Goal: Information Seeking & Learning: Learn about a topic

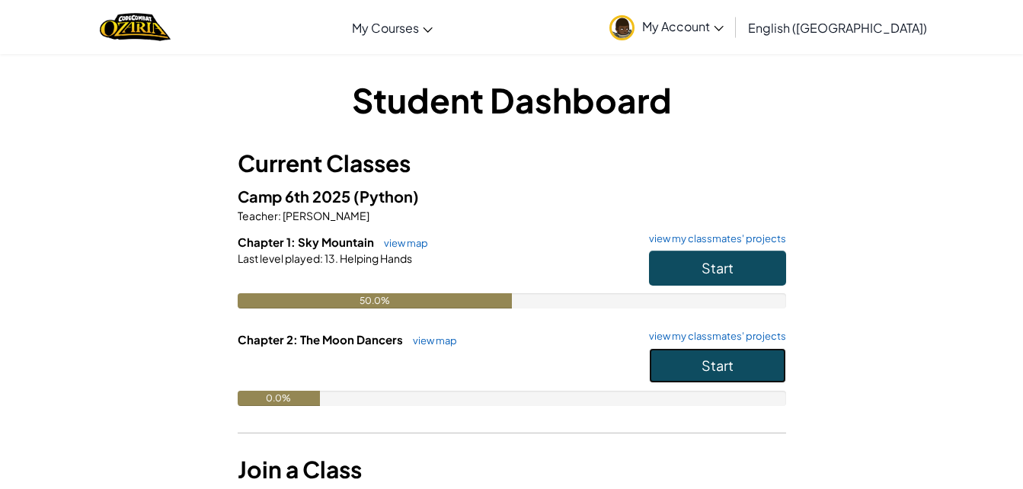
click at [696, 373] on button "Start" at bounding box center [717, 365] width 137 height 35
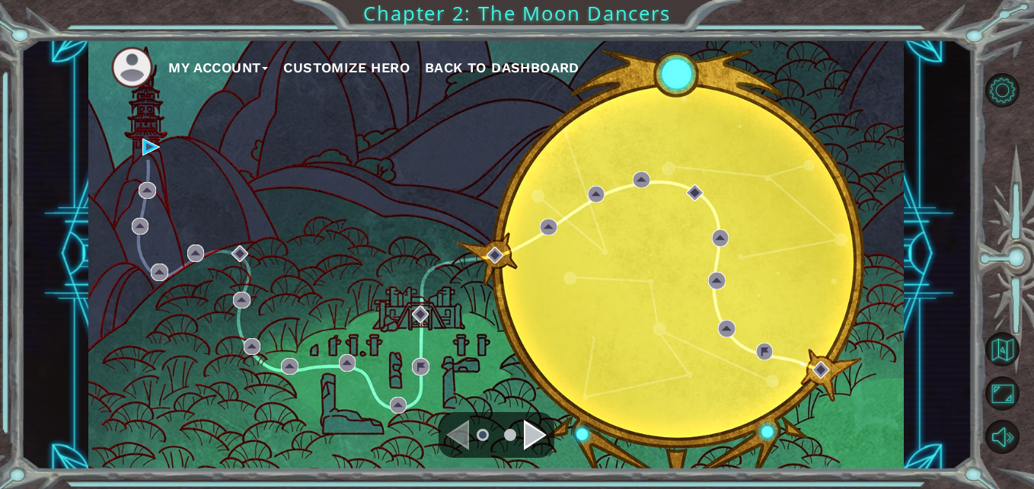
click at [16, 2] on div "My Account Customize Hero Back to Dashboard Chapter 2: The Moon Dancers" at bounding box center [517, 244] width 1034 height 489
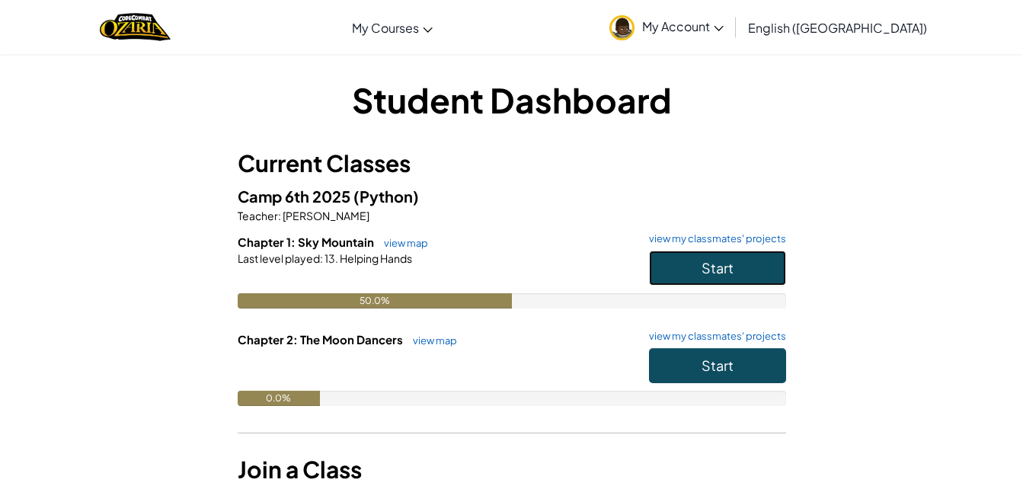
click at [695, 254] on button "Start" at bounding box center [717, 268] width 137 height 35
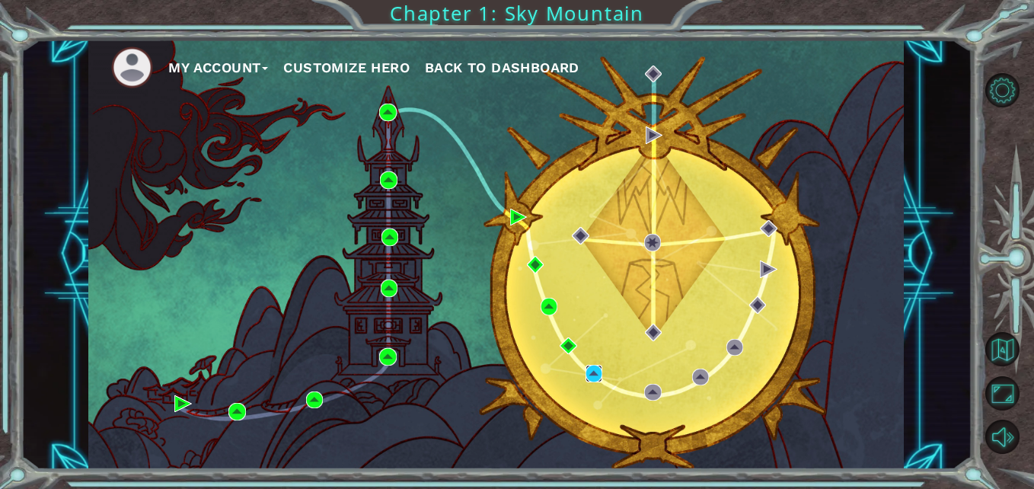
click at [596, 376] on img at bounding box center [594, 373] width 17 height 17
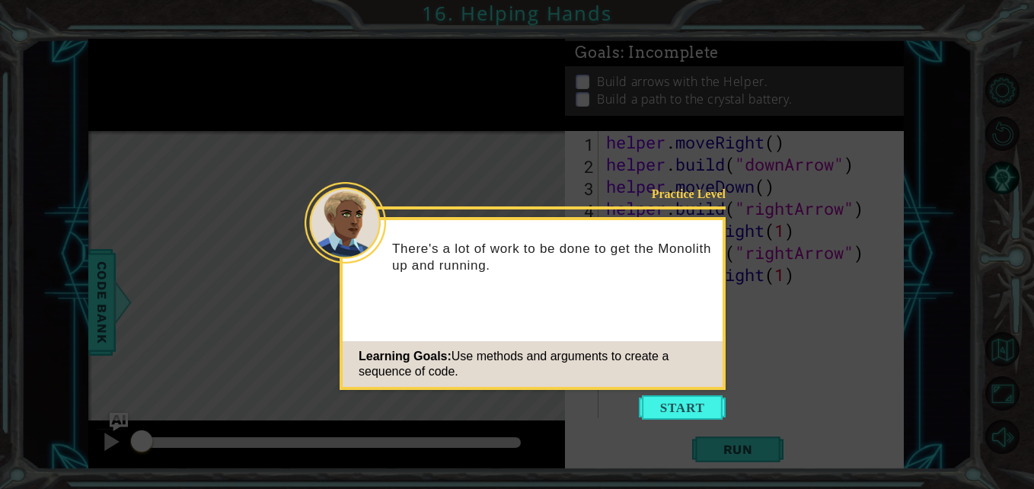
click at [681, 344] on div "Learning Goals: Use methods and arguments to create a sequence of code." at bounding box center [533, 364] width 380 height 46
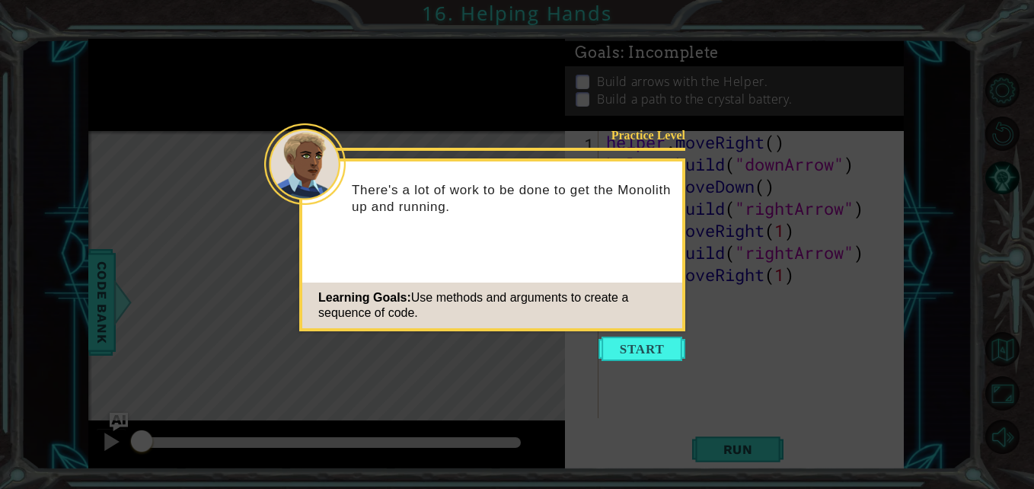
click at [646, 369] on icon at bounding box center [517, 244] width 1034 height 489
click at [647, 358] on button "Start" at bounding box center [642, 349] width 87 height 24
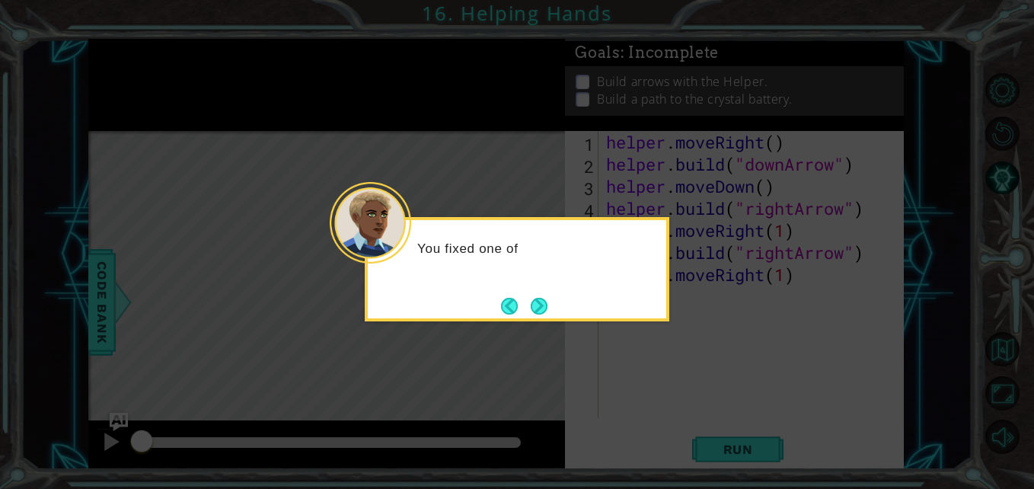
click at [567, 309] on div "You fixed one of" at bounding box center [517, 269] width 305 height 104
click at [535, 321] on div "You fixed one of the Monolith’s" at bounding box center [517, 269] width 305 height 104
click at [540, 306] on button "Next" at bounding box center [539, 306] width 17 height 17
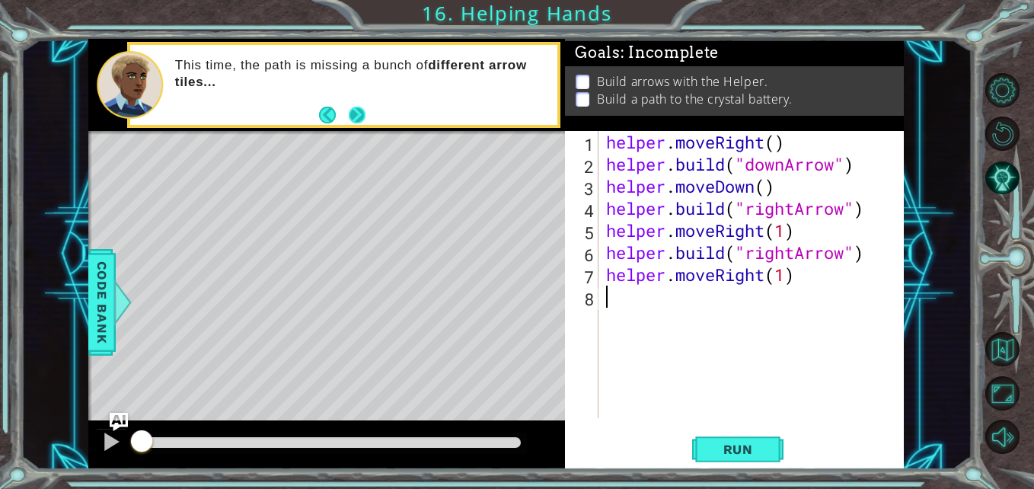
click at [353, 110] on button "Next" at bounding box center [357, 115] width 17 height 17
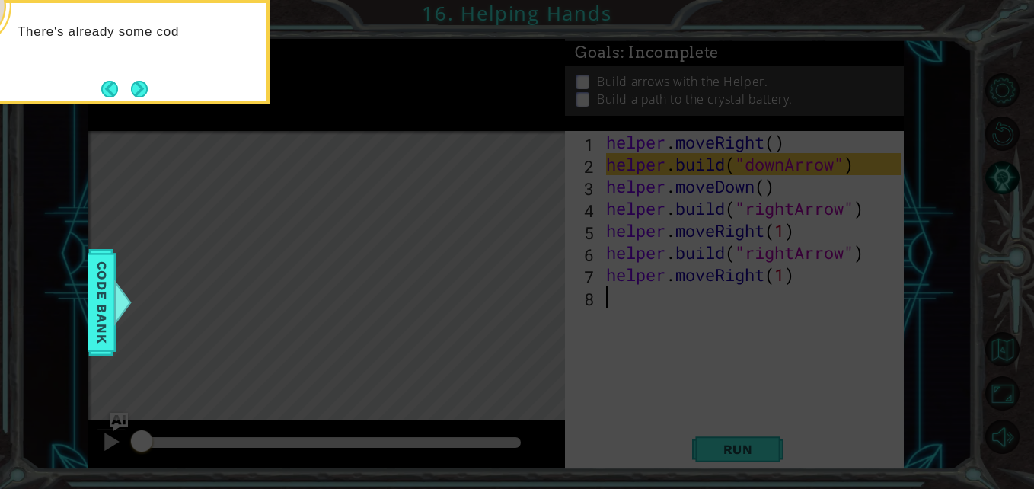
click at [148, 81] on button "Next" at bounding box center [139, 89] width 17 height 17
click at [144, 75] on icon at bounding box center [517, 73] width 1034 height 832
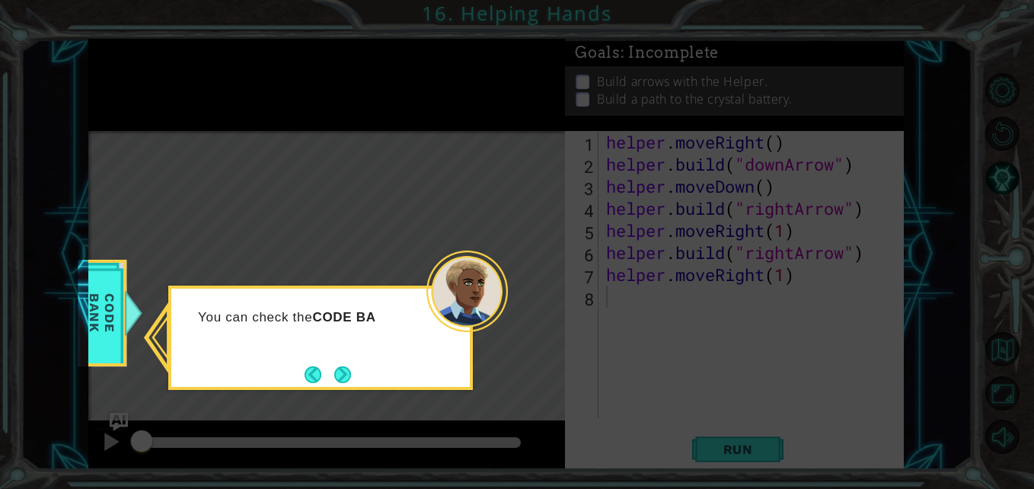
click at [334, 401] on icon at bounding box center [517, 244] width 1034 height 489
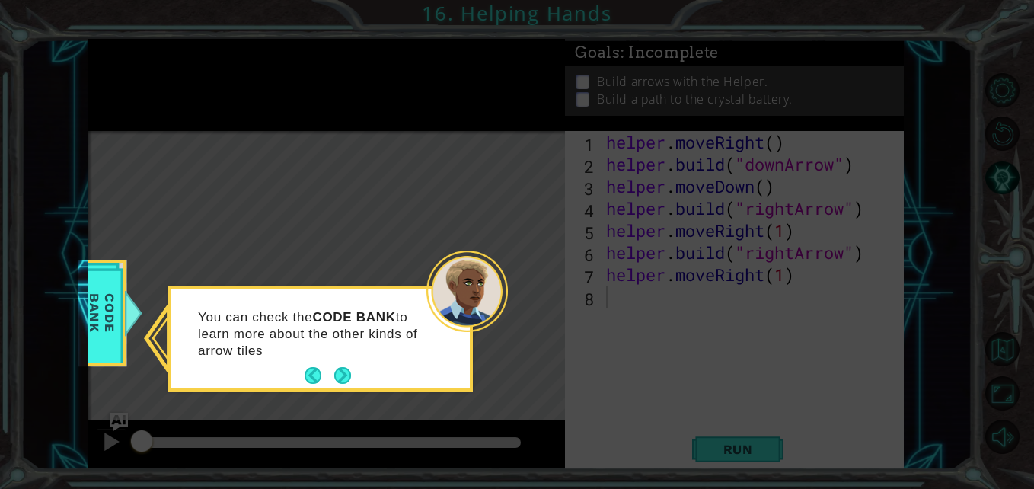
click at [358, 377] on div "You can check the CODE BANK to learn more about the other kinds of arrow tiles" at bounding box center [320, 342] width 299 height 94
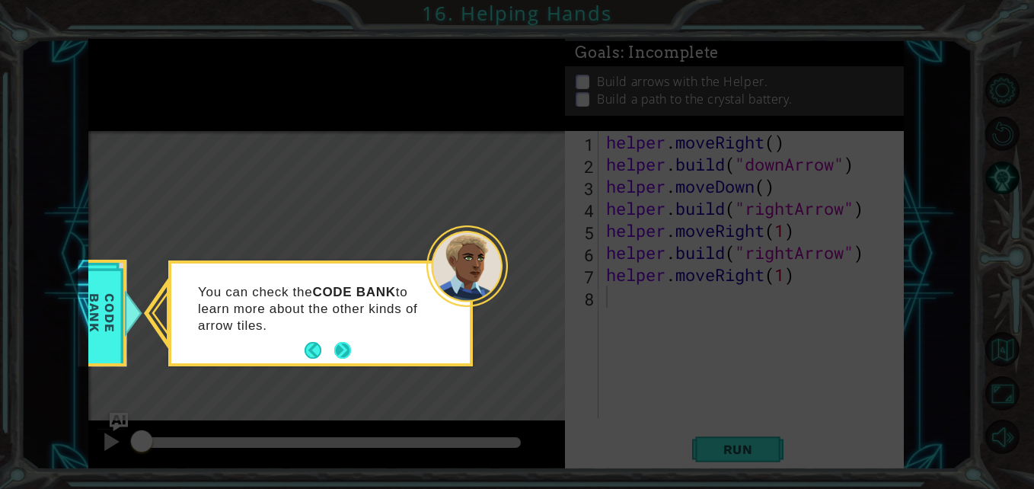
click at [351, 342] on button "Next" at bounding box center [342, 350] width 17 height 17
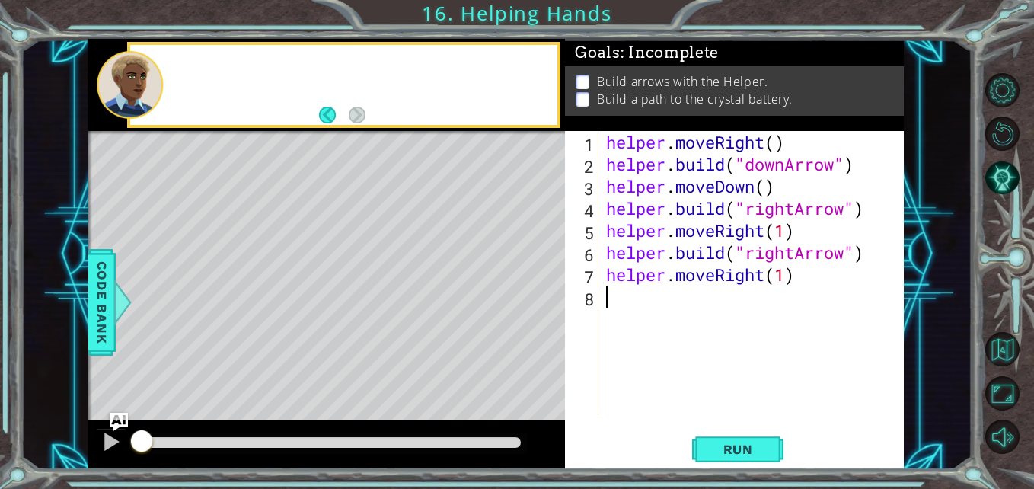
click at [342, 375] on div "Level Map" at bounding box center [440, 355] width 704 height 449
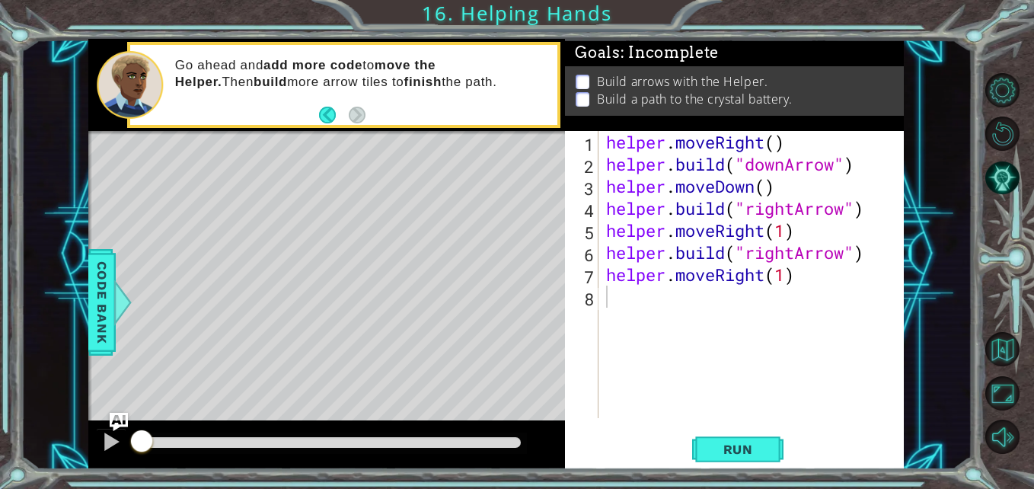
click at [72, 297] on div "1 ההההההההההההההההההההההההההההההההההההההההההההההההההההההההההההההההההההההההההההה…" at bounding box center [496, 254] width 951 height 430
click at [109, 320] on span "Code Bank" at bounding box center [102, 302] width 24 height 93
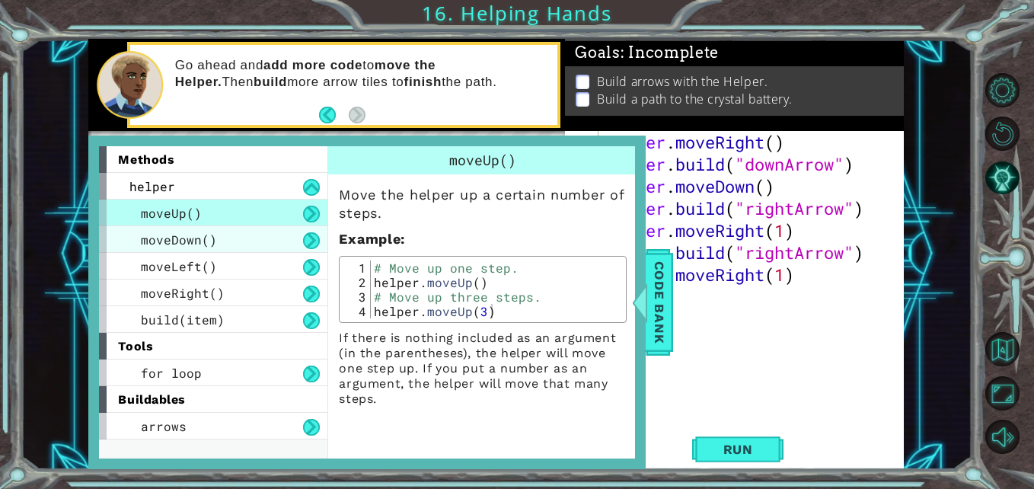
click at [168, 244] on span "moveDown()" at bounding box center [179, 240] width 76 height 16
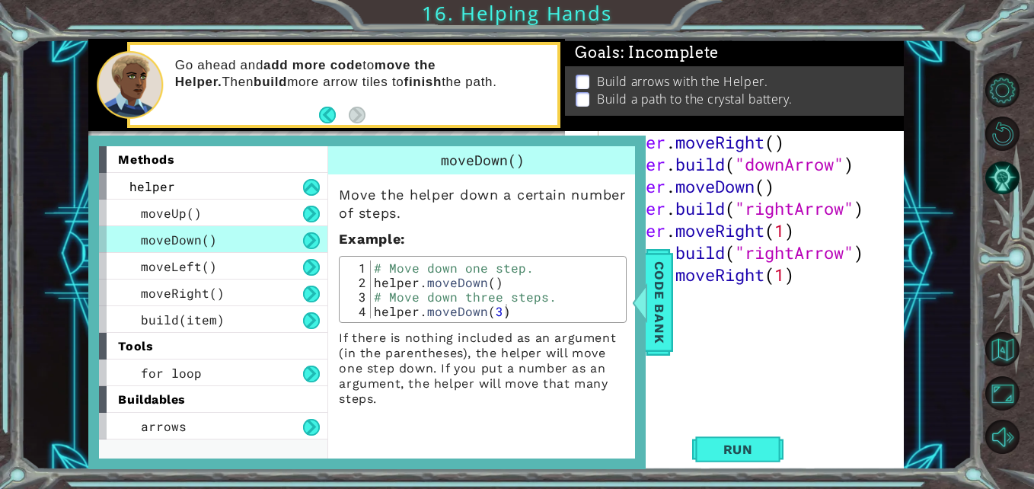
click at [309, 248] on button at bounding box center [311, 240] width 17 height 17
click at [308, 238] on button at bounding box center [311, 240] width 17 height 17
click at [331, 245] on div "Move the helper down a certain number of steps. Example : 1 2 3 4 # Move down o…" at bounding box center [482, 290] width 309 height 232
click at [668, 338] on span "Code Bank" at bounding box center [659, 302] width 24 height 93
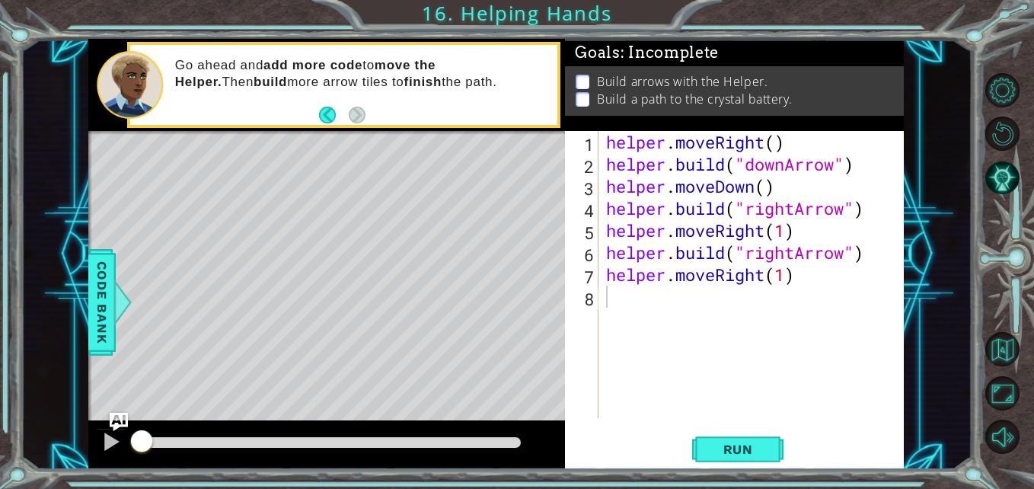
click at [607, 326] on div "helper . moveRight ( ) helper . build ( "downArrow" ) helper . moveDown ( ) hel…" at bounding box center [755, 296] width 305 height 331
click at [727, 446] on span "Run" at bounding box center [738, 449] width 60 height 15
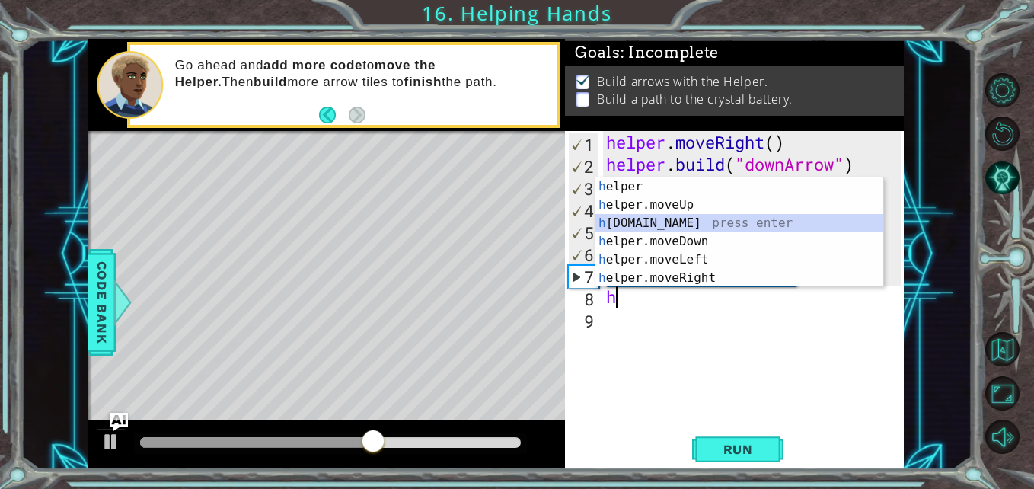
click at [633, 225] on div "h elper press enter h elper.moveUp press enter h [DOMAIN_NAME] press enter h el…" at bounding box center [740, 250] width 288 height 146
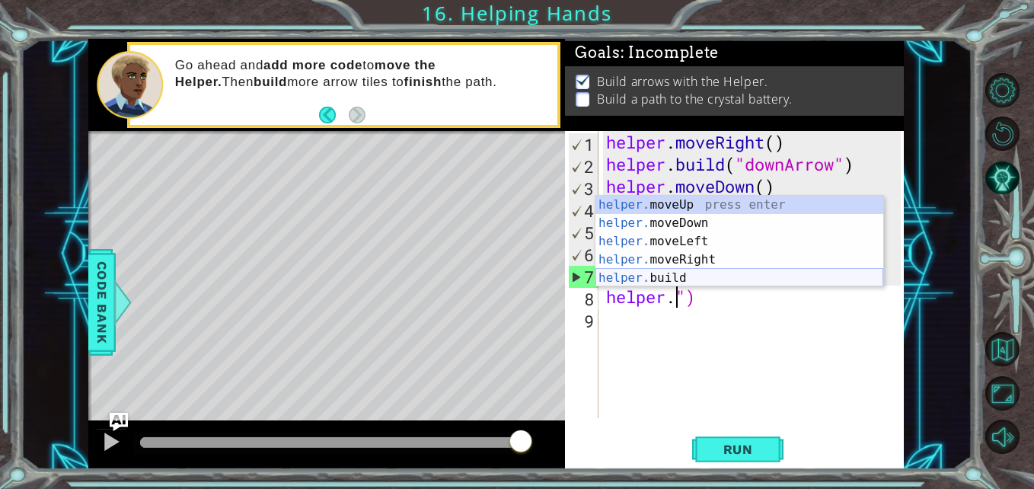
click at [695, 274] on div "helper. moveUp press enter helper. moveDown press enter helper. moveLeft press …" at bounding box center [740, 260] width 288 height 128
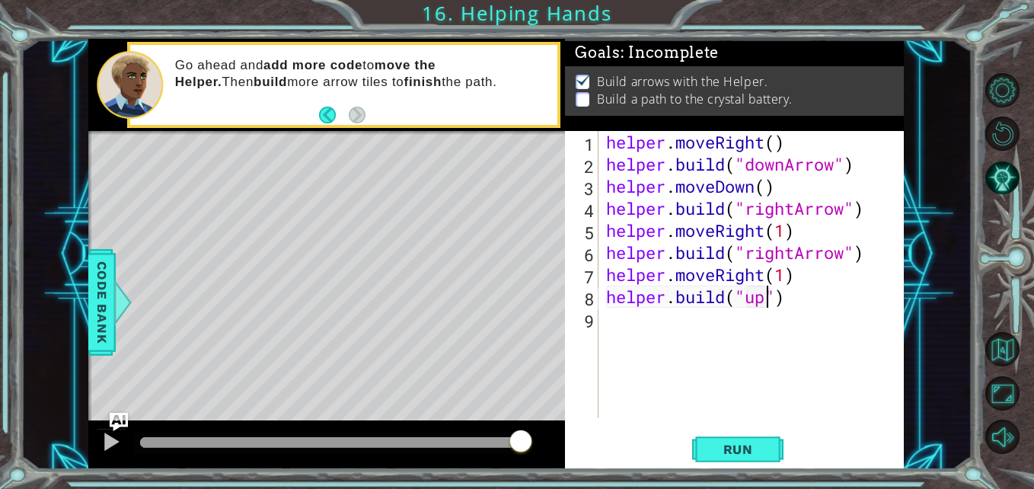
scroll to position [0, 7]
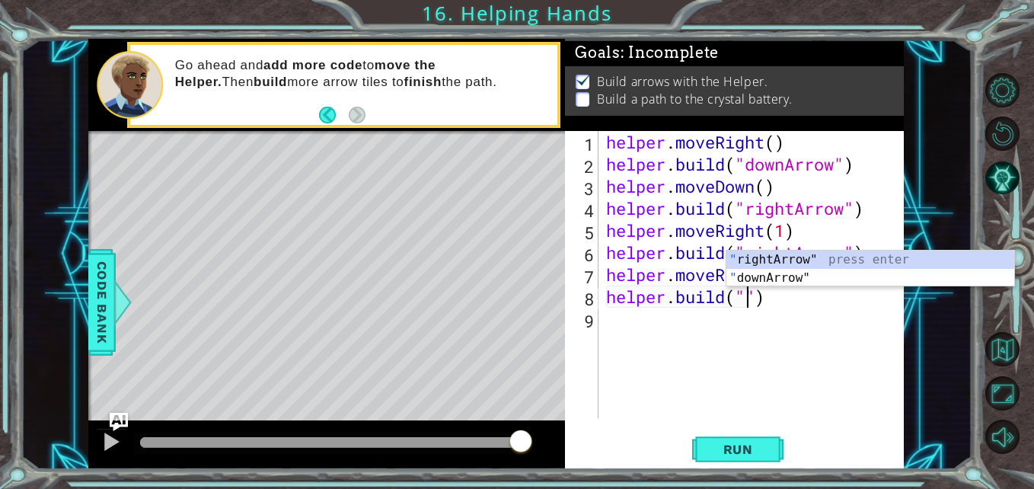
click at [777, 303] on div "helper . moveRight ( ) helper . build ( "downArrow" ) helper . moveDown ( ) hel…" at bounding box center [755, 296] width 305 height 331
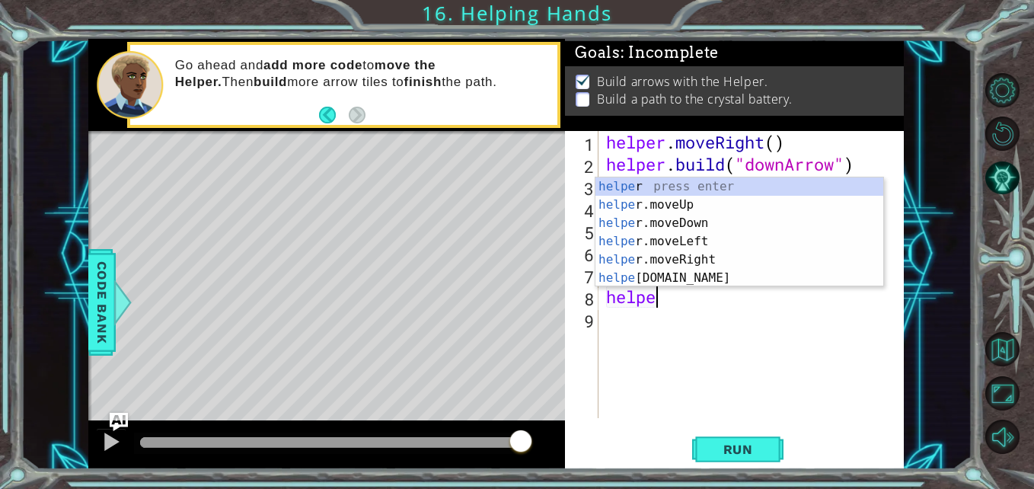
scroll to position [0, 1]
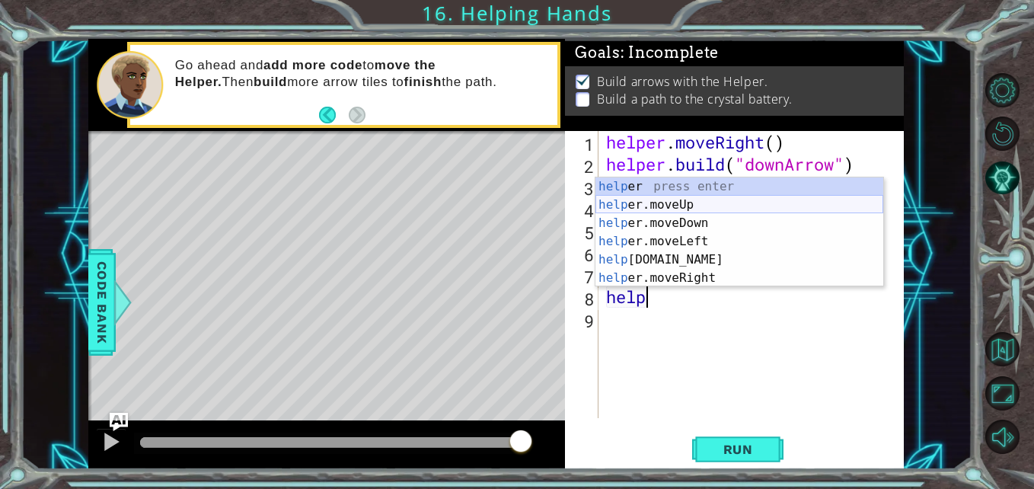
click at [734, 201] on div "help er press enter help er.moveUp press enter help er.moveDown press enter hel…" at bounding box center [740, 250] width 288 height 146
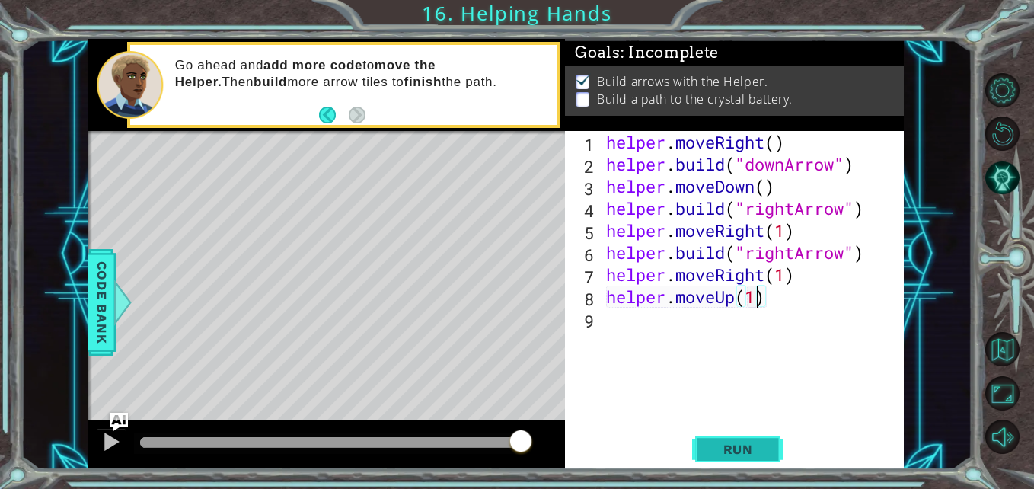
scroll to position [0, 7]
click at [716, 435] on button "Run" at bounding box center [737, 450] width 91 height 34
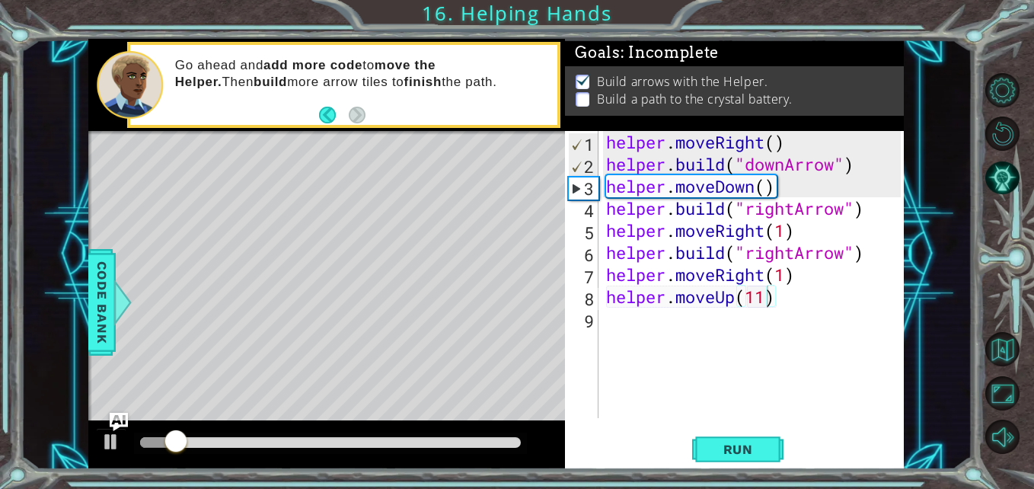
drag, startPoint x: 735, startPoint y: 446, endPoint x: 769, endPoint y: 347, distance: 104.1
click at [769, 347] on div "helper.moveUp(11) 1 2 3 4 5 6 7 8 9 helper . moveRight ( ) helper . build ( "do…" at bounding box center [734, 300] width 339 height 339
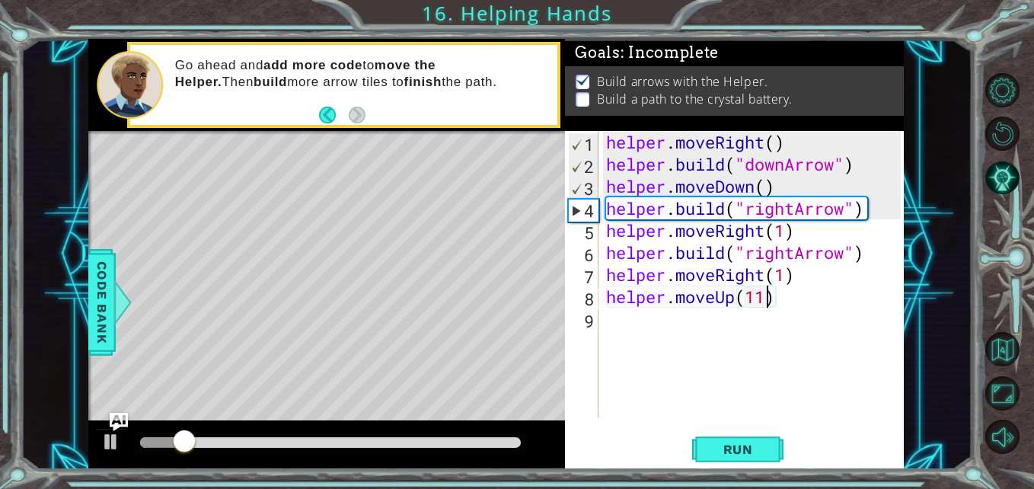
type textarea "helper.moveUp(1)"
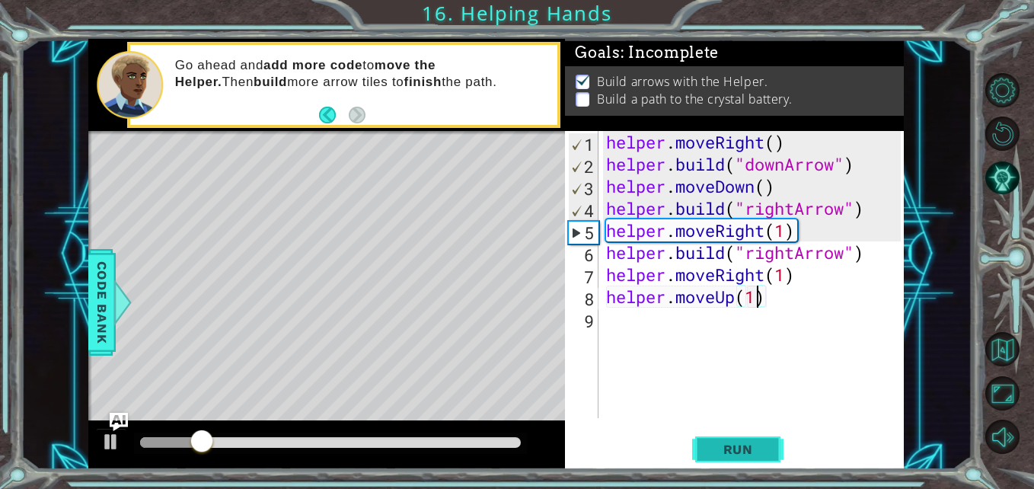
click at [736, 442] on span "Run" at bounding box center [738, 449] width 60 height 15
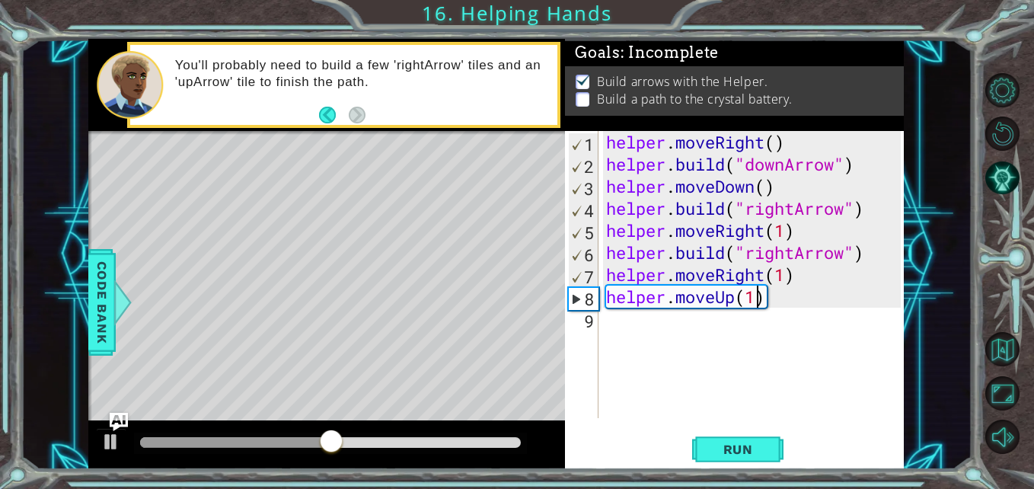
click at [613, 324] on div "helper . moveRight ( ) helper . build ( "downArrow" ) helper . moveDown ( ) hel…" at bounding box center [755, 296] width 305 height 331
click at [458, 338] on div "Level Map" at bounding box center [440, 355] width 704 height 449
click at [97, 261] on span "Code Bank" at bounding box center [102, 302] width 24 height 93
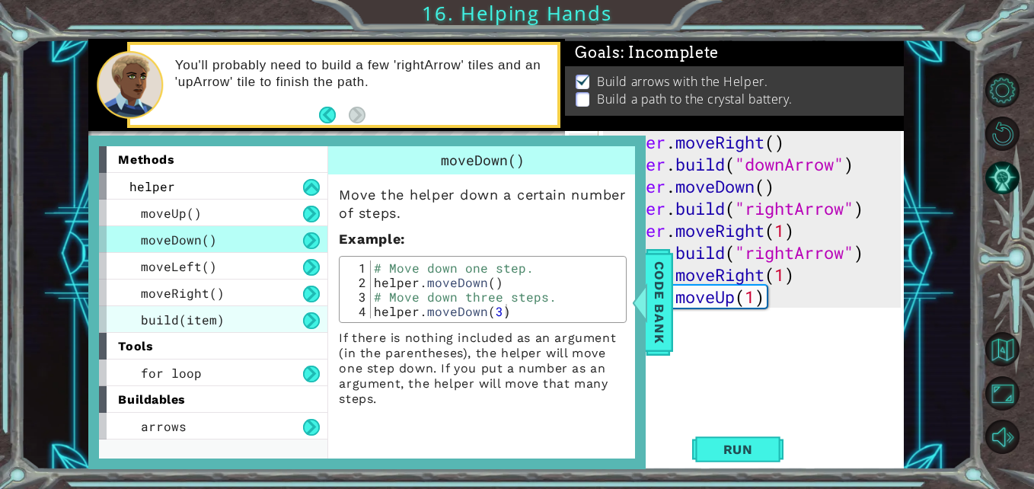
click at [216, 318] on span "build(item)" at bounding box center [183, 320] width 84 height 16
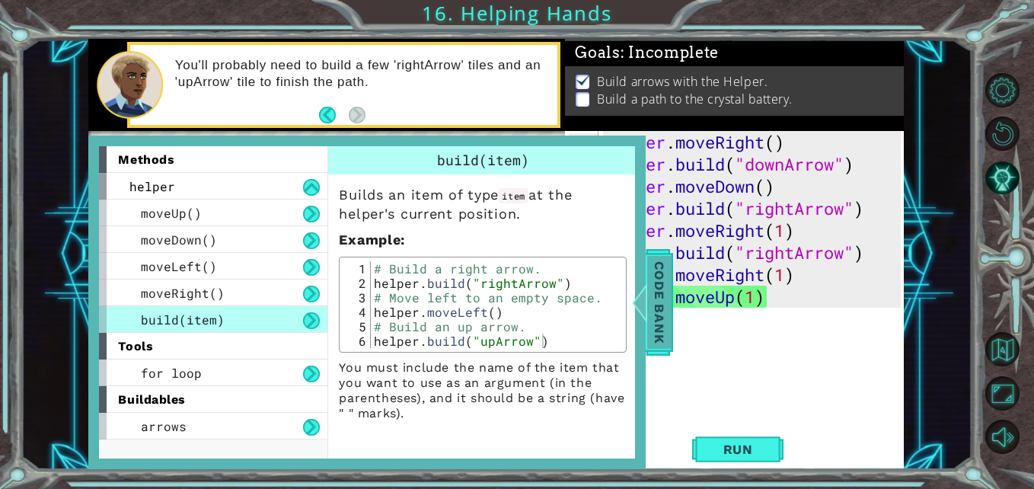
click at [660, 312] on span "Code Bank" at bounding box center [659, 302] width 24 height 93
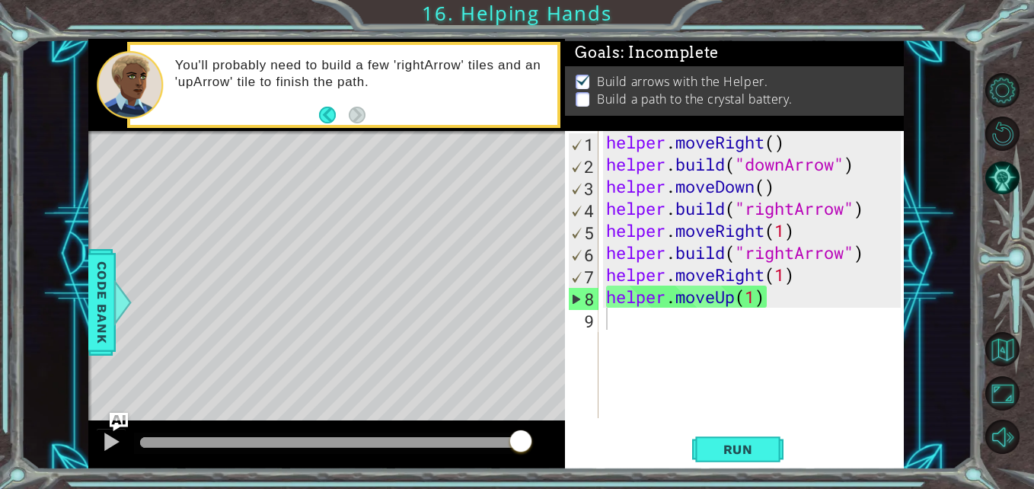
click at [763, 300] on div "helper . moveRight ( ) helper . build ( "downArrow" ) helper . moveDown ( ) hel…" at bounding box center [755, 296] width 305 height 331
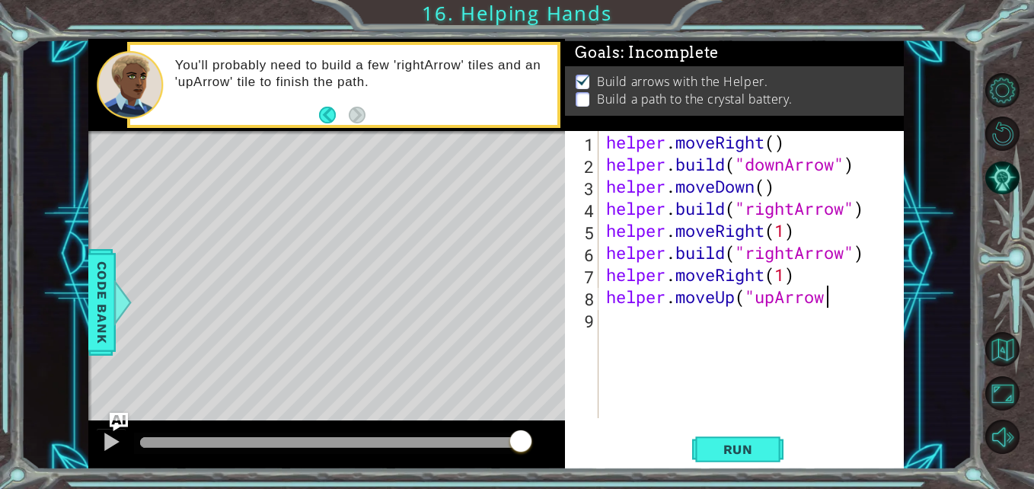
scroll to position [0, 10]
click at [717, 446] on span "Run" at bounding box center [738, 449] width 60 height 15
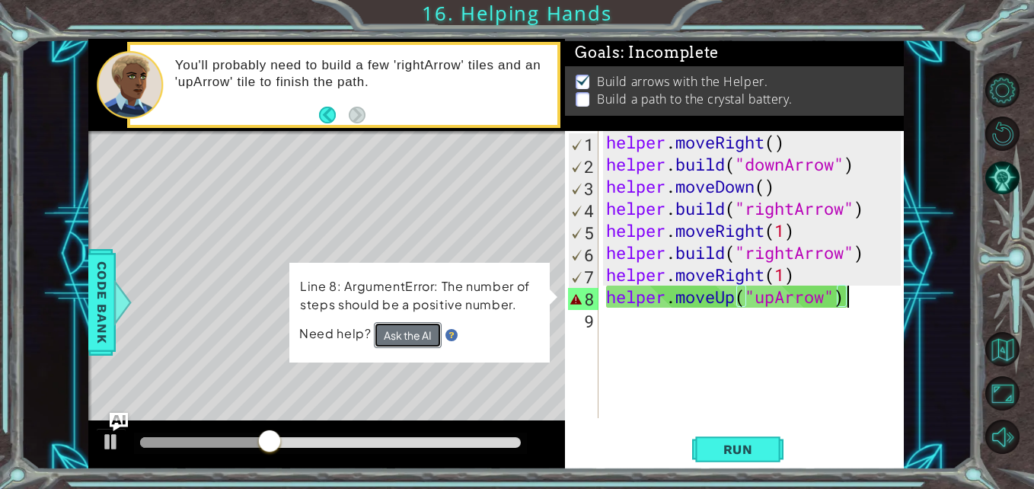
click at [418, 334] on button "Ask the AI" at bounding box center [408, 335] width 68 height 26
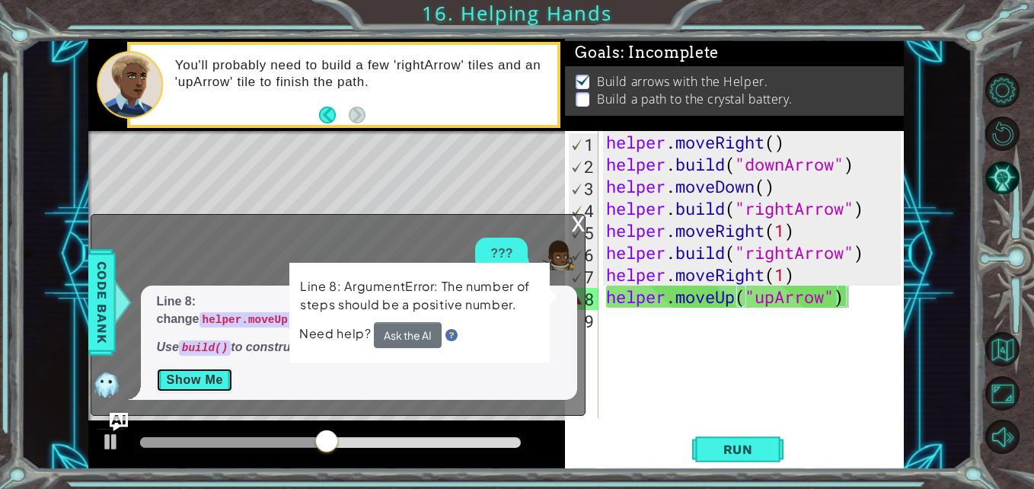
click at [203, 383] on button "Show Me" at bounding box center [194, 380] width 77 height 24
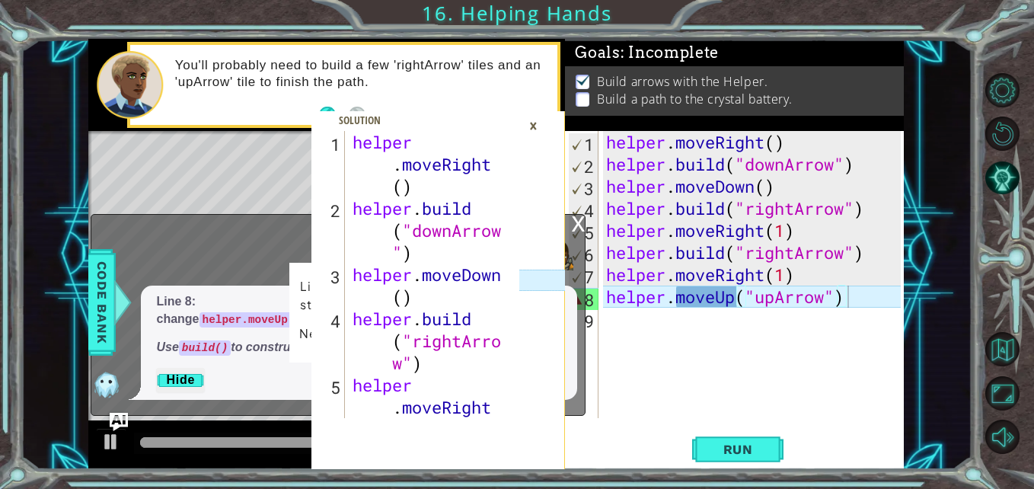
click at [534, 125] on div "×" at bounding box center [534, 126] width 24 height 26
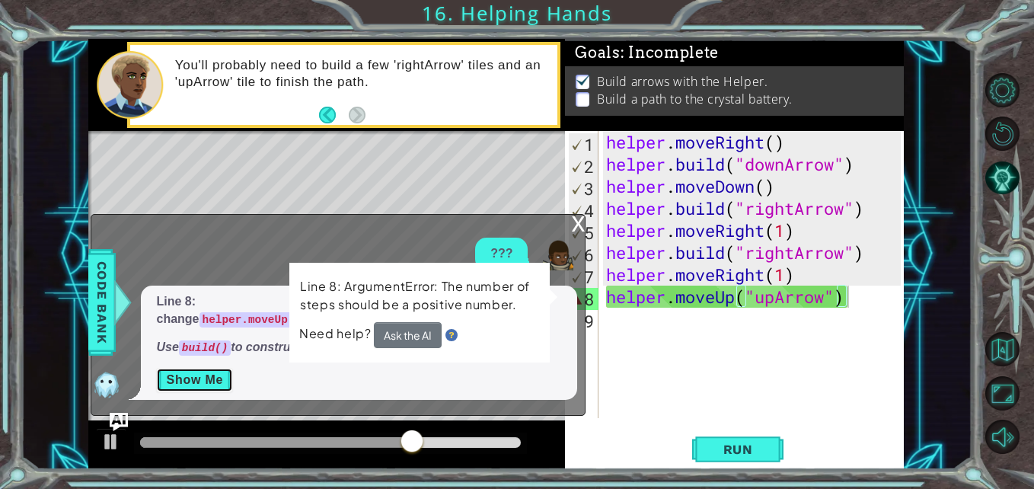
click at [216, 381] on button "Show Me" at bounding box center [194, 380] width 77 height 24
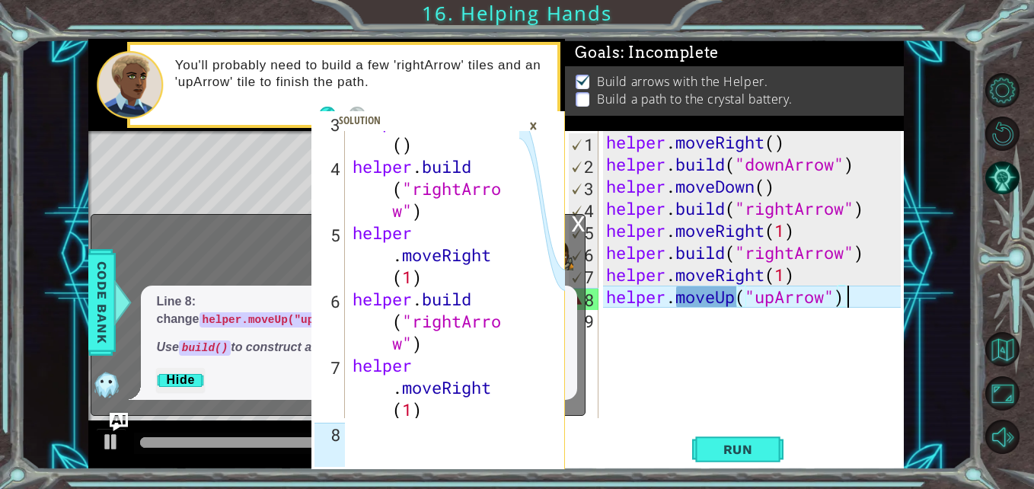
scroll to position [221, 0]
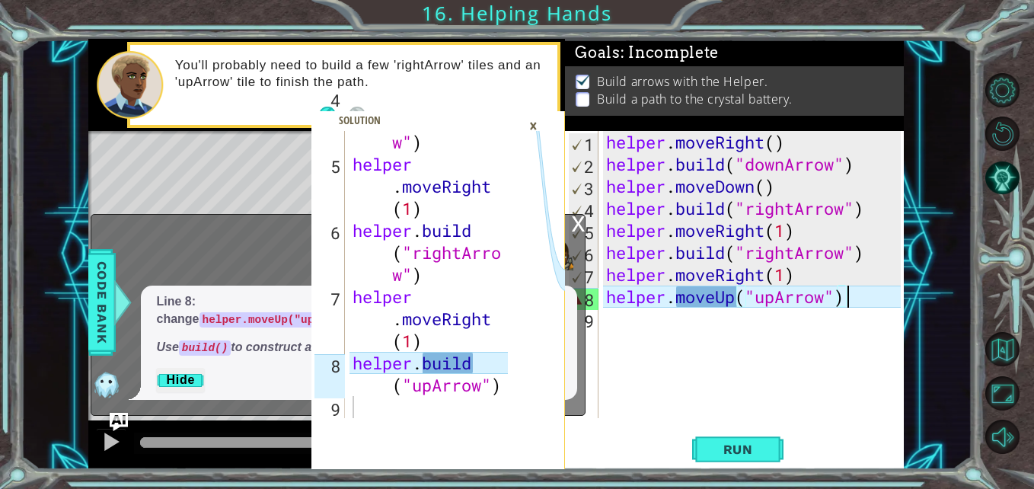
click at [740, 299] on div "helper . moveRight ( ) helper . build ( "downArrow" ) helper . moveDown ( ) hel…" at bounding box center [755, 296] width 305 height 331
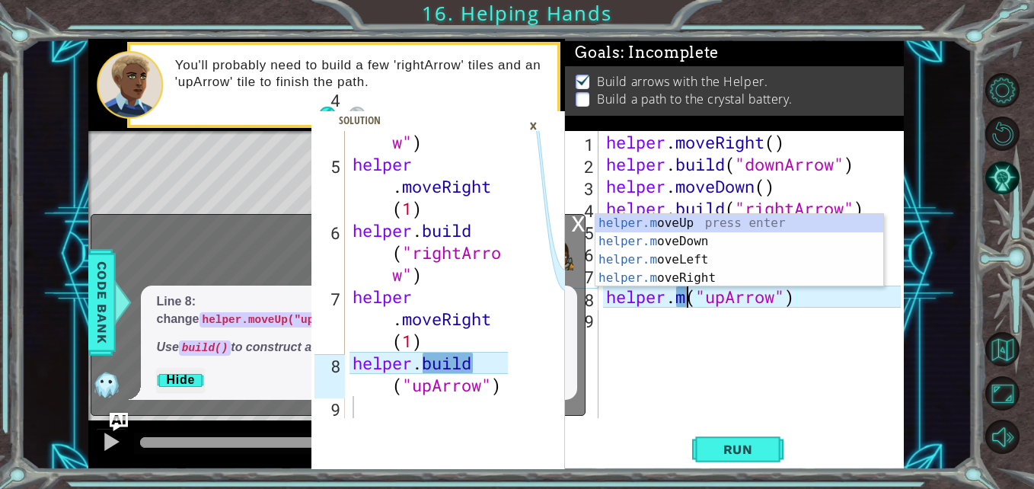
scroll to position [0, 8]
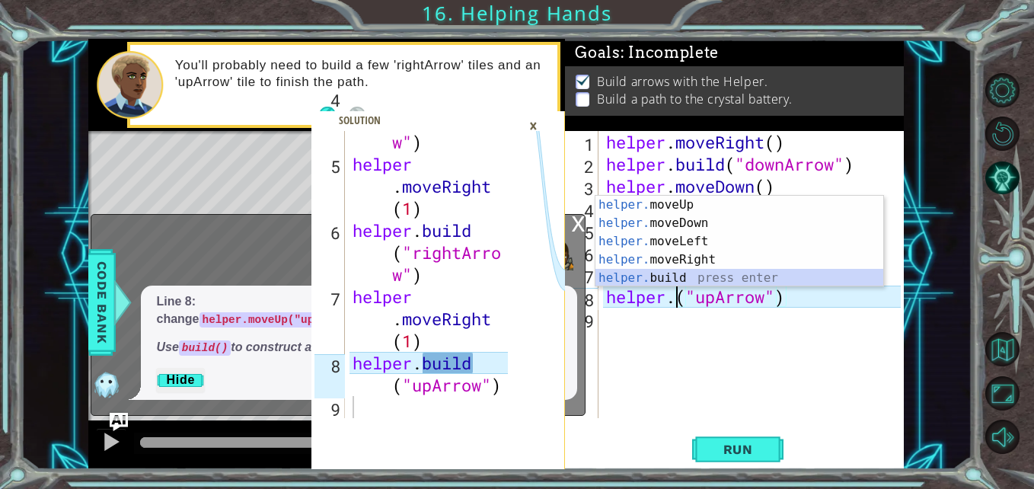
click at [722, 280] on div "helper. moveUp press enter helper. moveDown press enter helper. moveLeft press …" at bounding box center [740, 260] width 288 height 128
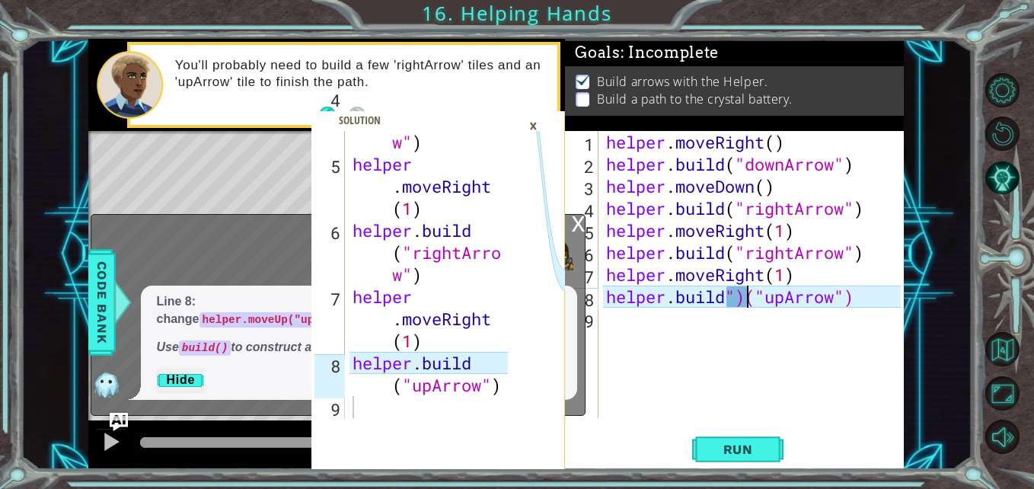
click at [747, 292] on div "helper . moveRight ( ) helper . build ( "downArrow" ) helper . moveDown ( ) hel…" at bounding box center [755, 296] width 305 height 331
type textarea "[DOMAIN_NAME]("upArrow")"
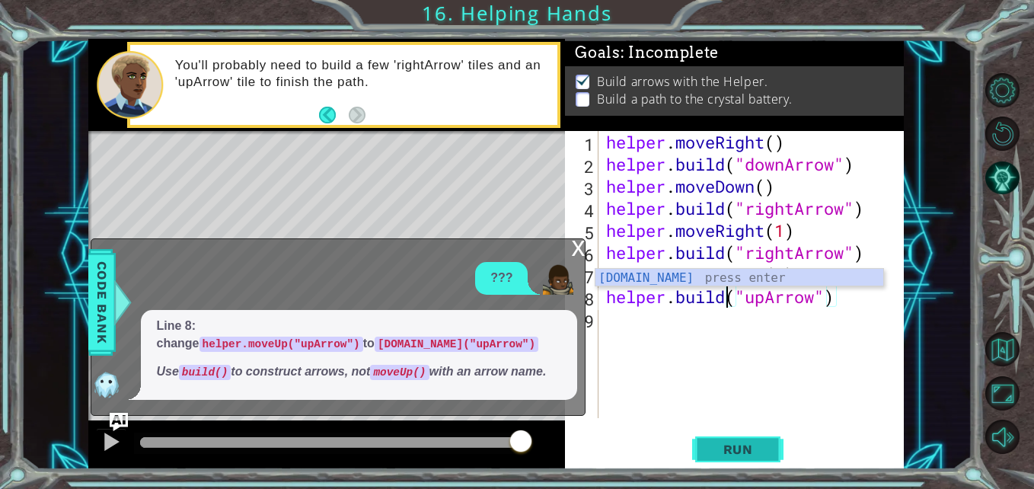
click at [718, 451] on span "Run" at bounding box center [738, 449] width 60 height 15
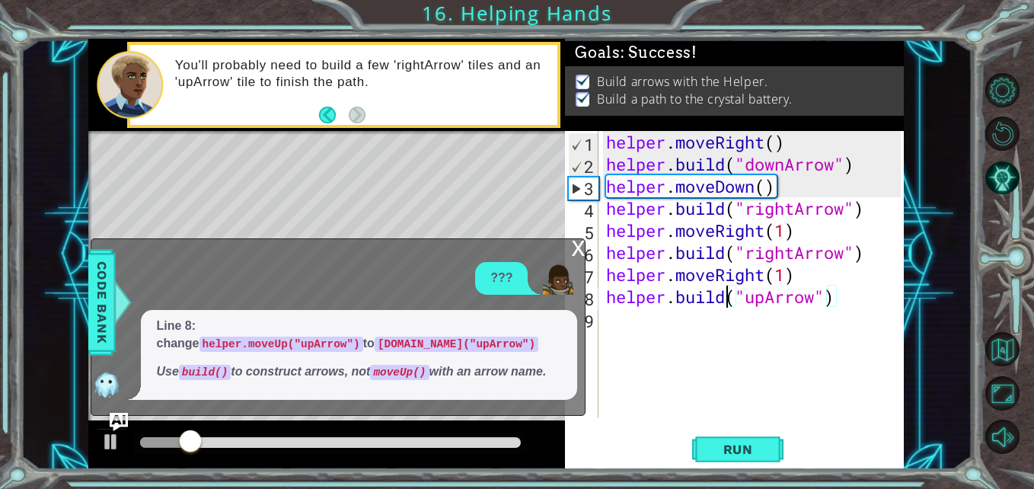
click at [580, 254] on div "x" at bounding box center [578, 246] width 14 height 15
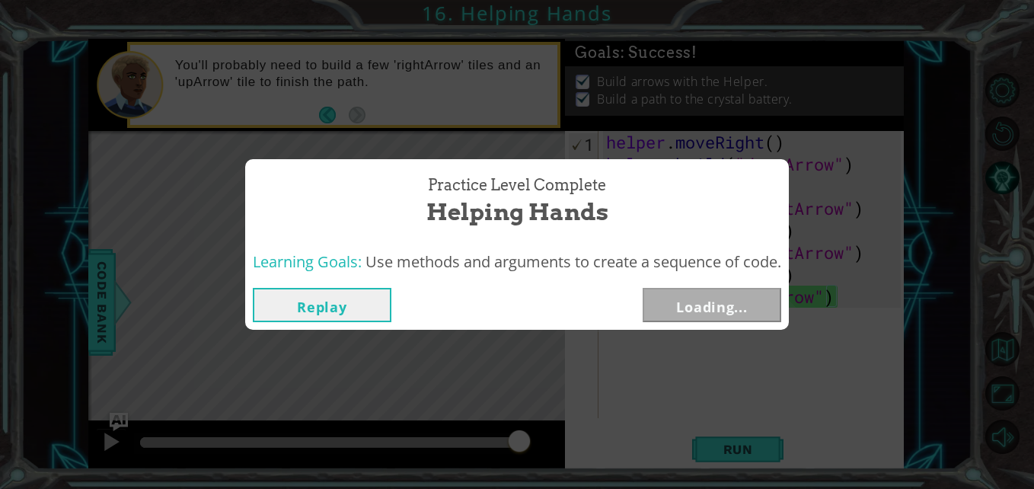
click at [614, 321] on body "4 5 6 7 8 9 helper . build ( "rightArro w" ) helper . moveRight ( 1 ) helper . …" at bounding box center [517, 244] width 1034 height 489
click at [319, 310] on button "Replay" at bounding box center [322, 305] width 139 height 34
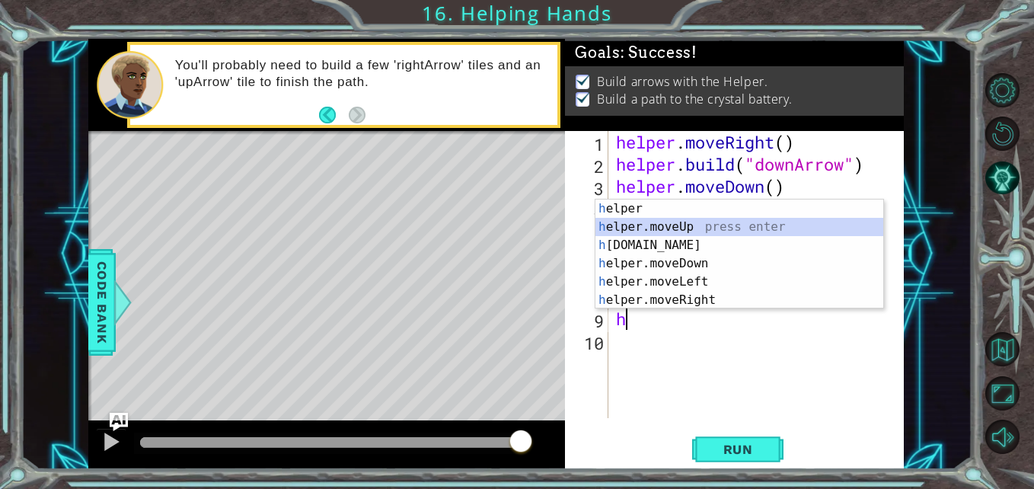
click at [693, 227] on div "h elper press enter h elper.moveUp press enter h [DOMAIN_NAME] press enter h el…" at bounding box center [740, 273] width 288 height 146
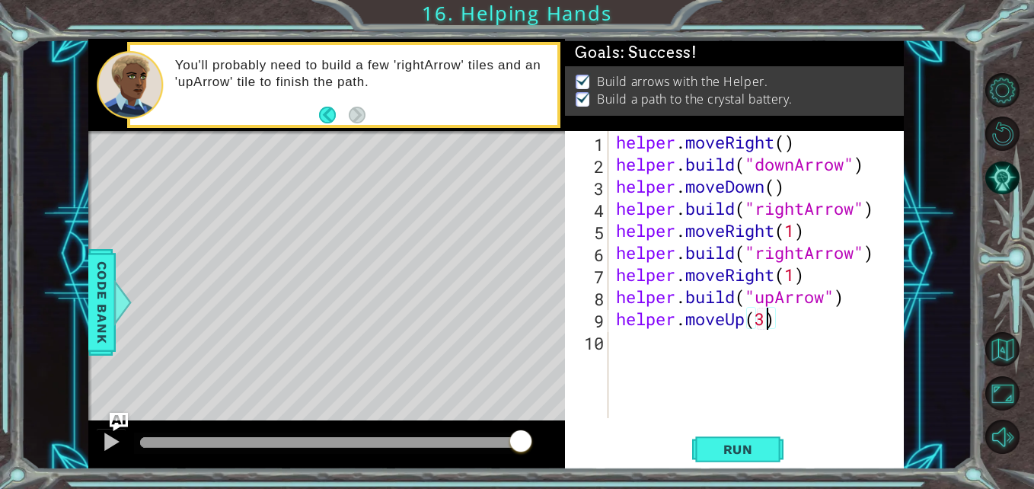
scroll to position [0, 7]
click at [720, 449] on span "Run" at bounding box center [738, 449] width 60 height 15
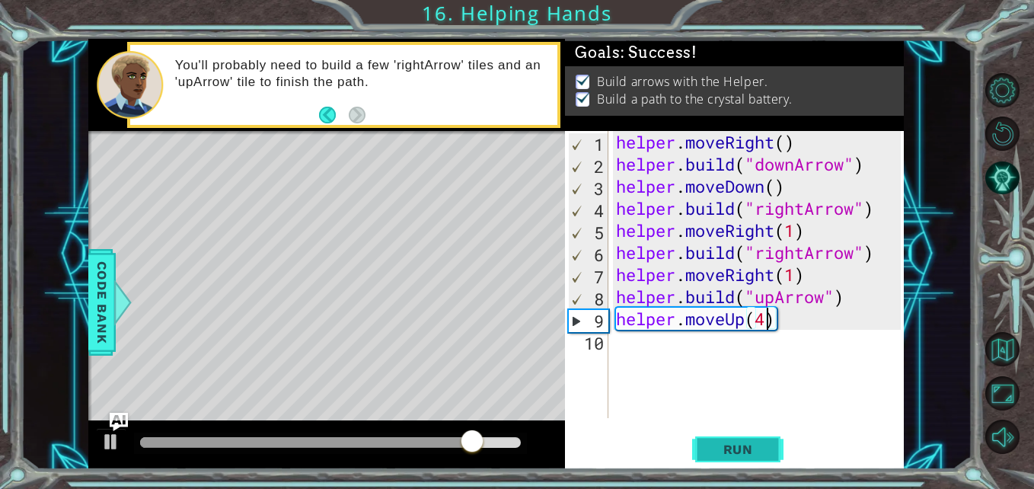
type textarea "helper.moveUp(4)"
click at [738, 446] on span "Run" at bounding box center [738, 449] width 60 height 15
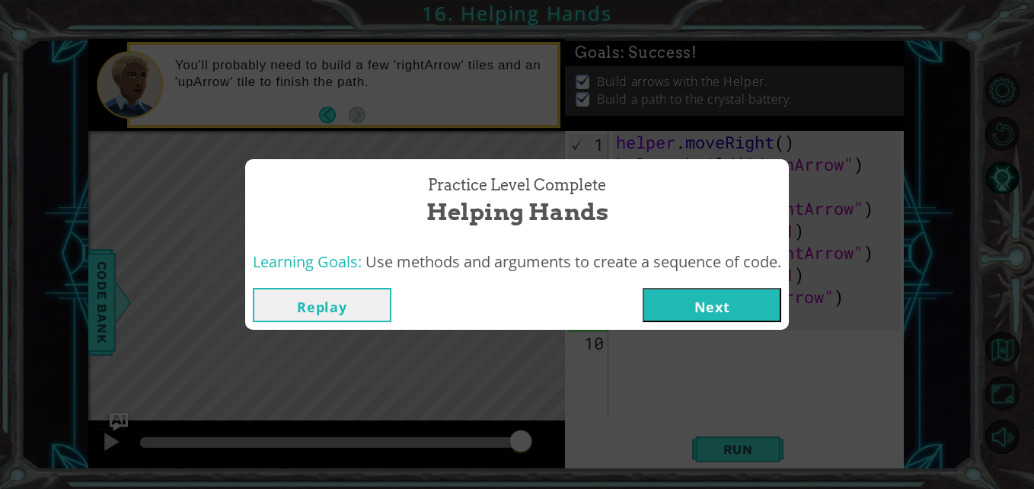
click at [756, 304] on button "Next" at bounding box center [712, 305] width 139 height 34
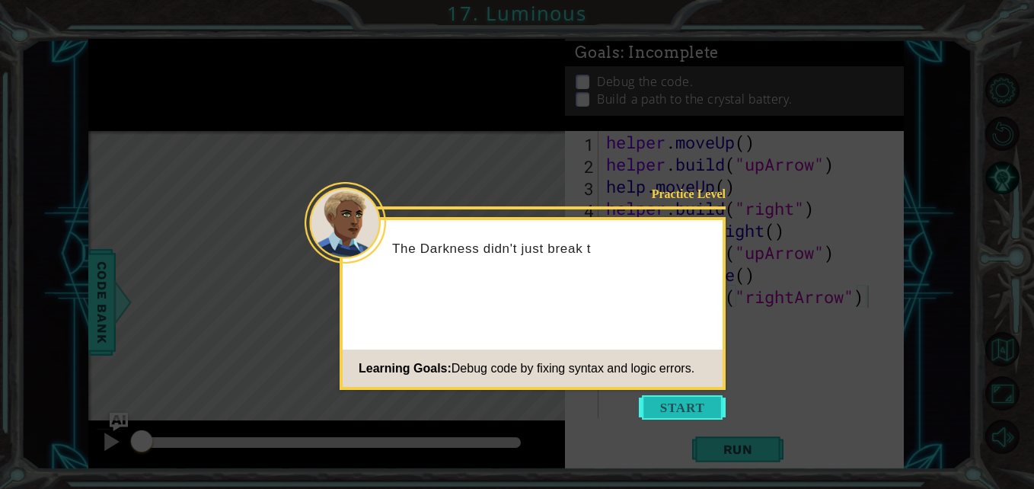
click at [675, 404] on button "Start" at bounding box center [682, 407] width 87 height 24
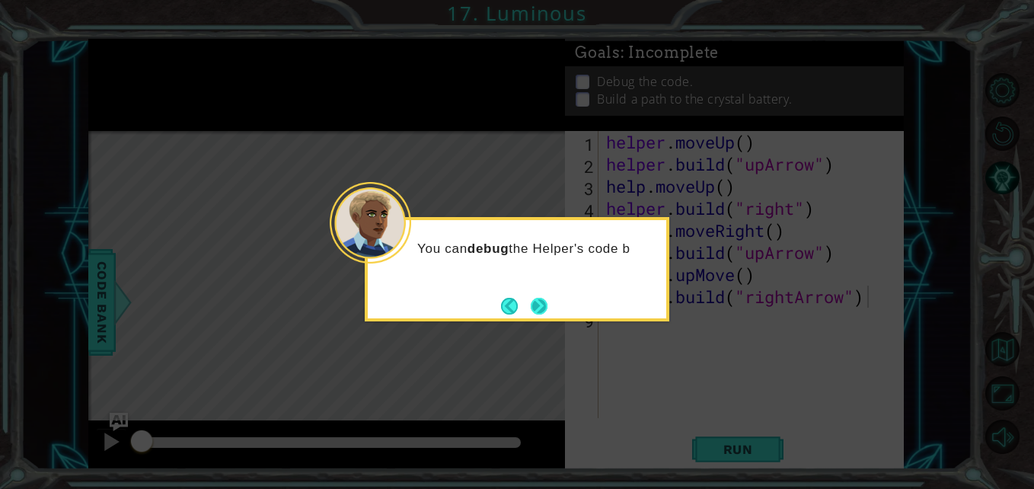
click at [548, 307] on button "Next" at bounding box center [539, 306] width 17 height 17
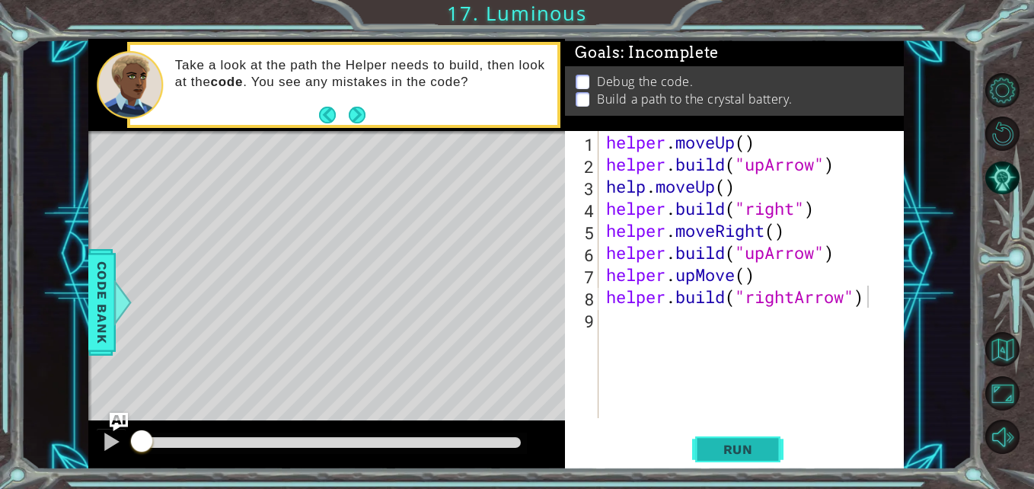
click at [718, 448] on span "Run" at bounding box center [738, 449] width 60 height 15
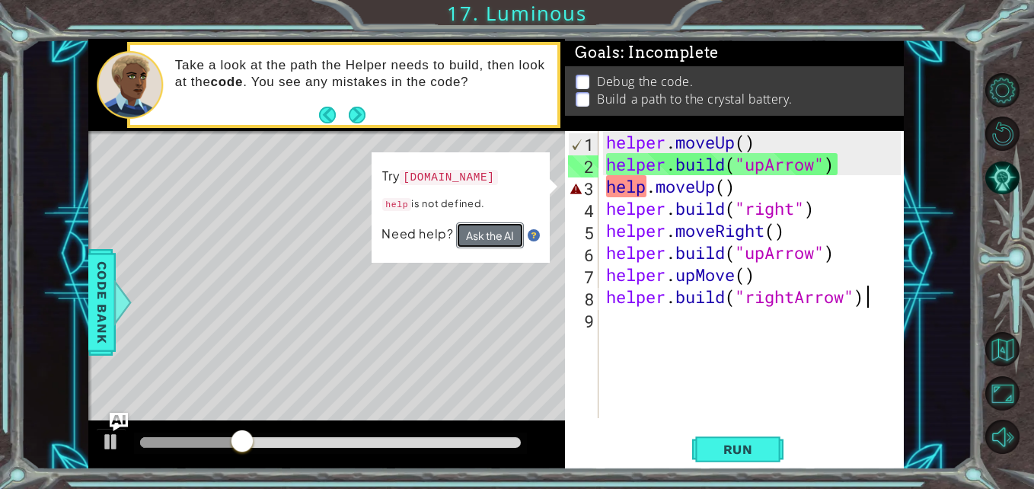
click at [489, 242] on button "Ask the AI" at bounding box center [490, 235] width 68 height 26
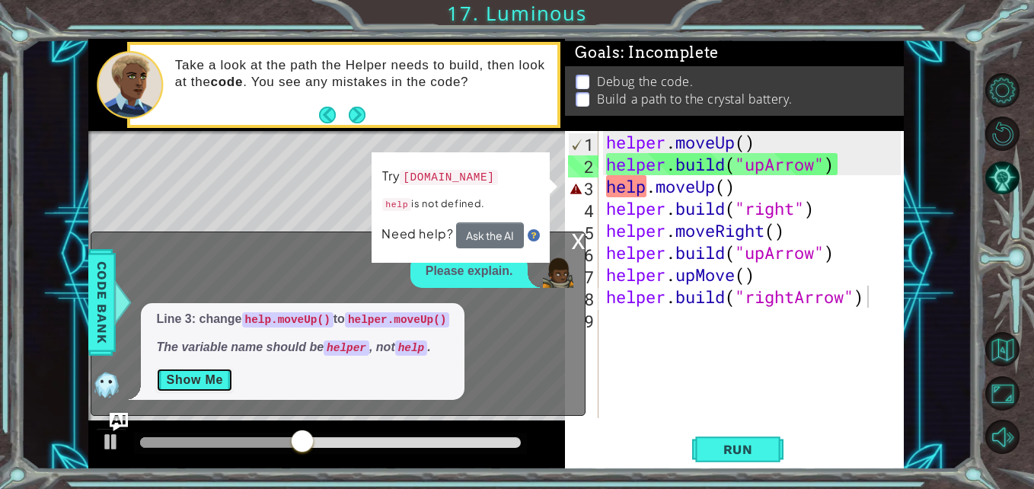
click at [204, 385] on button "Show Me" at bounding box center [194, 380] width 77 height 24
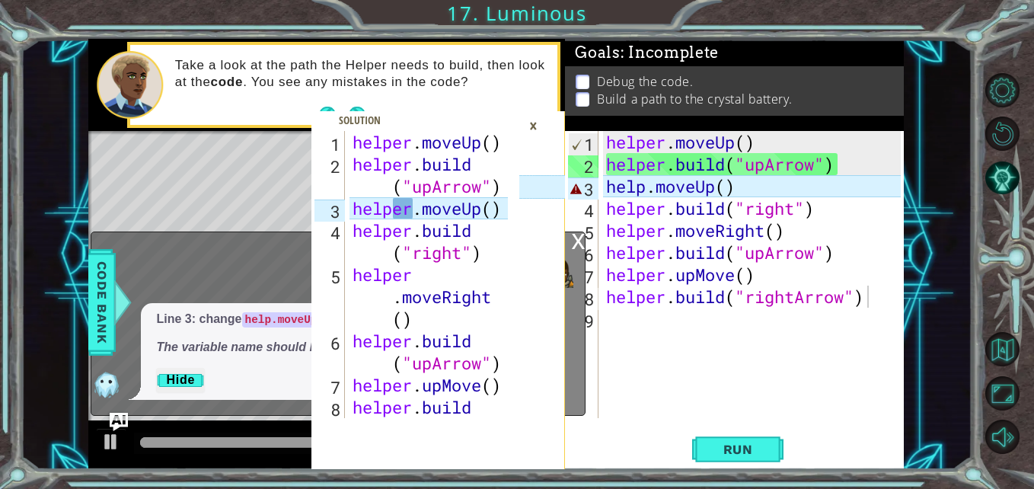
drag, startPoint x: 339, startPoint y: 206, endPoint x: 474, endPoint y: 215, distance: 135.1
click at [474, 215] on div "1 2 3 4 5 6 7 8 helper . moveUp ( ) helper . build ( "upArrow" ) helper . moveU…" at bounding box center [416, 274] width 209 height 287
click at [501, 203] on div "helper . moveUp ( ) helper . build ( "upArrow" ) helper . moveUp ( ) helper . b…" at bounding box center [433, 319] width 167 height 376
drag, startPoint x: 503, startPoint y: 213, endPoint x: 363, endPoint y: 229, distance: 141.1
click at [363, 229] on div "helper . moveUp ( ) helper . build ( "upArrow" ) helper . moveUp ( ) helper . b…" at bounding box center [433, 319] width 167 height 376
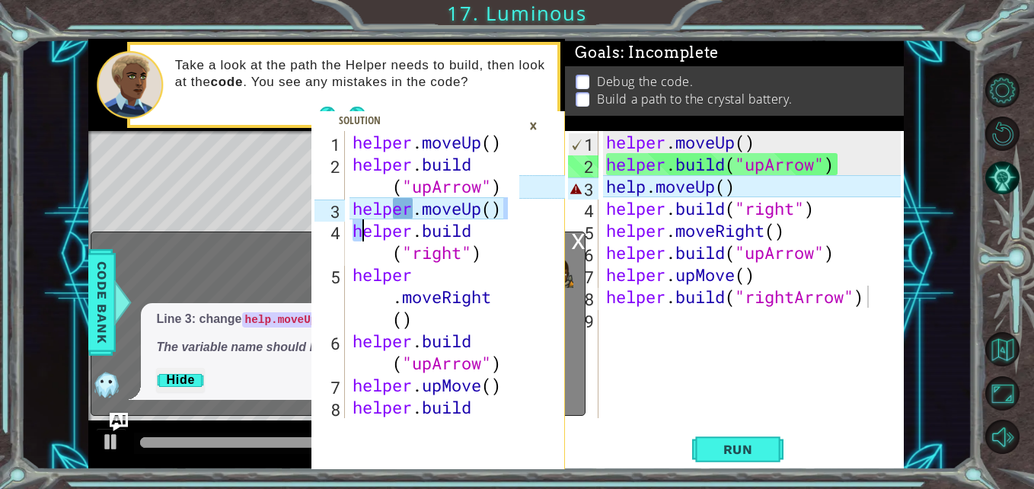
type textarea "helper.moveUp() [DOMAIN_NAME]("right")"
click at [775, 193] on div "helper . moveUp ( ) helper . build ( "upArrow" ) help . moveUp ( ) helper . bui…" at bounding box center [755, 296] width 305 height 331
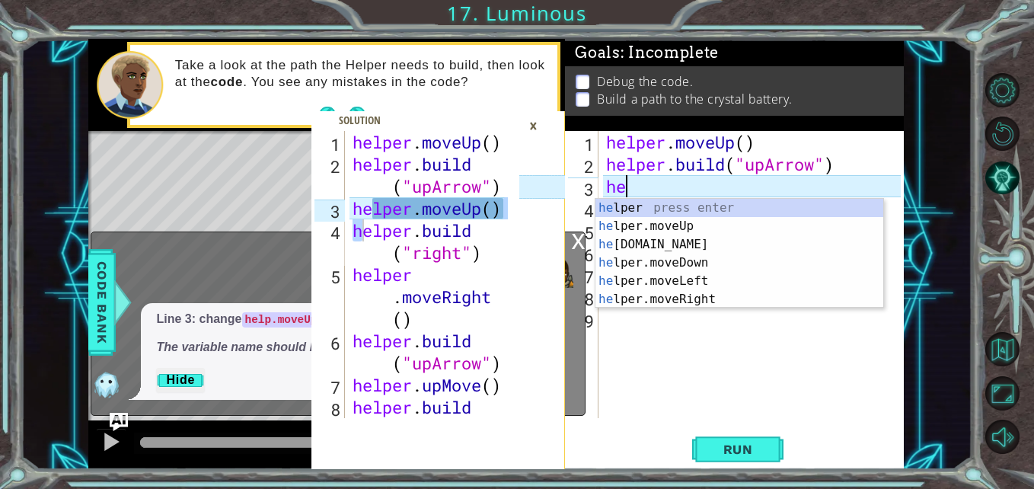
type textarea "h"
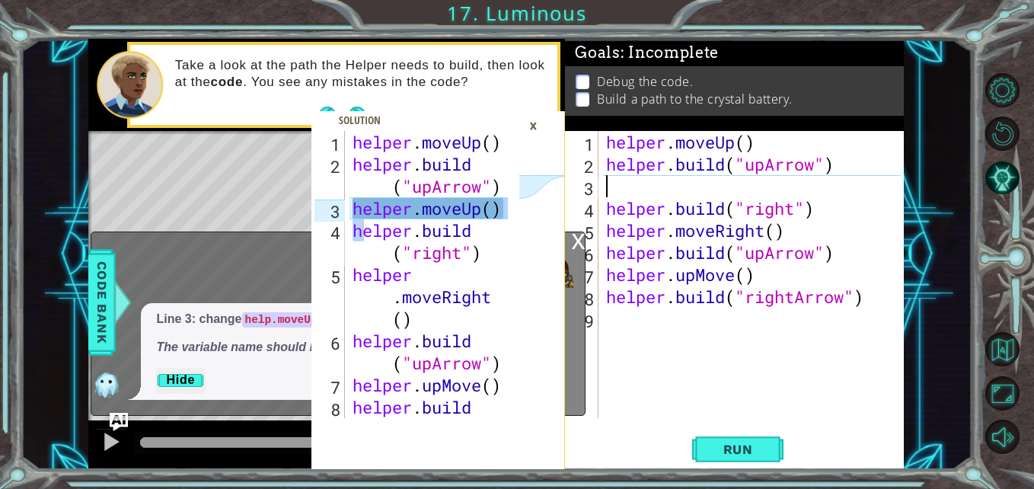
click at [775, 192] on div "helper . moveUp ( ) helper . build ( "upArrow" ) helper . build ( "right" ) hel…" at bounding box center [755, 296] width 305 height 331
click at [788, 206] on div "helper . moveUp ( ) helper . build ( "upArrow" ) helper . build ( "right" ) hel…" at bounding box center [755, 296] width 305 height 331
type textarea "[DOMAIN_NAME]("right")"
click at [780, 190] on div "helper . moveUp ( ) helper . build ( "upArrow" ) helper . build ( "right" ) hel…" at bounding box center [755, 296] width 305 height 331
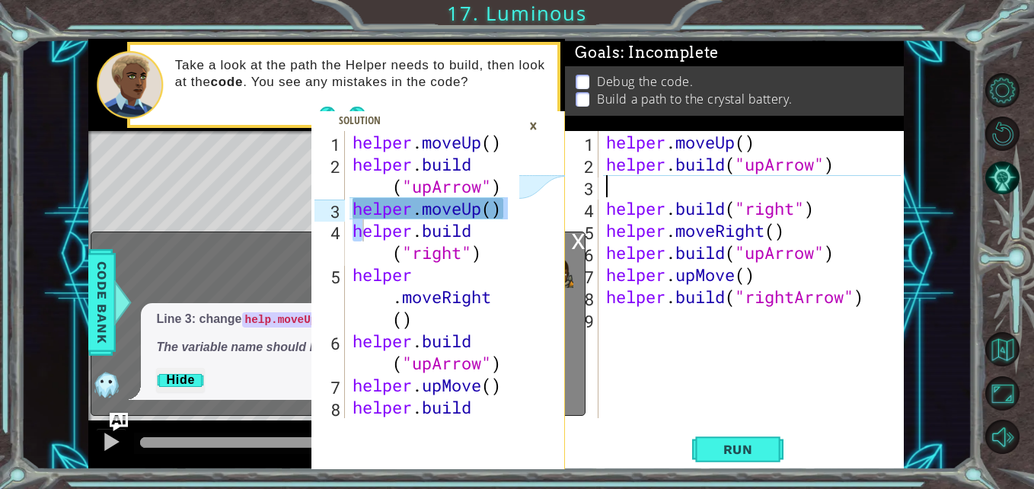
click at [780, 190] on div "helper . moveUp ( ) helper . build ( "upArrow" ) helper . build ( "right" ) hel…" at bounding box center [755, 296] width 305 height 331
type textarea "[DOMAIN_NAME]("right")"
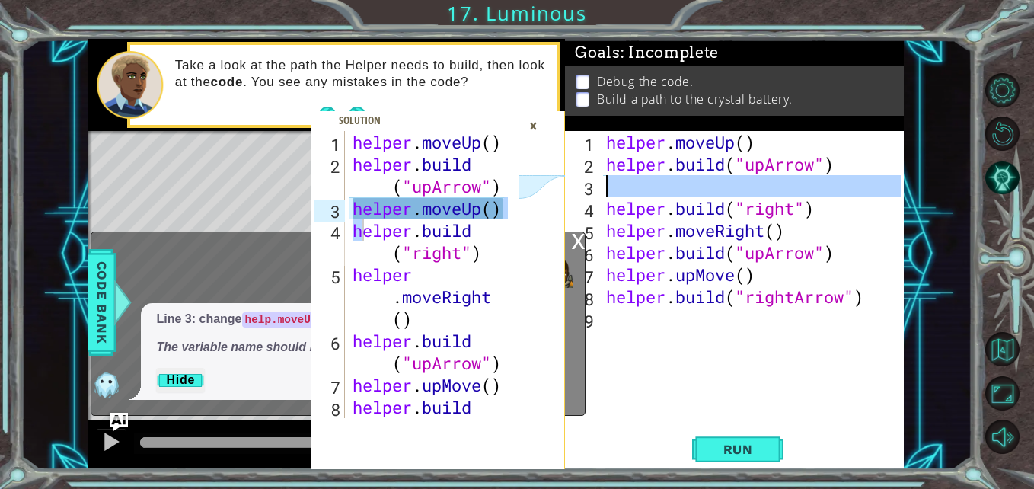
click at [780, 190] on div "helper . moveUp ( ) helper . build ( "upArrow" ) helper . build ( "right" ) hel…" at bounding box center [751, 274] width 297 height 287
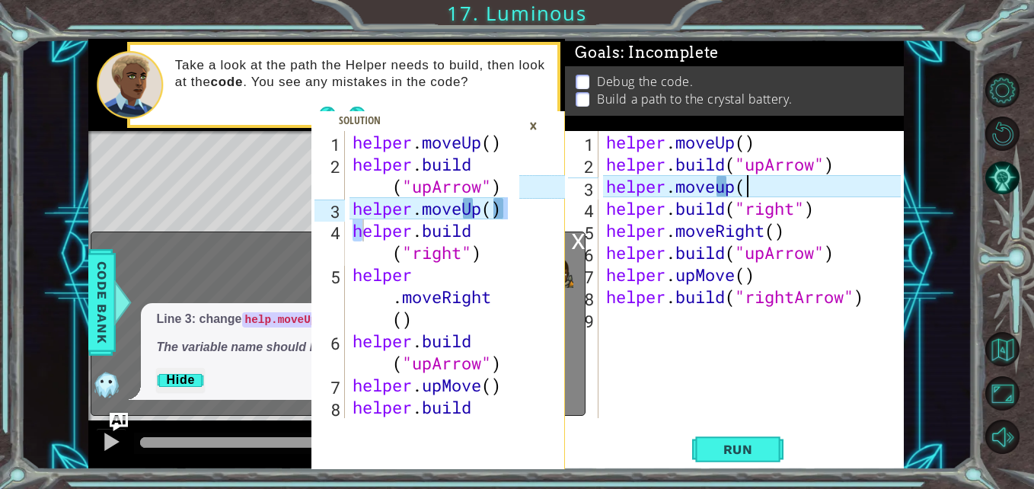
scroll to position [0, 6]
type textarea "helper.moveup()"
click at [739, 452] on span "Run" at bounding box center [738, 449] width 60 height 15
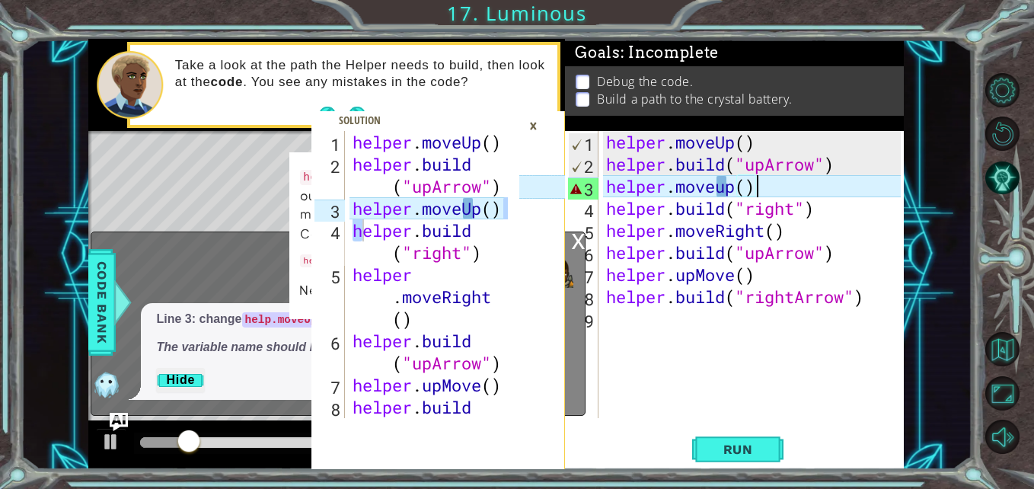
scroll to position [0, 0]
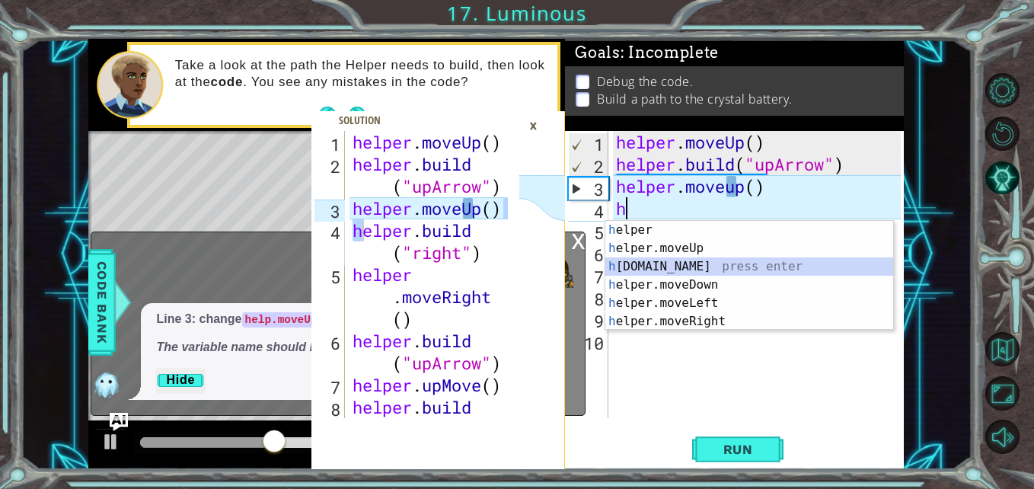
click at [714, 262] on div "h elper press enter h elper.moveUp press enter h [DOMAIN_NAME] press enter h el…" at bounding box center [750, 294] width 288 height 146
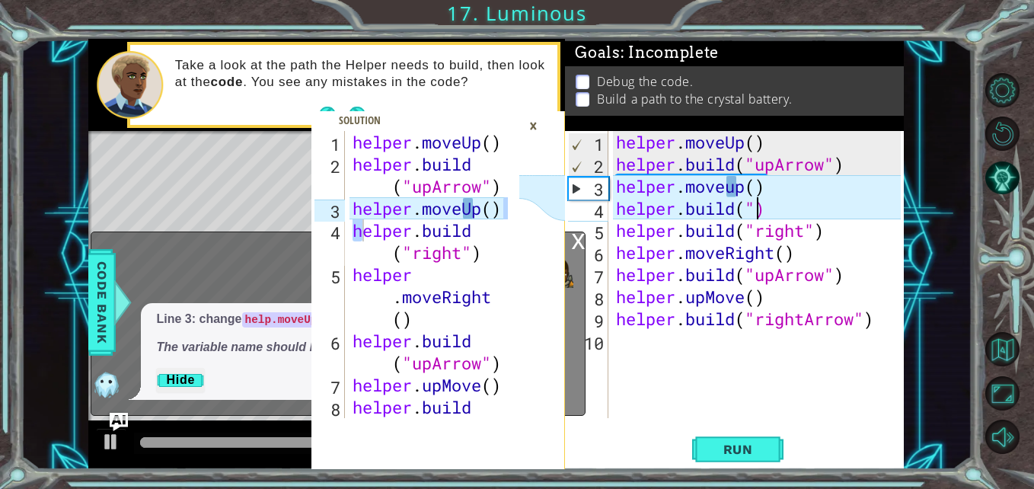
click at [759, 206] on div "helper . moveUp ( ) helper . build ( "upArrow" ) helper . moveup ( ) helper . b…" at bounding box center [761, 296] width 296 height 331
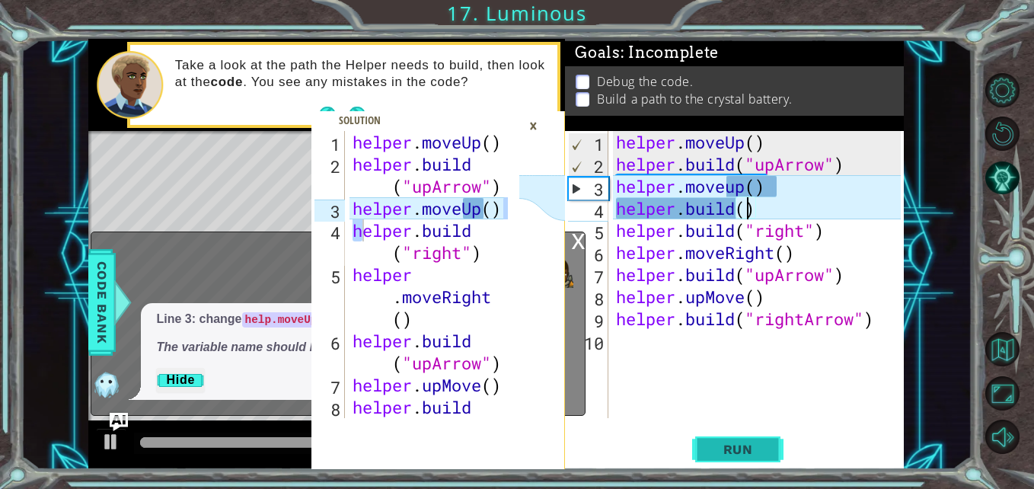
click at [774, 449] on button "Run" at bounding box center [737, 450] width 91 height 34
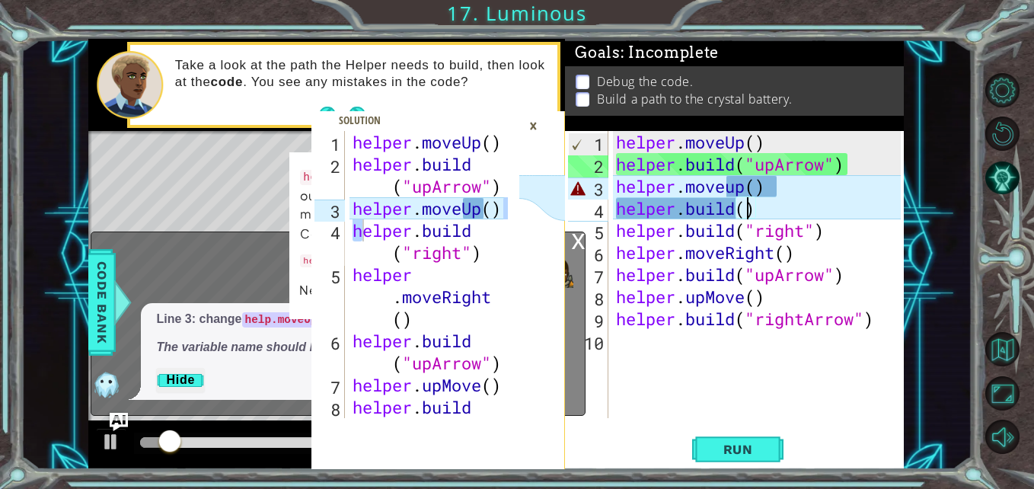
click at [299, 221] on div "helper.moveup is not a method. Look out for spelling issues. Did you mean helpe…" at bounding box center [419, 235] width 260 height 167
click at [535, 123] on div "×" at bounding box center [534, 126] width 24 height 26
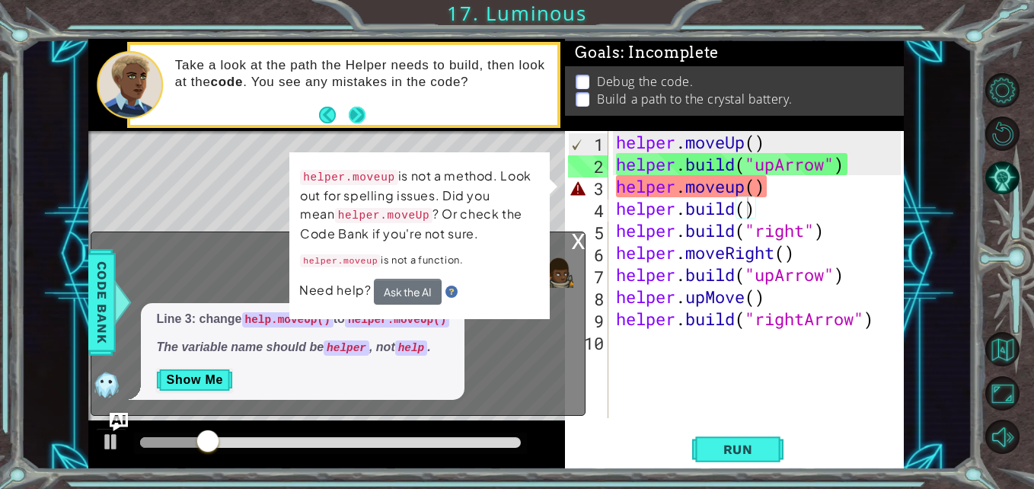
click at [360, 107] on button "Next" at bounding box center [358, 115] width 18 height 18
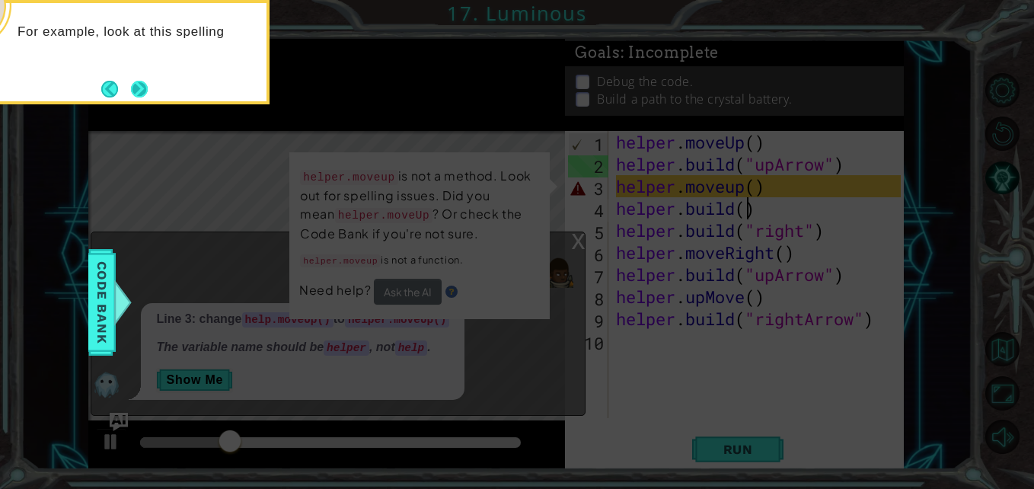
click at [140, 85] on button "Next" at bounding box center [139, 89] width 17 height 17
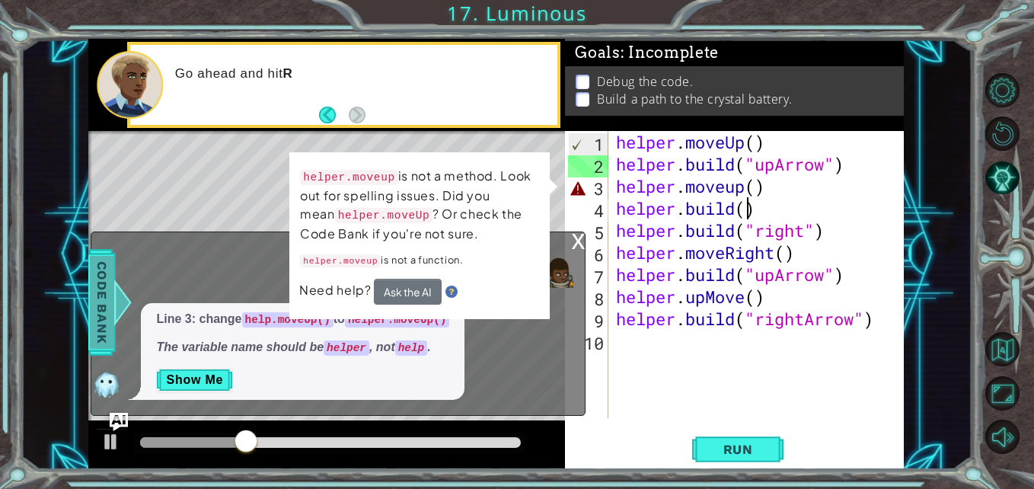
click at [104, 292] on span "Code Bank" at bounding box center [102, 302] width 24 height 93
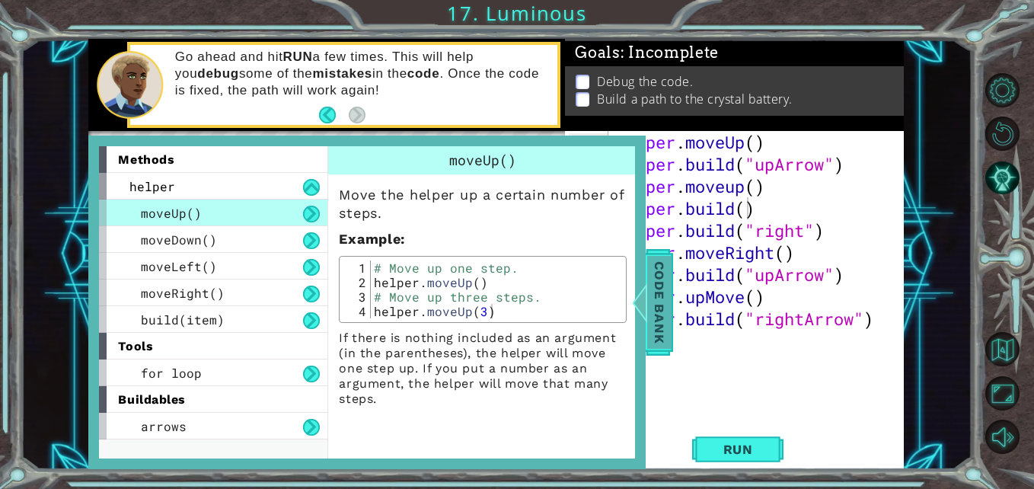
click at [661, 321] on span "Code Bank" at bounding box center [659, 302] width 24 height 93
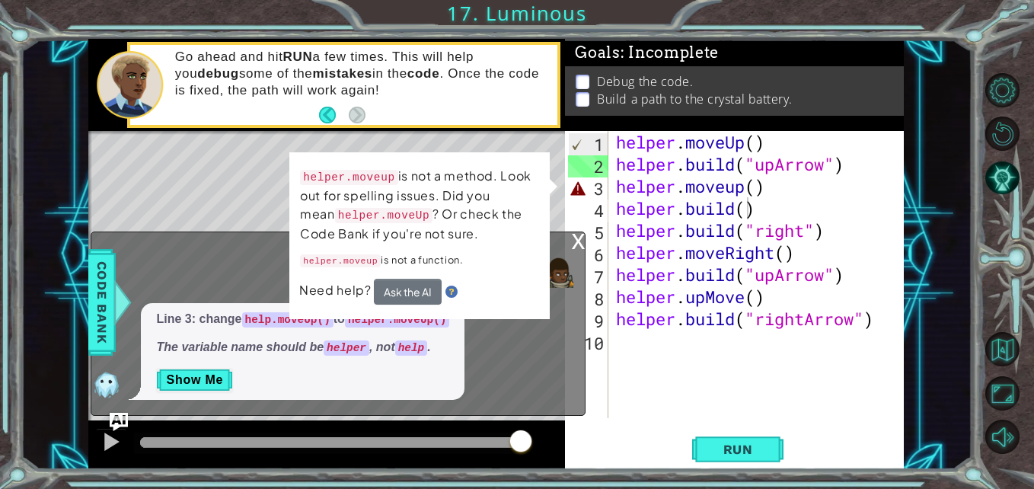
click at [572, 241] on div "x" at bounding box center [578, 239] width 14 height 15
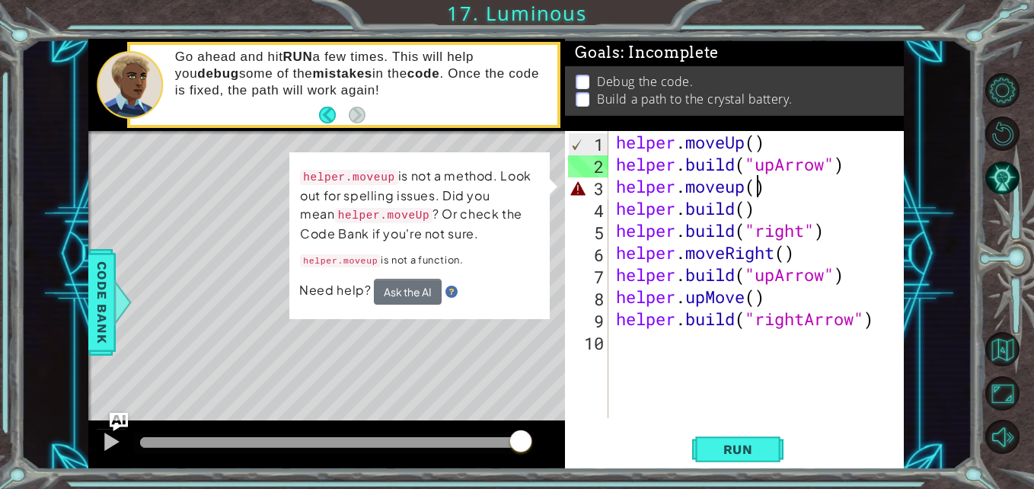
click at [758, 187] on div "helper . moveUp ( ) helper . build ( "upArrow" ) helper . moveup ( ) helper . b…" at bounding box center [761, 296] width 296 height 331
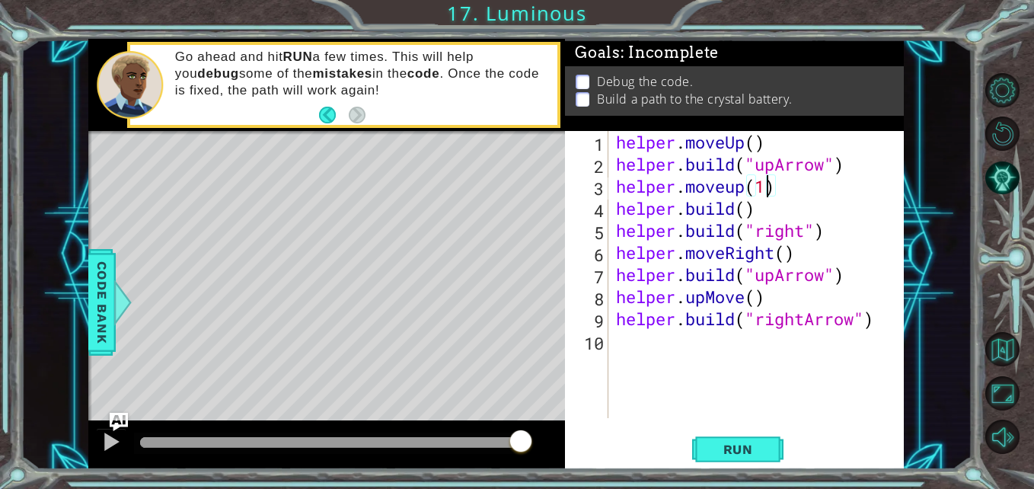
click at [737, 215] on div "helper . moveUp ( ) helper . build ( "upArrow" ) helper . moveup ( 1 ) helper .…" at bounding box center [761, 296] width 296 height 331
click at [744, 215] on div "helper . moveUp ( ) helper . build ( "upArrow" ) helper . moveup ( 1 ) helper .…" at bounding box center [761, 296] width 296 height 331
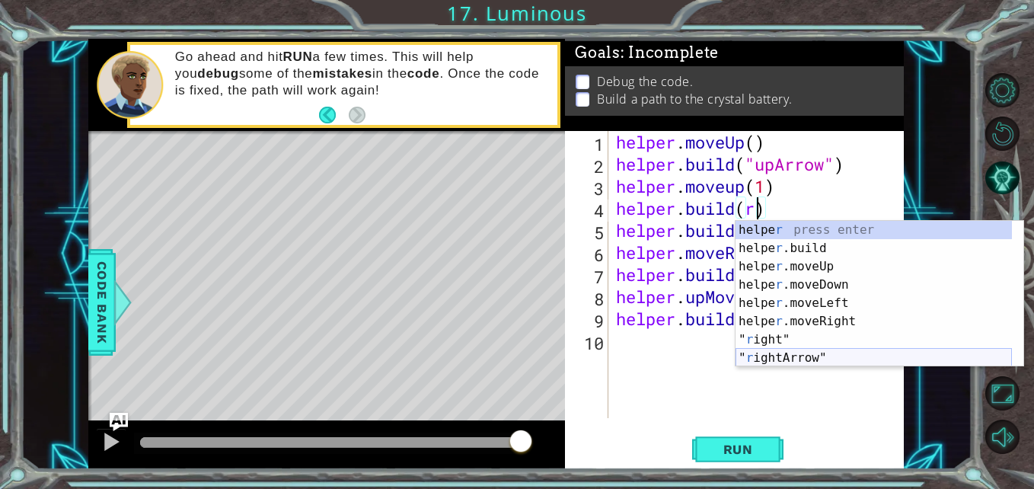
click at [784, 360] on div "helpe r press enter helpe [PERSON_NAME]build press enter helpe r .moveUp press …" at bounding box center [874, 312] width 276 height 183
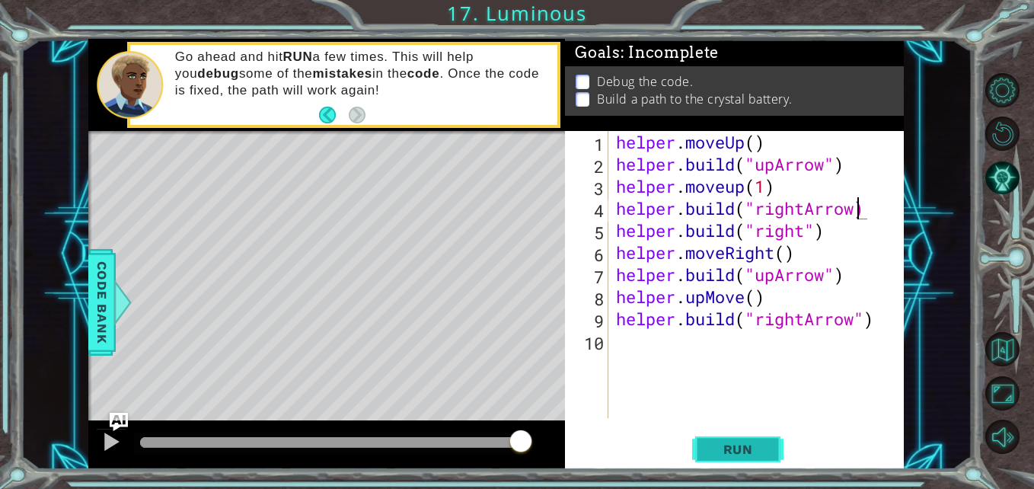
click at [740, 450] on span "Run" at bounding box center [738, 449] width 60 height 15
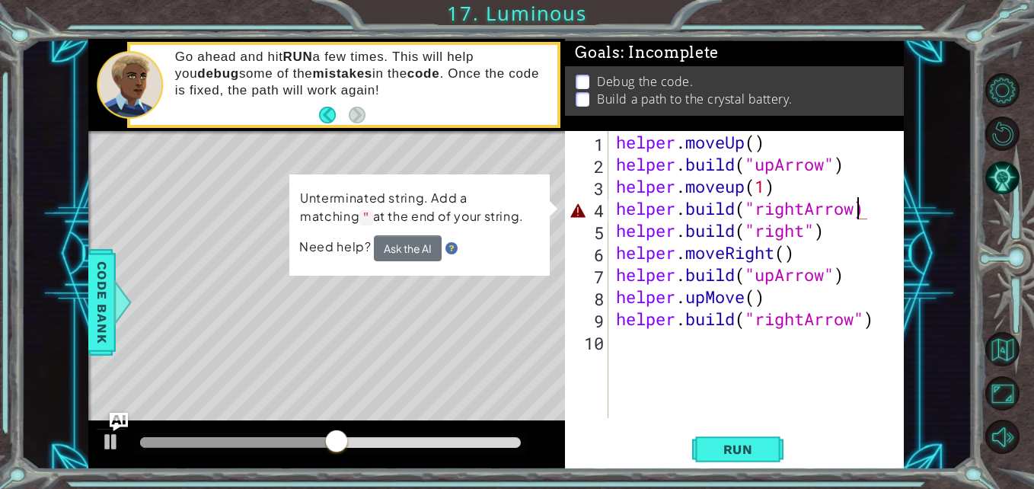
click at [791, 190] on div "helper . moveUp ( ) helper . build ( "upArrow" ) helper . moveup ( 1 ) helper .…" at bounding box center [761, 296] width 296 height 331
drag, startPoint x: 369, startPoint y: 433, endPoint x: 35, endPoint y: 413, distance: 334.3
click at [35, 413] on div "helper.moveUp() [DOMAIN_NAME]("right") 1 2 3 4 5 6 7 8 helper . moveUp ( ) help…" at bounding box center [496, 254] width 951 height 430
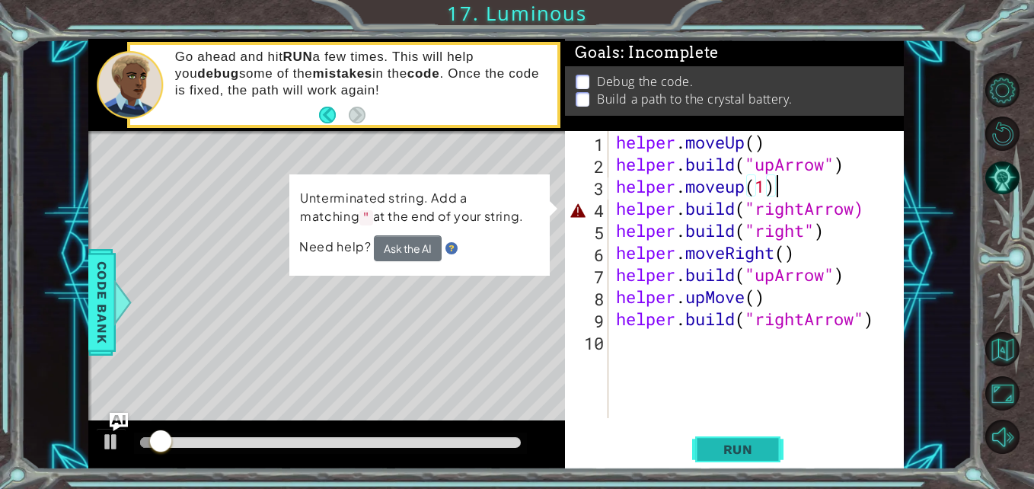
click at [730, 443] on span "Run" at bounding box center [738, 449] width 60 height 15
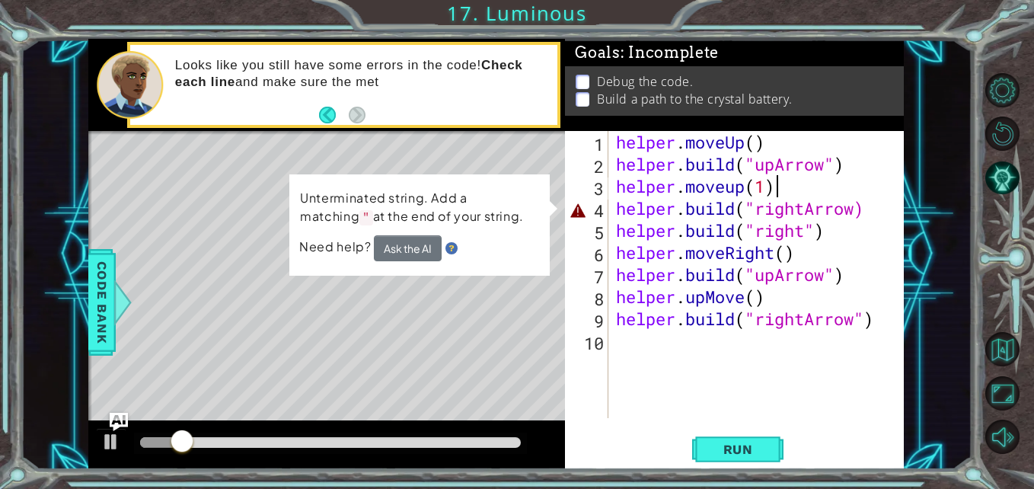
click at [885, 214] on div "helper . moveUp ( ) helper . build ( "upArrow" ) helper . moveup ( 1 ) helper .…" at bounding box center [761, 296] width 296 height 331
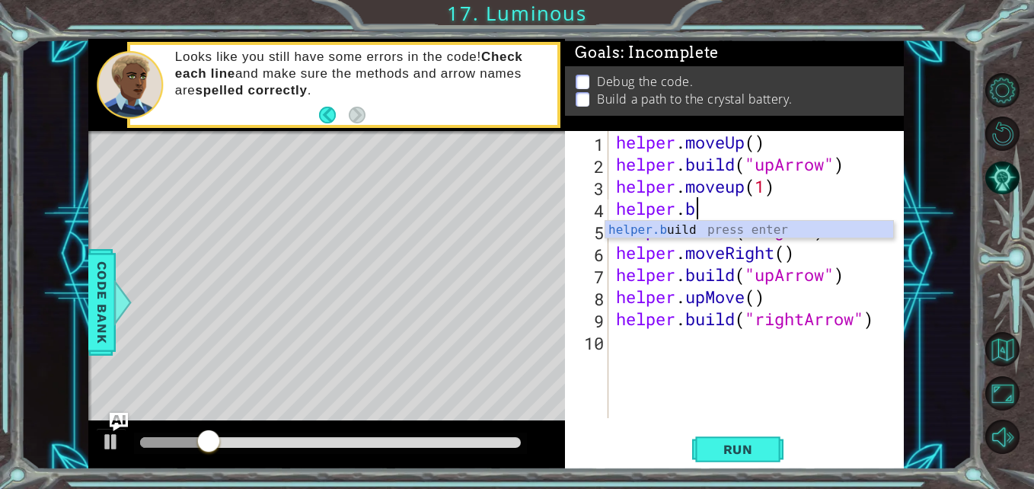
scroll to position [0, 2]
type textarea "h"
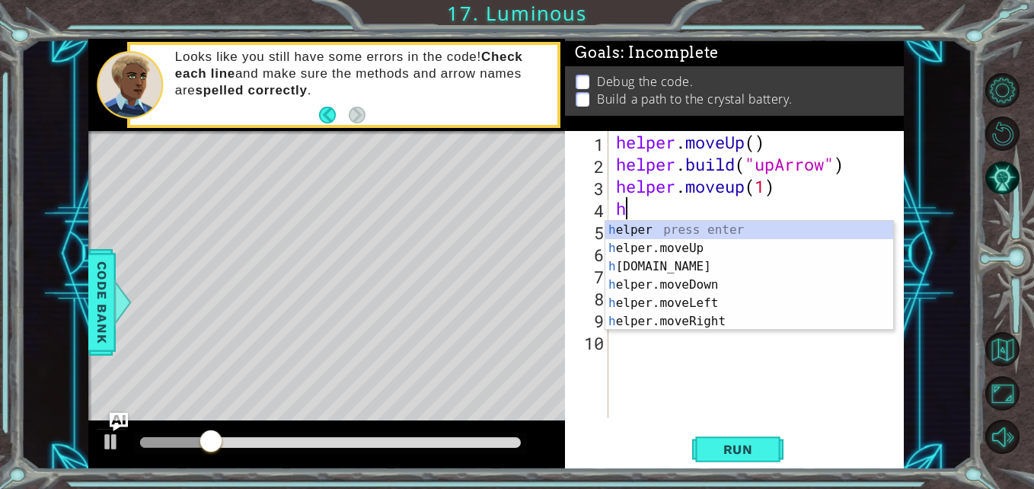
scroll to position [0, 0]
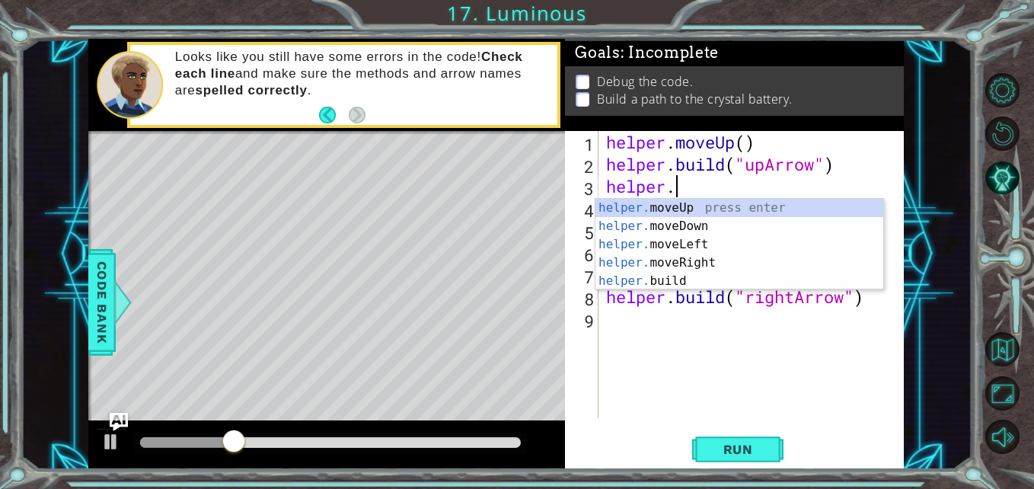
type textarea "h"
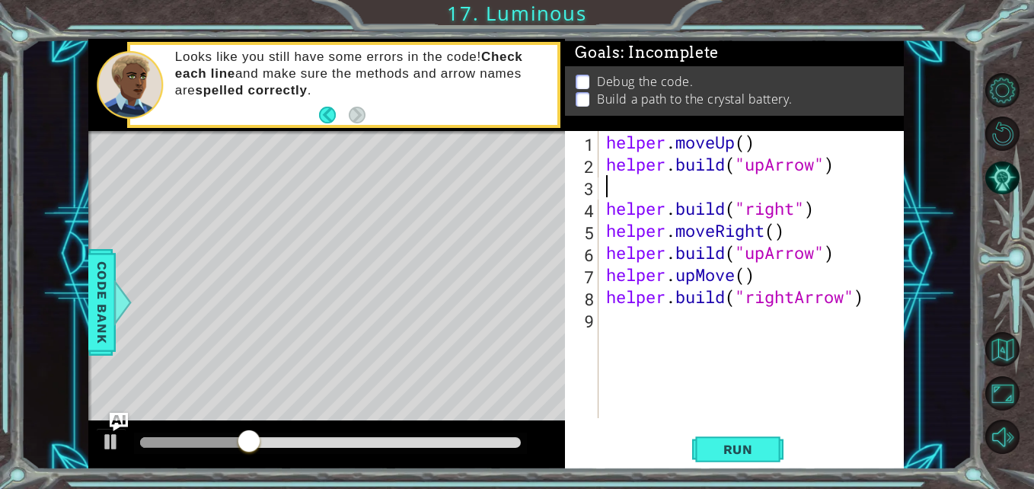
type textarea "[DOMAIN_NAME]("upArrow")"
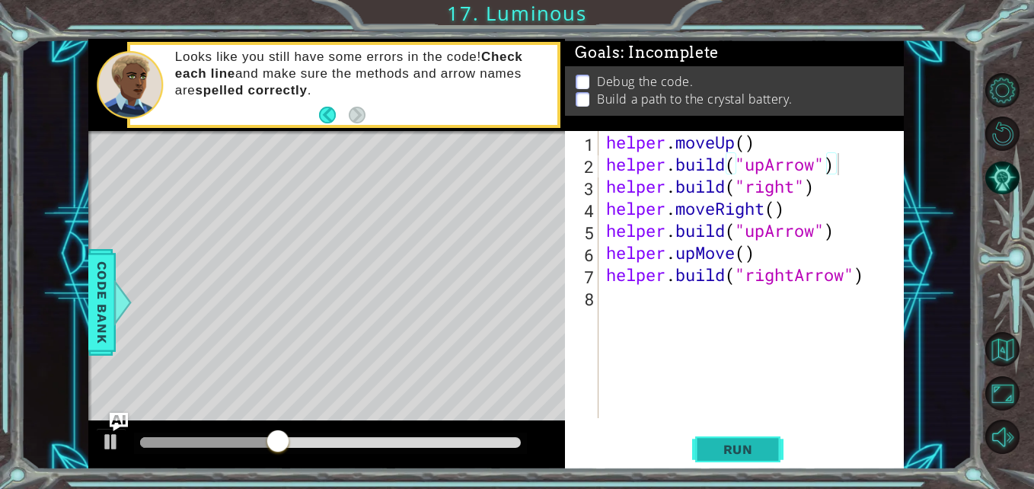
click at [743, 454] on span "Run" at bounding box center [738, 449] width 60 height 15
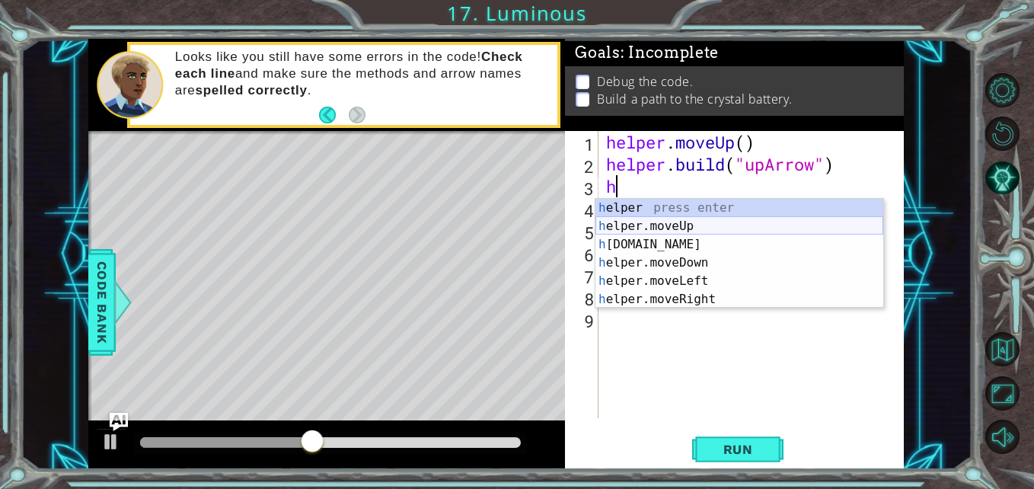
click at [713, 222] on div "h elper press enter h elper.moveUp press enter h [DOMAIN_NAME] press enter h el…" at bounding box center [740, 272] width 288 height 146
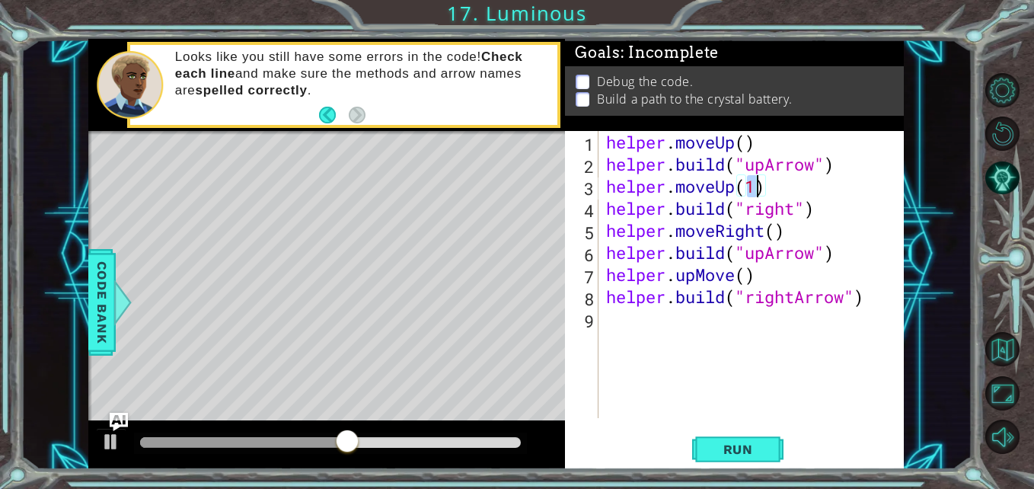
scroll to position [0, 7]
click at [743, 449] on span "Run" at bounding box center [738, 449] width 60 height 15
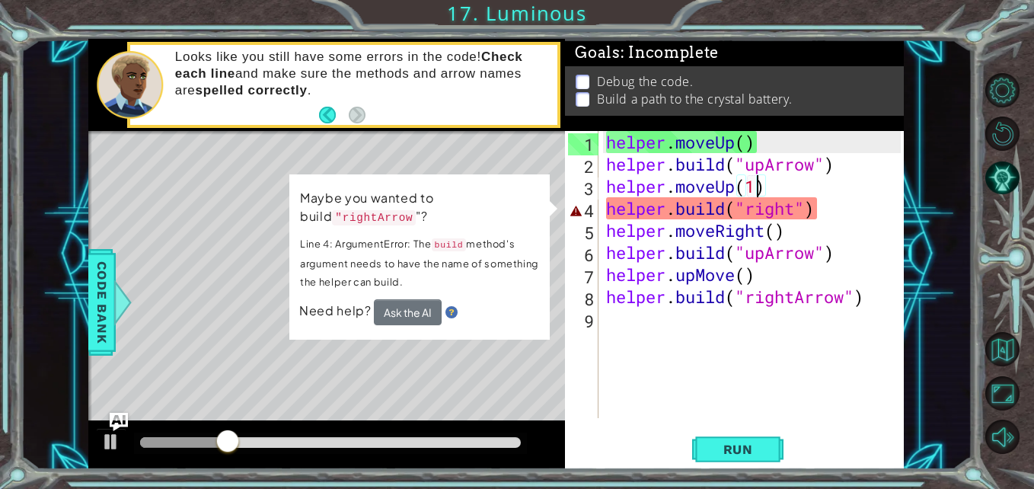
click at [835, 211] on div "helper . moveUp ( ) helper . build ( "upArrow" ) helper . moveUp ( 1 ) helper .…" at bounding box center [755, 296] width 305 height 331
click at [799, 210] on div "helper . moveUp ( ) helper . build ( "upArrow" ) helper . moveUp ( 1 ) helper .…" at bounding box center [755, 296] width 305 height 331
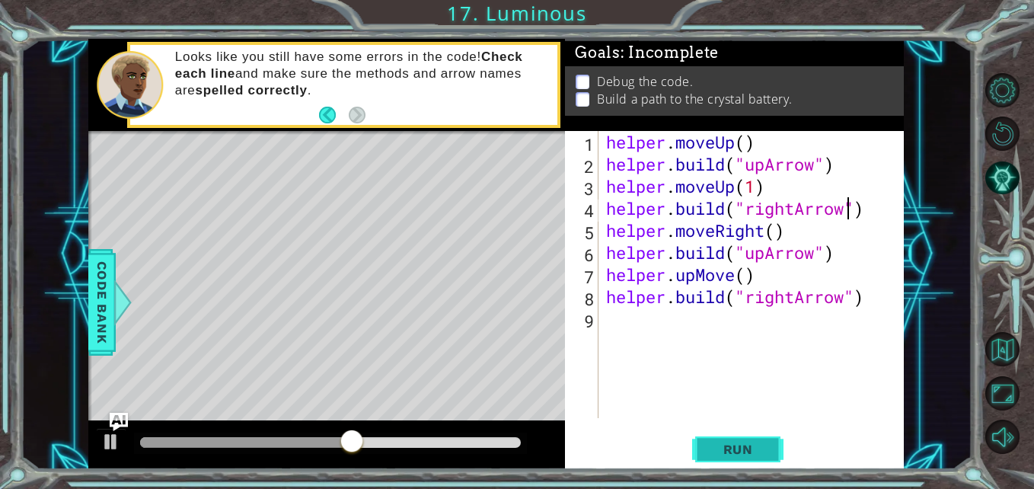
click at [707, 442] on button "Run" at bounding box center [737, 450] width 91 height 34
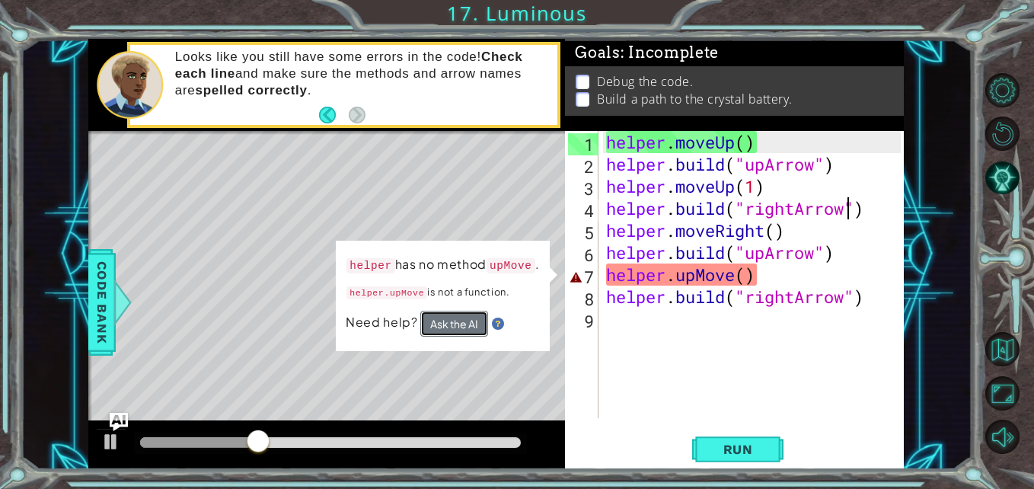
click at [475, 320] on button "Ask the AI" at bounding box center [454, 324] width 68 height 26
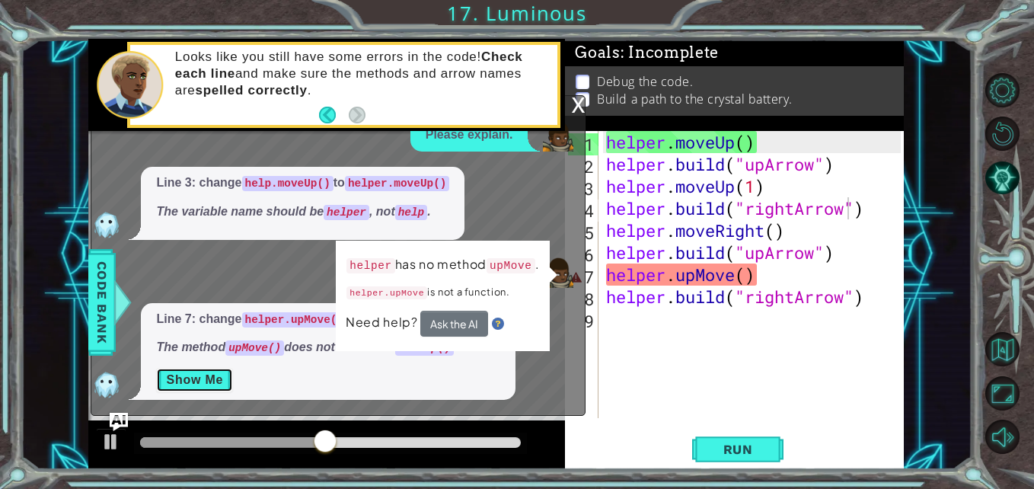
click at [212, 378] on button "Show Me" at bounding box center [194, 380] width 77 height 24
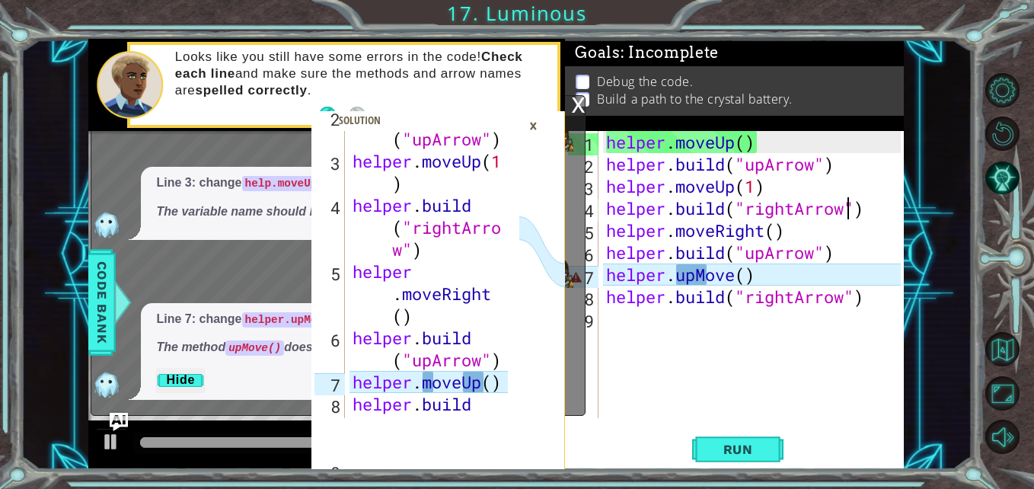
scroll to position [110, 0]
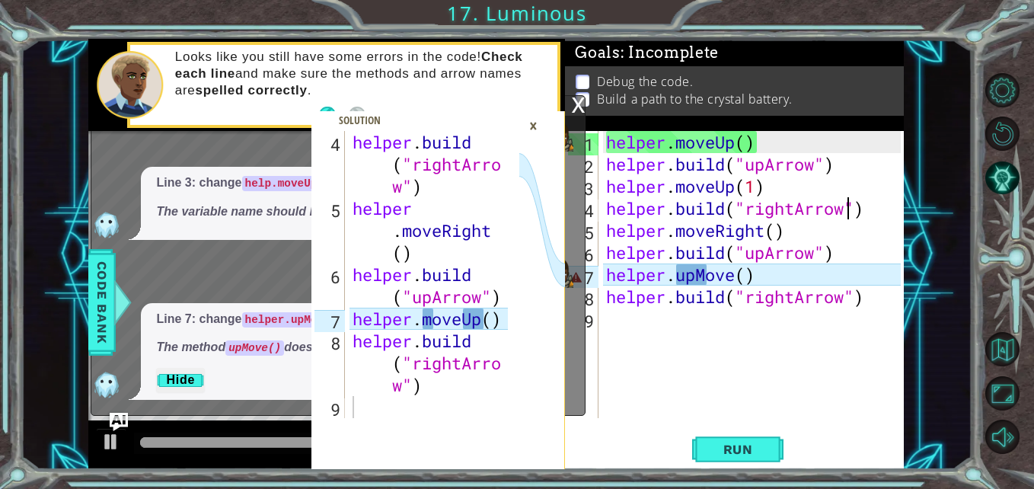
click at [552, 126] on span at bounding box center [439, 290] width 254 height 359
click at [552, 129] on span at bounding box center [439, 290] width 254 height 359
click at [555, 137] on icon at bounding box center [542, 300] width 46 height 339
click at [532, 144] on icon at bounding box center [542, 300] width 46 height 339
click at [529, 135] on div "×" at bounding box center [534, 126] width 24 height 26
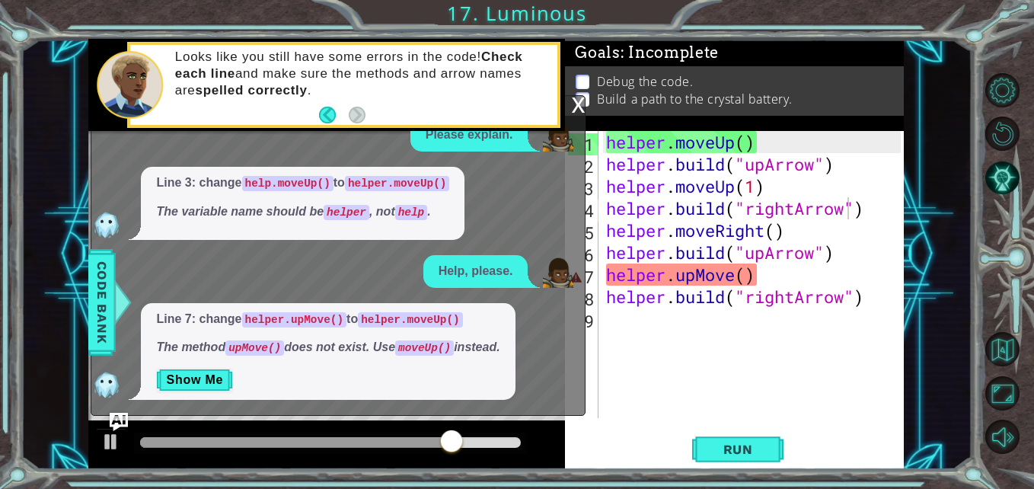
click at [579, 102] on div "x" at bounding box center [578, 103] width 14 height 15
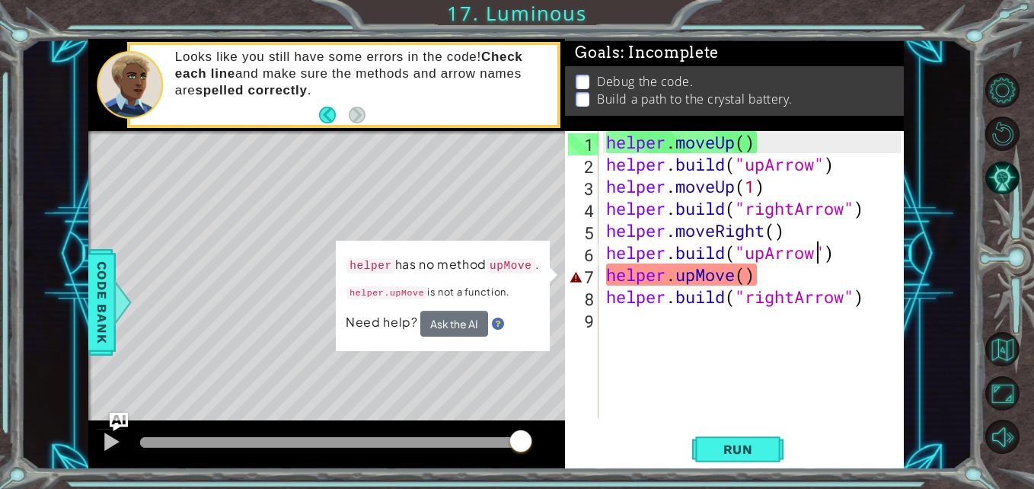
click at [820, 252] on div "helper . moveUp ( ) helper . build ( "upArrow" ) helper . moveUp ( 1 ) helper .…" at bounding box center [755, 296] width 305 height 331
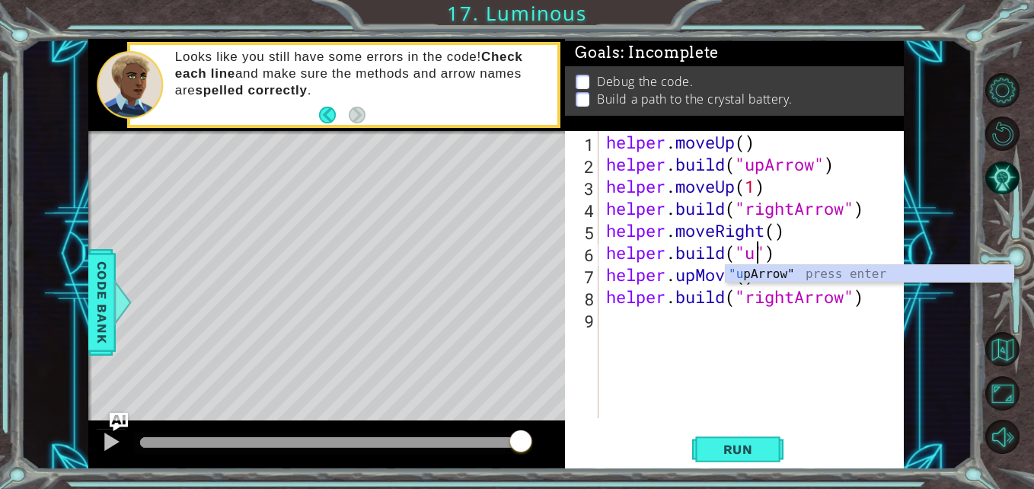
scroll to position [0, 7]
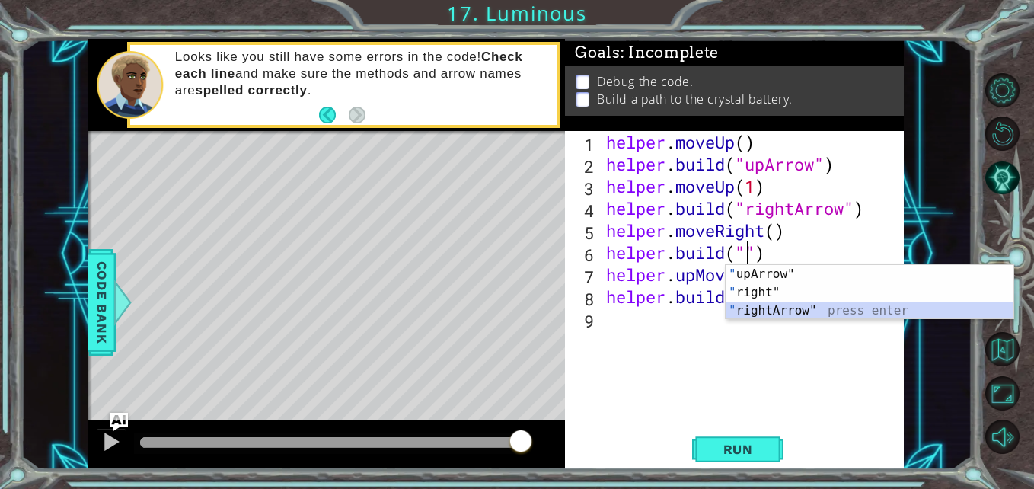
click at [781, 308] on div "" upArrow" press enter " right" press enter " rightArrow" press enter" at bounding box center [870, 310] width 288 height 91
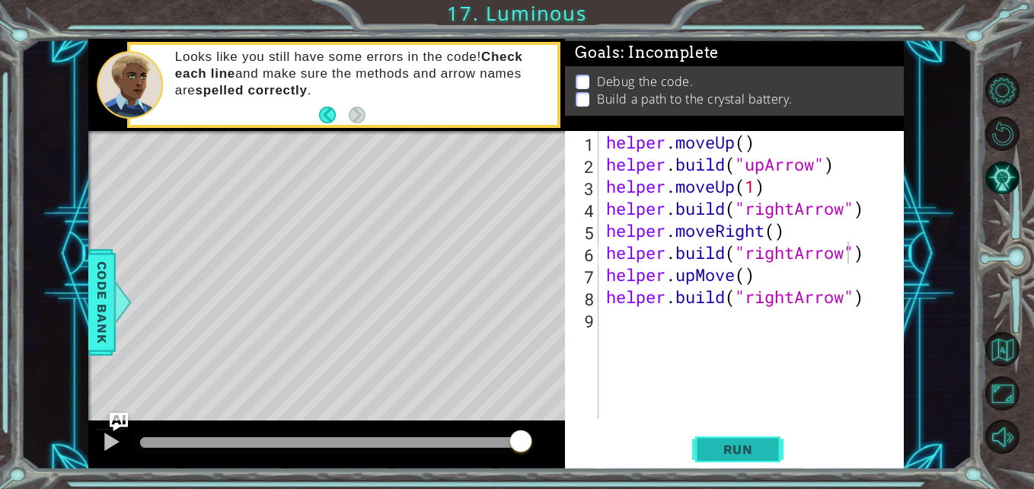
click at [720, 453] on span "Run" at bounding box center [738, 449] width 60 height 15
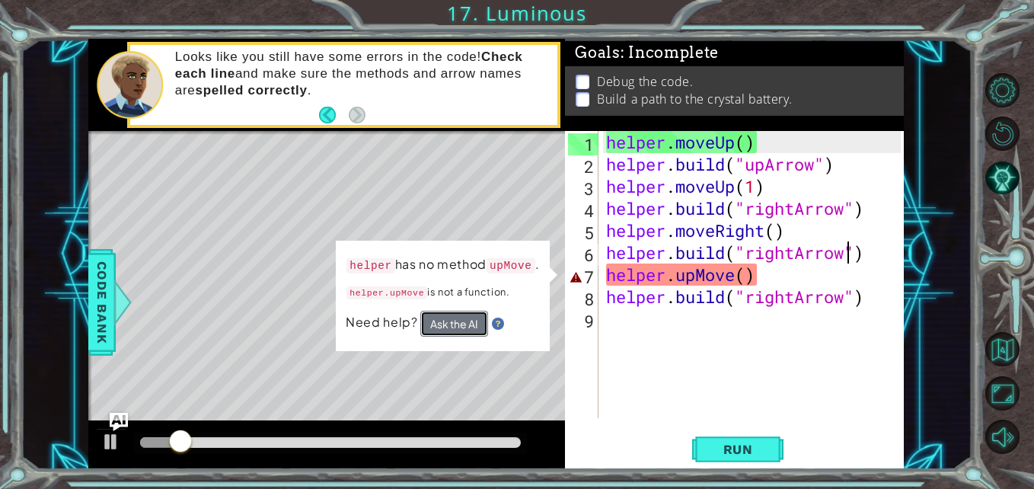
click at [465, 330] on button "Ask the AI" at bounding box center [454, 324] width 68 height 26
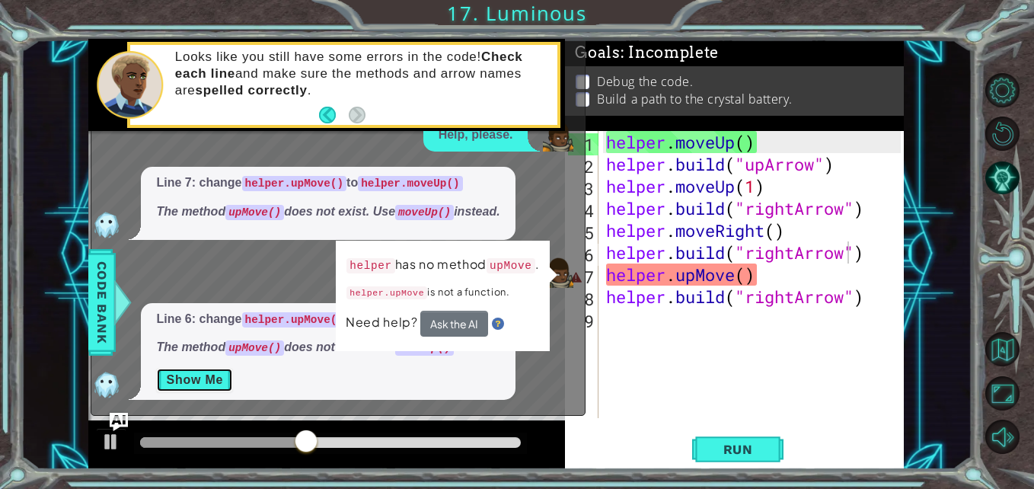
click at [171, 382] on button "Show Me" at bounding box center [194, 380] width 77 height 24
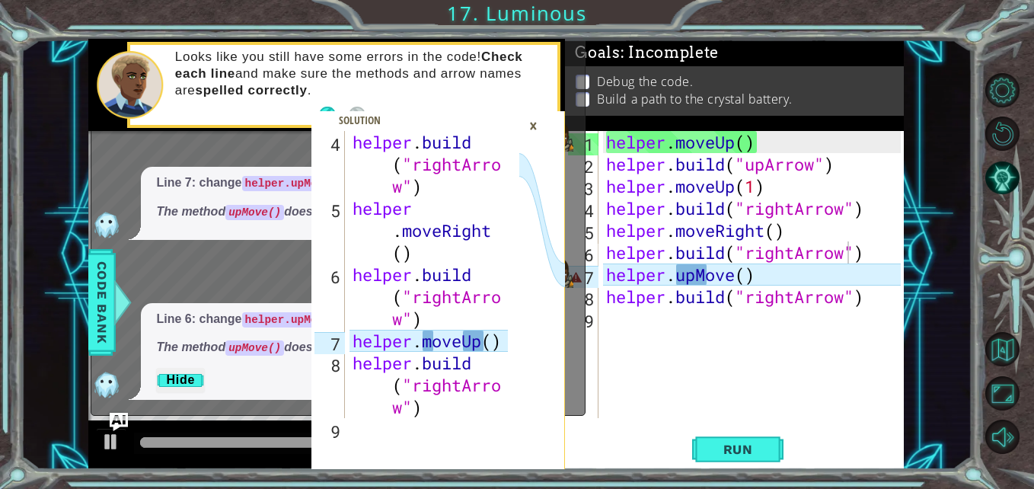
click at [532, 125] on div "×" at bounding box center [534, 126] width 24 height 26
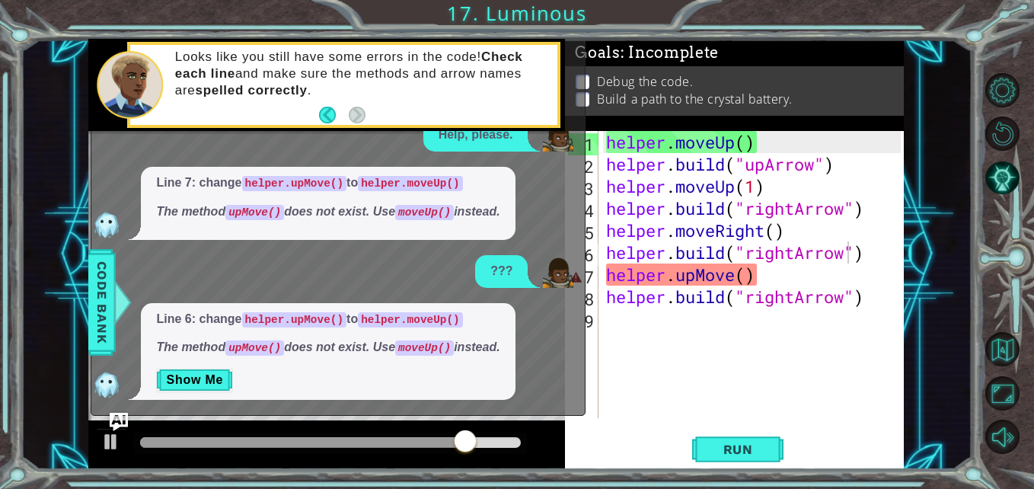
click at [811, 273] on div "helper . moveUp ( ) helper . build ( "upArrow" ) helper . moveUp ( 1 ) helper .…" at bounding box center [755, 296] width 305 height 331
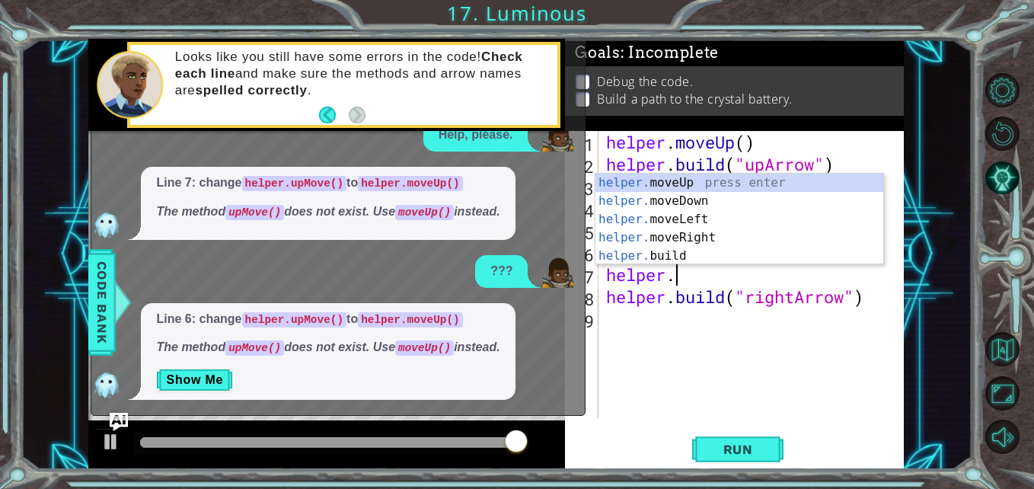
scroll to position [0, 2]
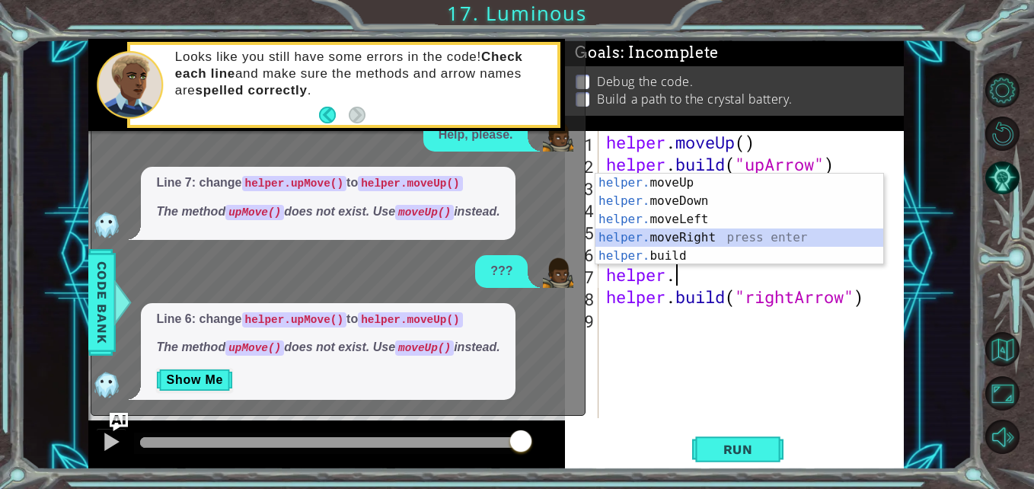
click at [686, 239] on div "helper. moveUp press enter helper. moveDown press enter helper. moveLeft press …" at bounding box center [740, 238] width 288 height 128
type textarea "helper.moveRight(1)"
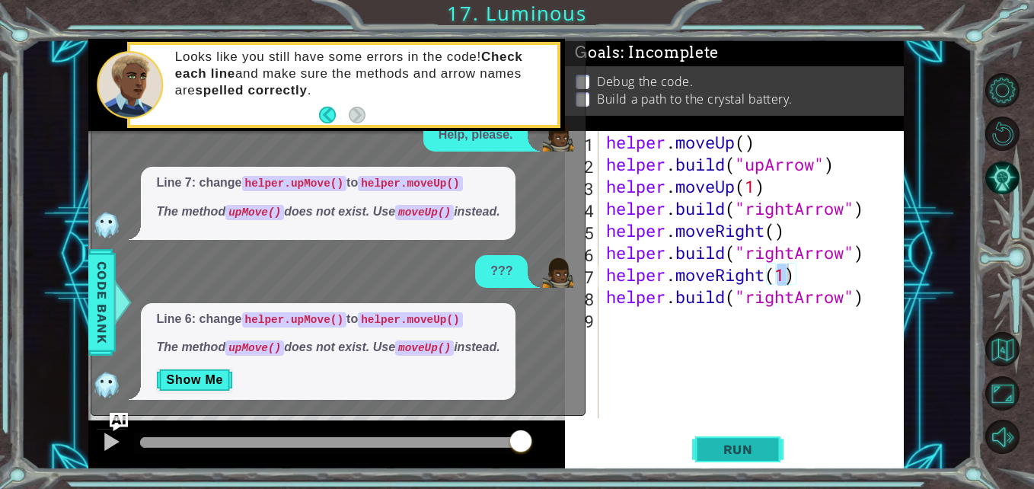
click at [746, 445] on span "Run" at bounding box center [738, 449] width 60 height 15
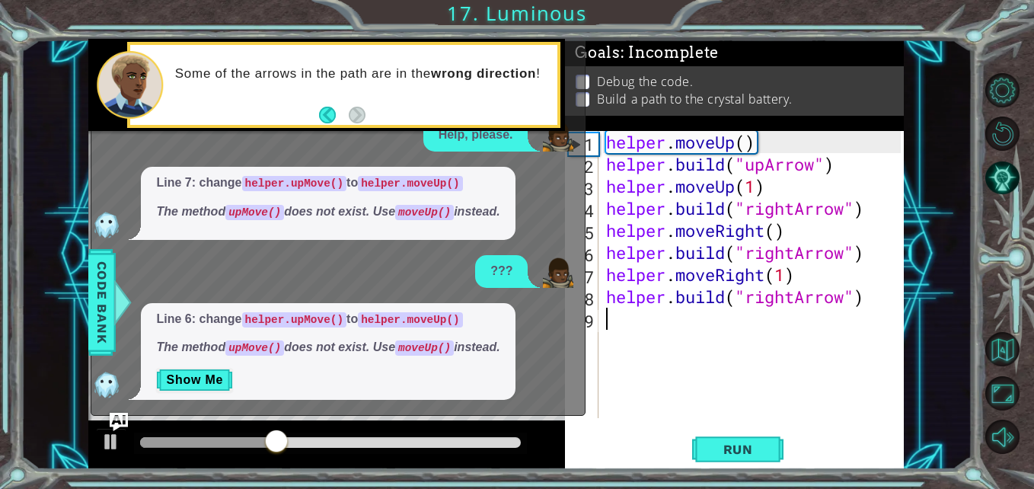
click at [613, 323] on div "helper . moveUp ( ) helper . build ( "upArrow" ) helper . moveUp ( 1 ) helper .…" at bounding box center [755, 296] width 305 height 331
click at [850, 301] on div "helper . moveUp ( ) helper . build ( "upArrow" ) helper . moveUp ( 1 ) helper .…" at bounding box center [755, 296] width 305 height 331
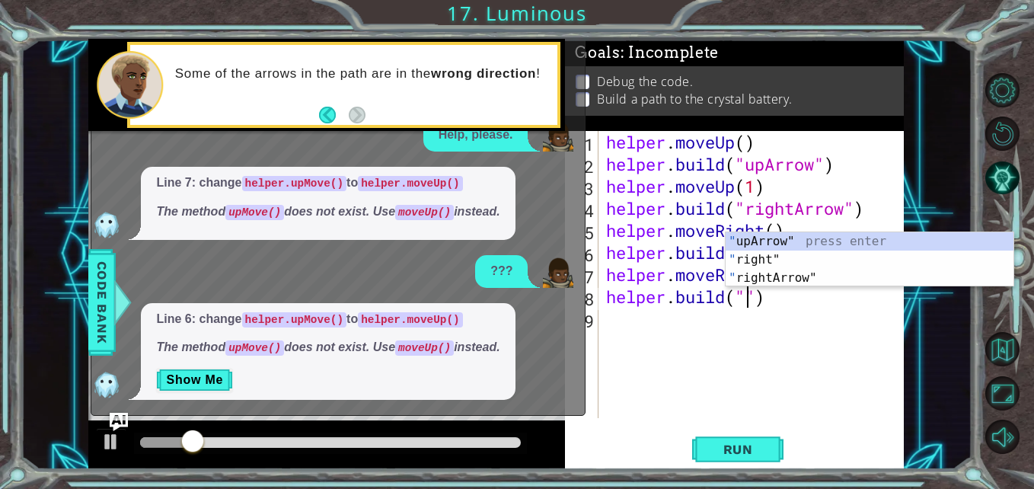
scroll to position [0, 7]
click at [848, 238] on div "" upArrow" press enter " right" press enter " rightArrow" press enter" at bounding box center [870, 277] width 288 height 91
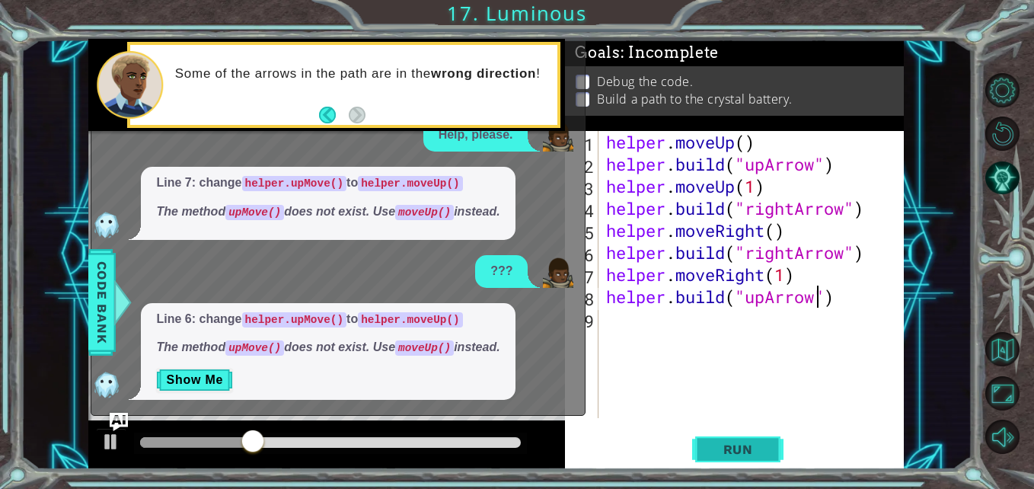
type textarea "[DOMAIN_NAME]("upArrow")"
click at [741, 456] on span "Run" at bounding box center [738, 449] width 60 height 15
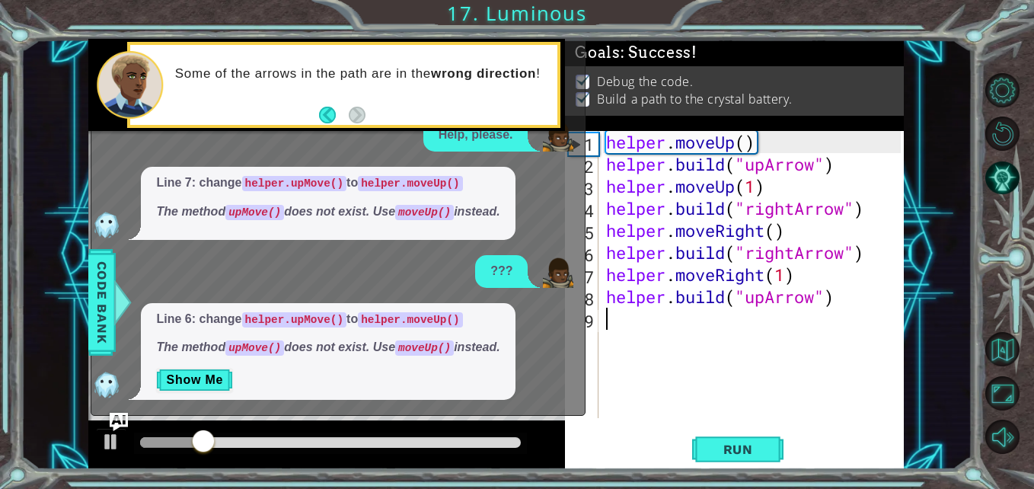
click at [665, 330] on div "helper . moveUp ( ) helper . build ( "upArrow" ) helper . moveUp ( 1 ) helper .…" at bounding box center [755, 296] width 305 height 331
click at [411, 289] on div "Please explain. Line 3: change help.moveUp() to helper.moveUp() The variable na…" at bounding box center [334, 191] width 486 height 417
click at [615, 318] on div "helper . moveUp ( ) helper . build ( "upArrow" ) helper . moveUp ( 1 ) helper .…" at bounding box center [755, 296] width 305 height 331
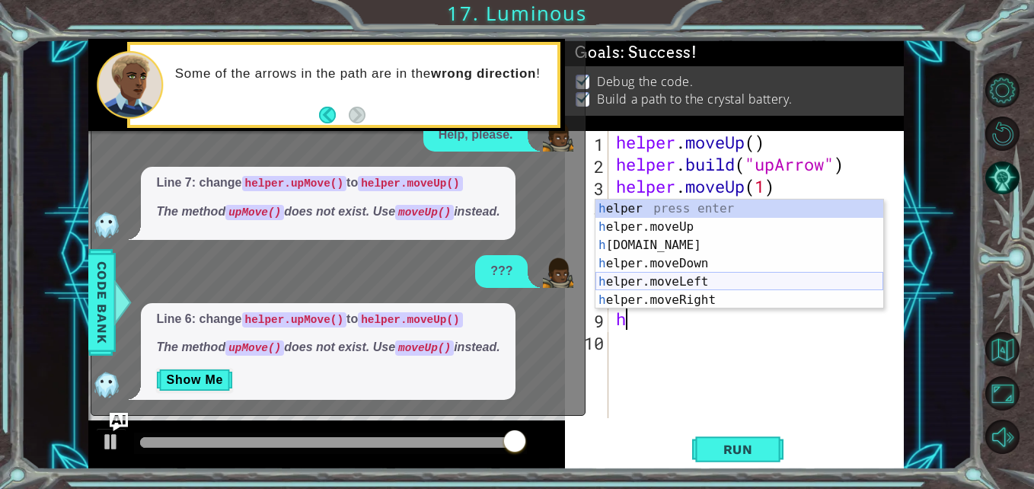
type textarea "h"
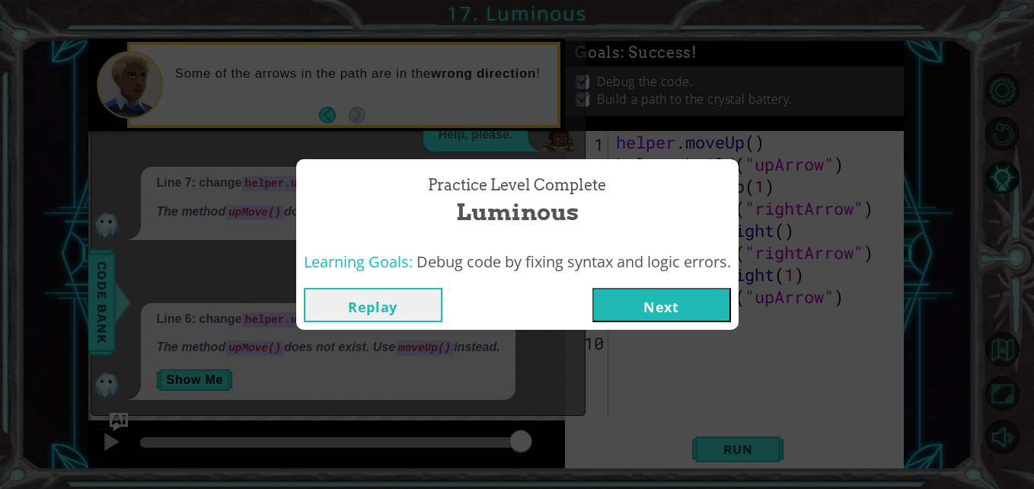
click at [354, 316] on button "Replay" at bounding box center [373, 305] width 139 height 34
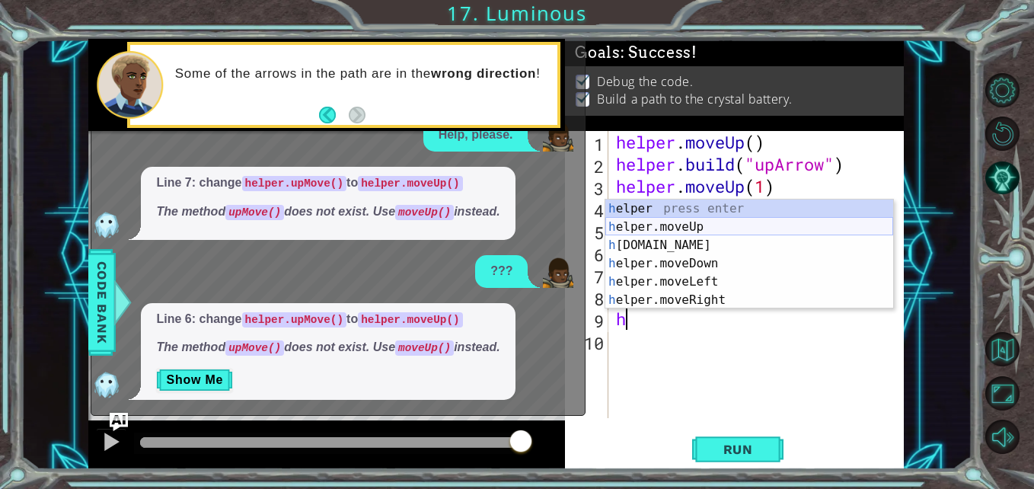
click at [714, 222] on div "h elper press enter h elper.moveUp press enter h [DOMAIN_NAME] press enter h el…" at bounding box center [750, 273] width 288 height 146
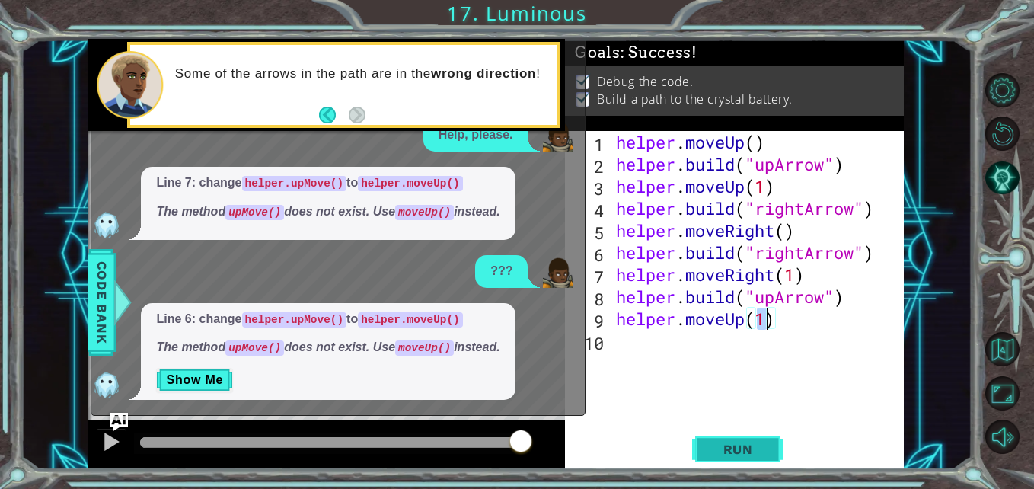
type textarea "helper.moveUp(1)"
click at [716, 447] on span "Run" at bounding box center [738, 449] width 60 height 15
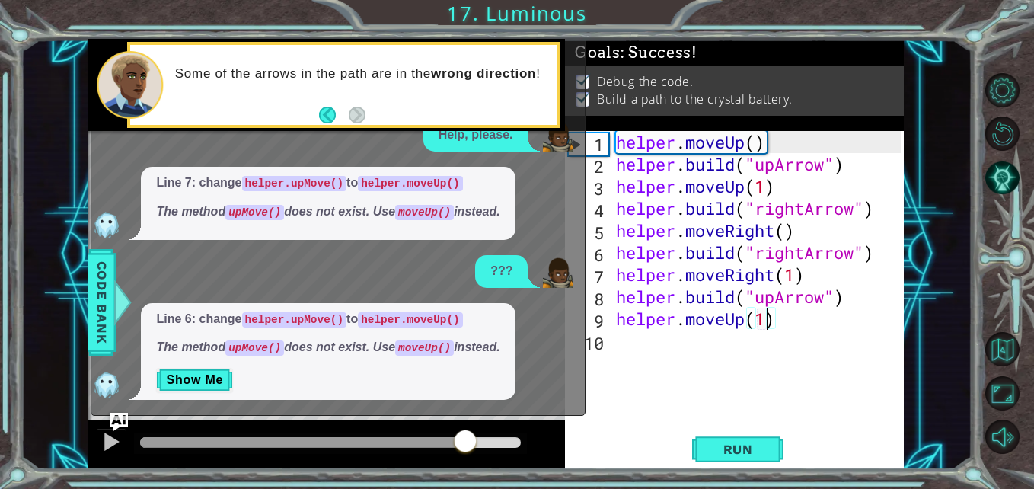
drag, startPoint x: 395, startPoint y: 433, endPoint x: 465, endPoint y: 442, distance: 70.6
click at [465, 442] on div at bounding box center [465, 442] width 27 height 27
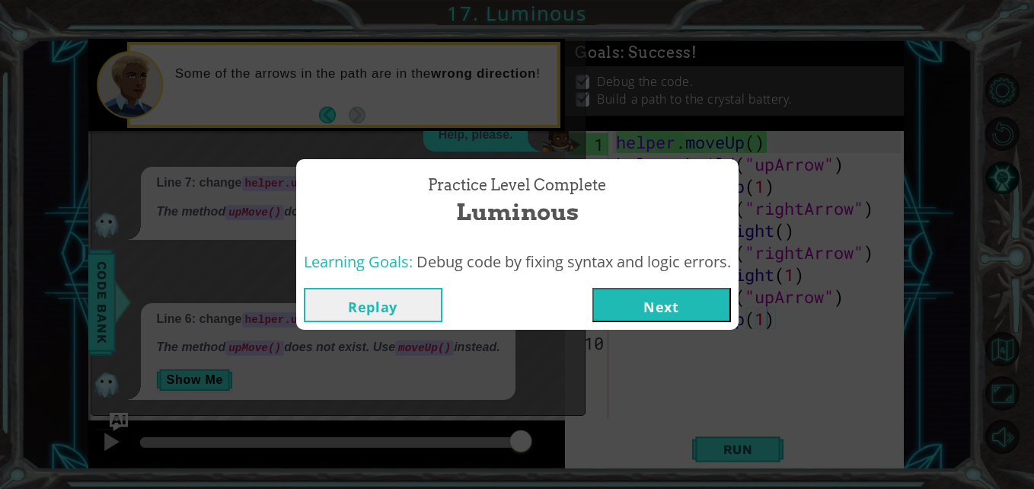
click at [639, 303] on button "Next" at bounding box center [662, 305] width 139 height 34
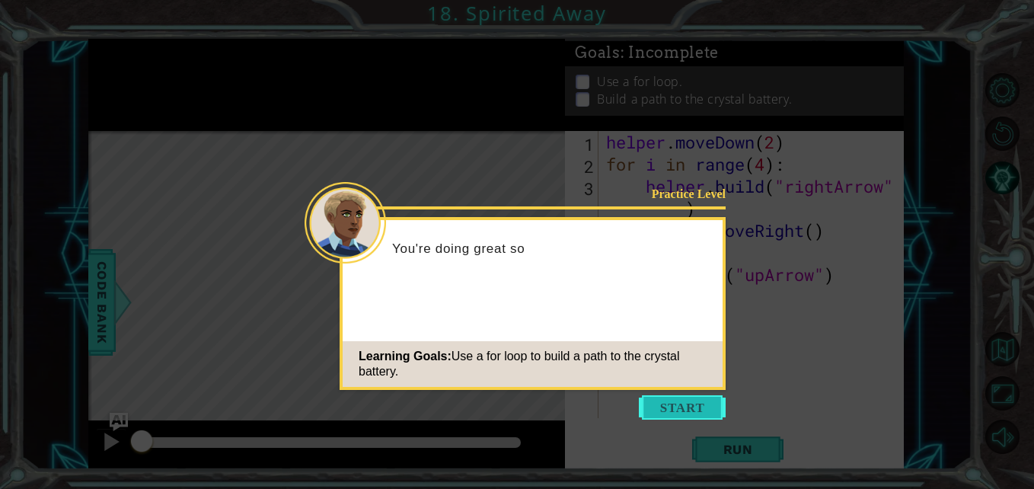
click at [670, 411] on button "Start" at bounding box center [682, 407] width 87 height 24
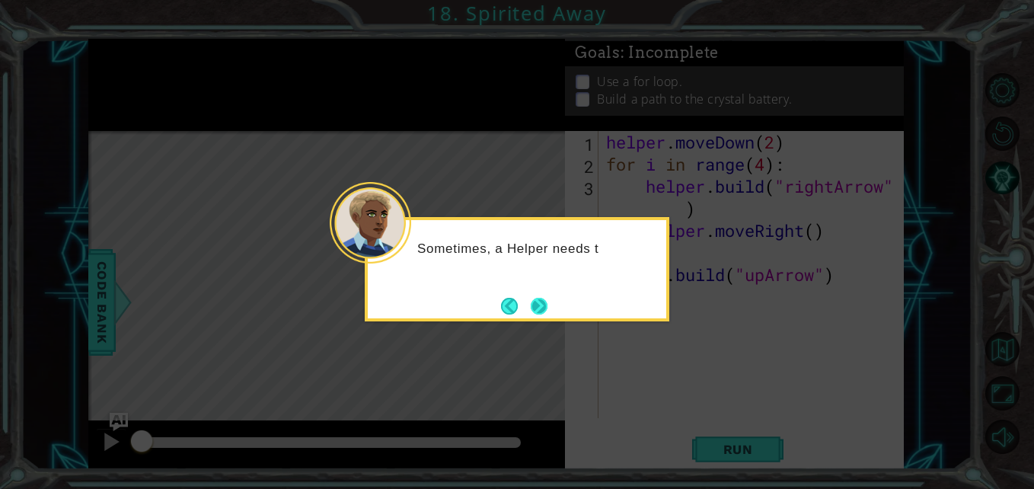
click at [546, 307] on button "Next" at bounding box center [539, 306] width 17 height 17
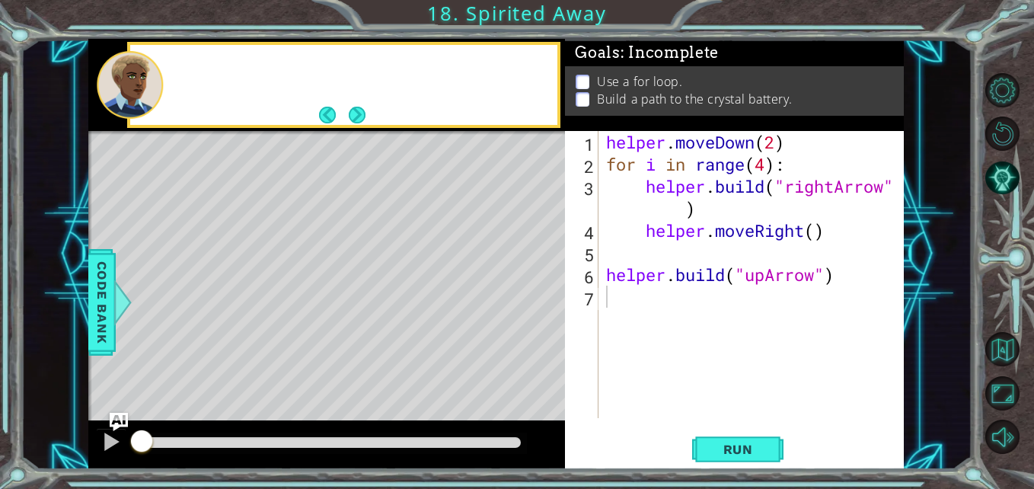
click at [546, 307] on div "Level Map" at bounding box center [440, 355] width 704 height 449
click at [359, 111] on button "Next" at bounding box center [357, 114] width 17 height 17
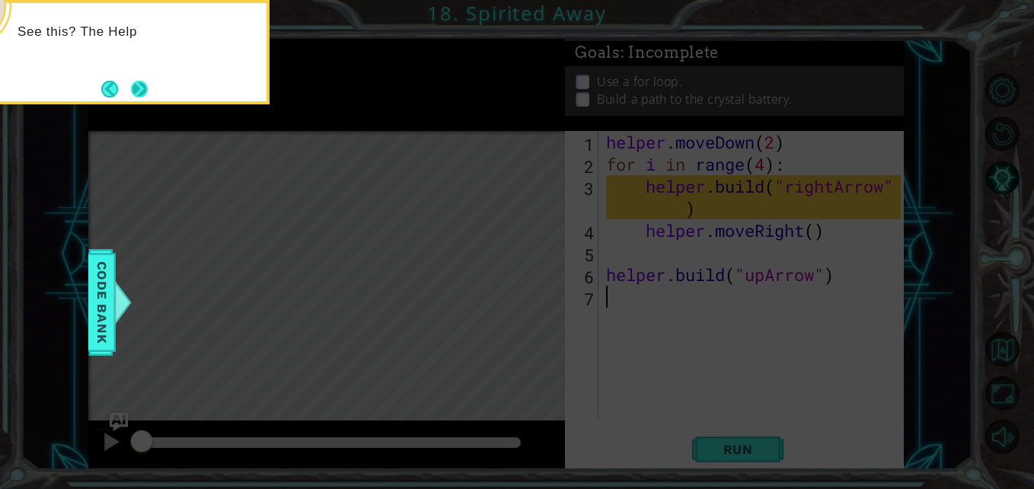
click at [135, 87] on button "Next" at bounding box center [139, 89] width 17 height 17
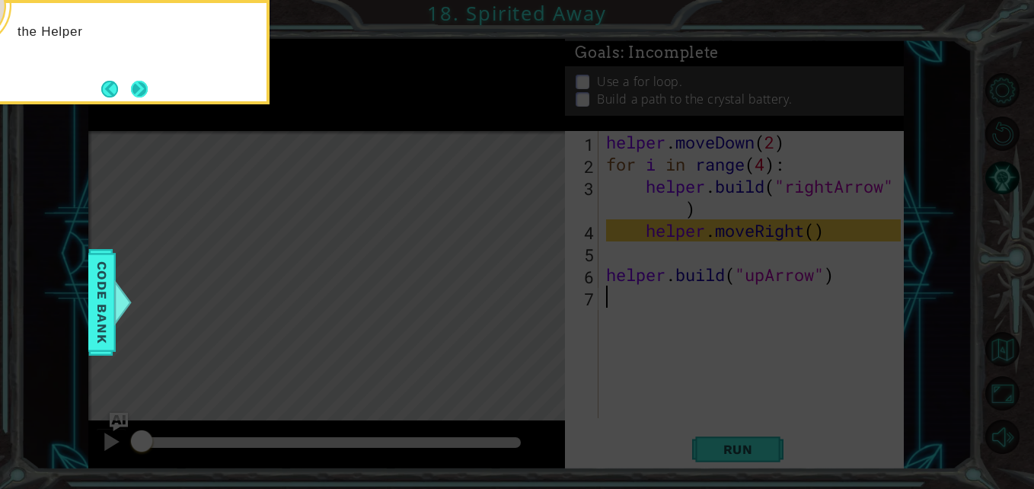
click at [146, 89] on button "Next" at bounding box center [139, 89] width 17 height 17
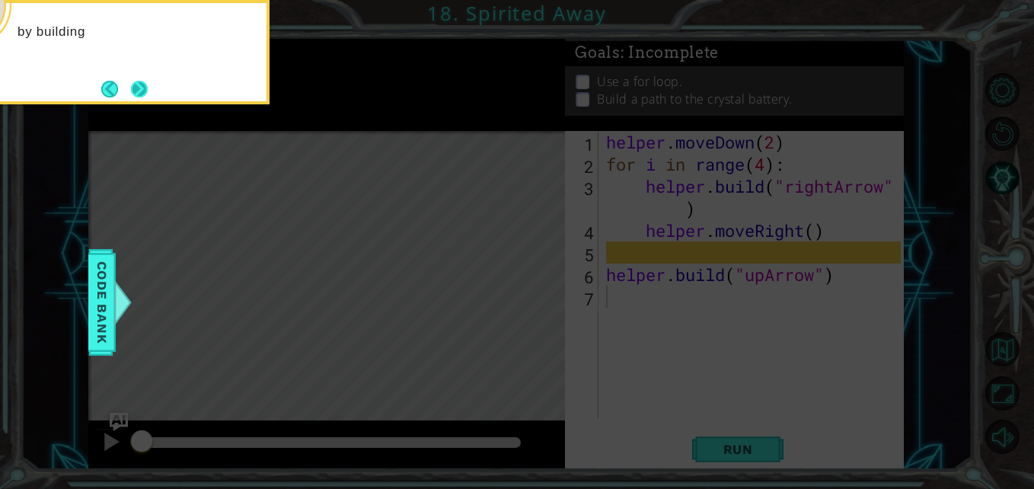
click at [143, 92] on button "Next" at bounding box center [139, 89] width 23 height 23
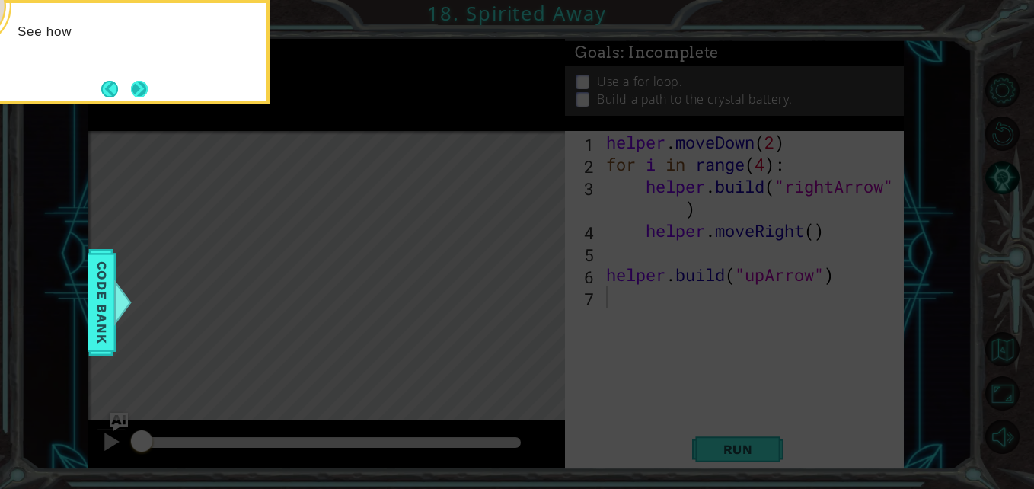
click at [143, 94] on button "Next" at bounding box center [139, 89] width 18 height 18
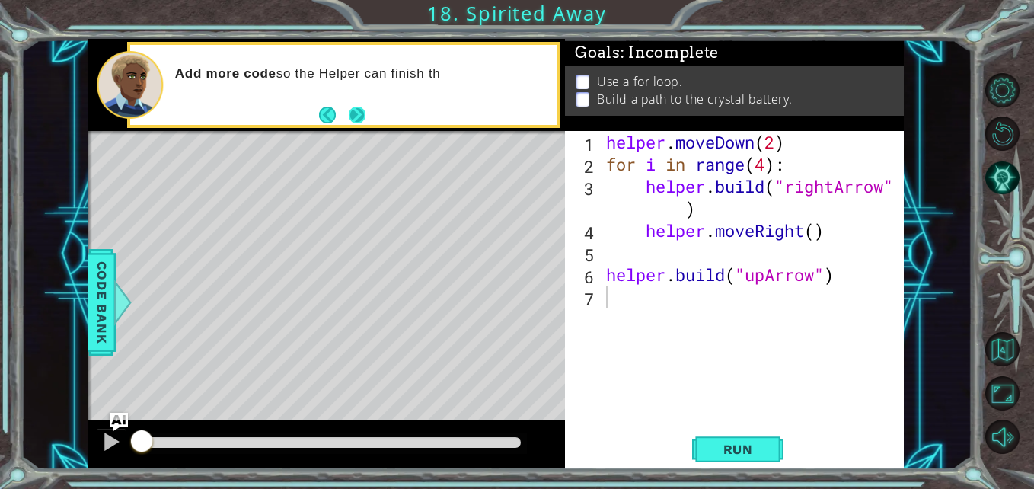
click at [364, 116] on button "Next" at bounding box center [357, 115] width 17 height 17
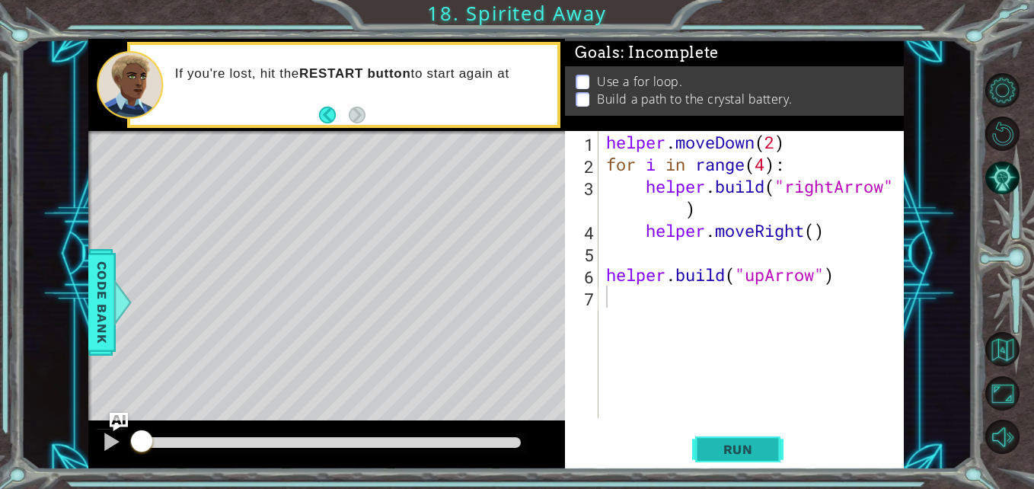
click at [724, 437] on button "Run" at bounding box center [737, 450] width 91 height 34
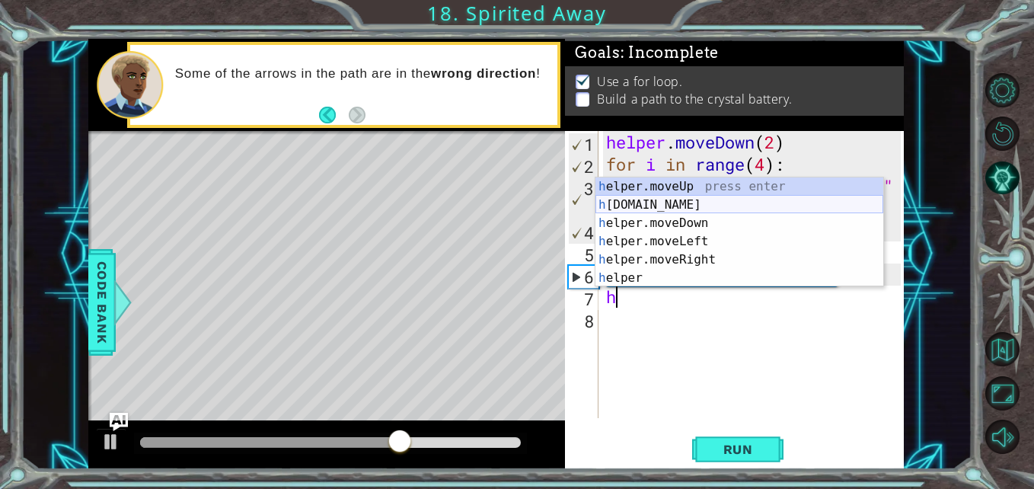
click at [709, 205] on div "h elper.moveUp press enter h [DOMAIN_NAME] press enter h elper.moveDown press e…" at bounding box center [740, 250] width 288 height 146
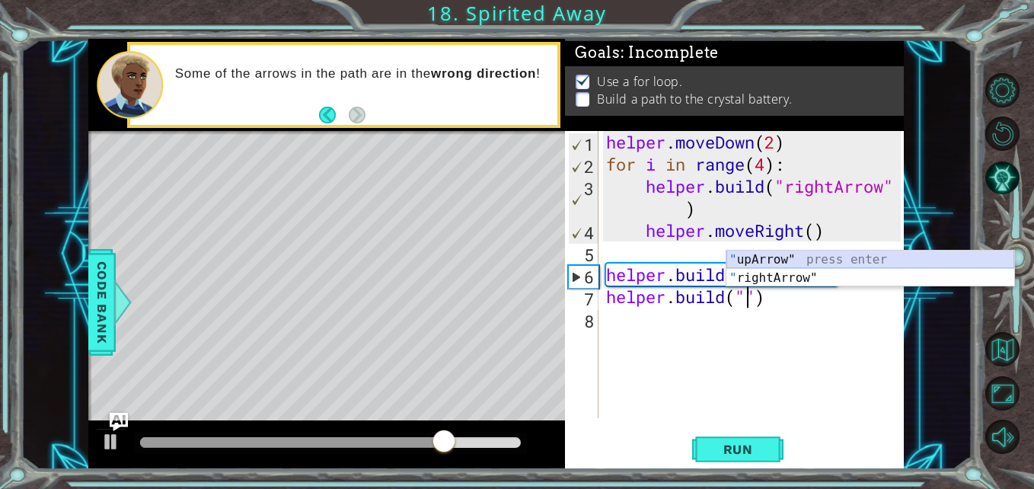
click at [810, 257] on div "" upArrow" press enter " rightArrow" press enter" at bounding box center [871, 287] width 288 height 73
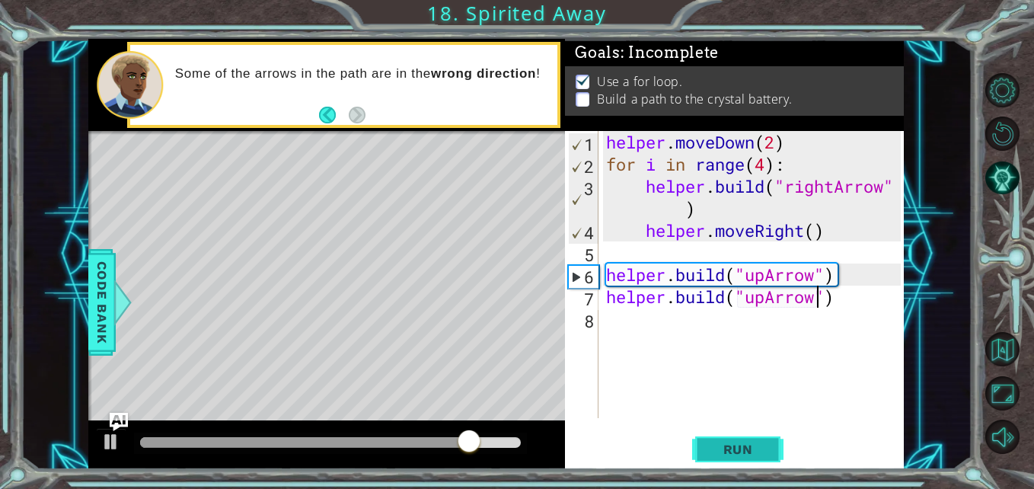
type textarea "[DOMAIN_NAME]("upArrow")"
click at [710, 452] on span "Run" at bounding box center [738, 449] width 60 height 15
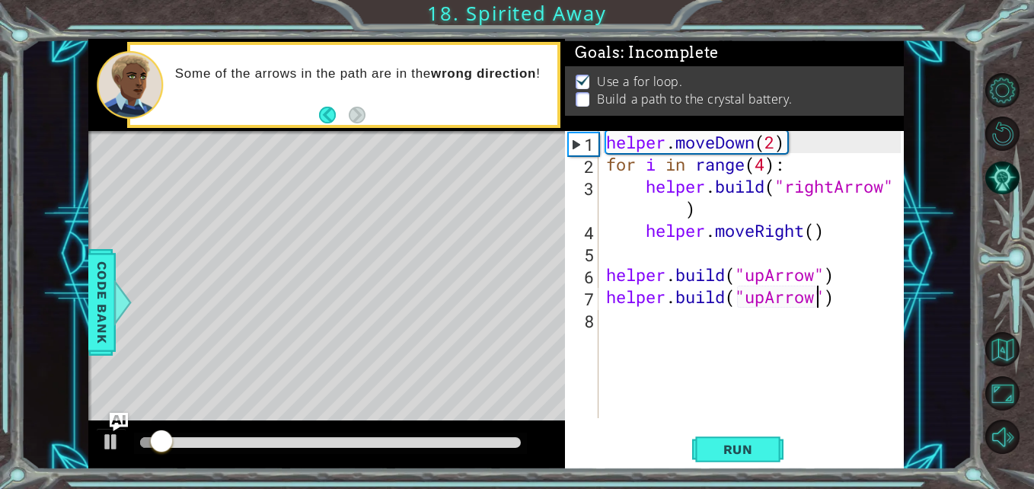
click at [623, 321] on div "helper . moveDown ( 2 ) for i in range ( 4 ) : helper . build ( "rightArrow" ) …" at bounding box center [755, 296] width 305 height 331
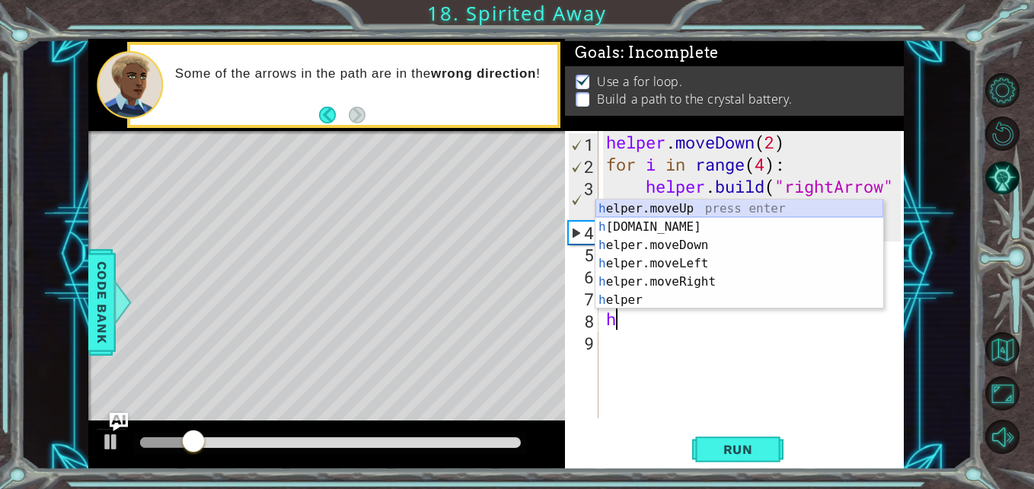
click at [714, 204] on div "h elper.moveUp press enter h [DOMAIN_NAME] press enter h elper.moveDown press e…" at bounding box center [740, 273] width 288 height 146
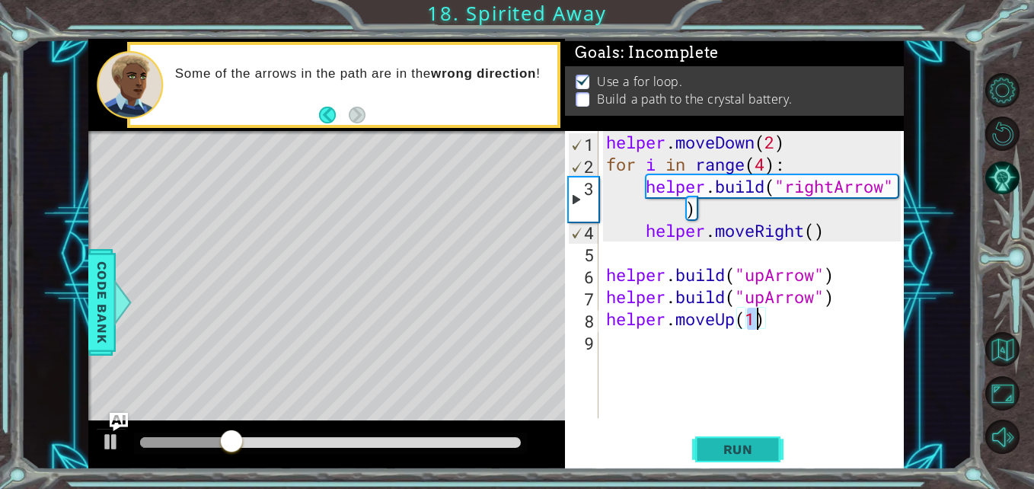
scroll to position [0, 7]
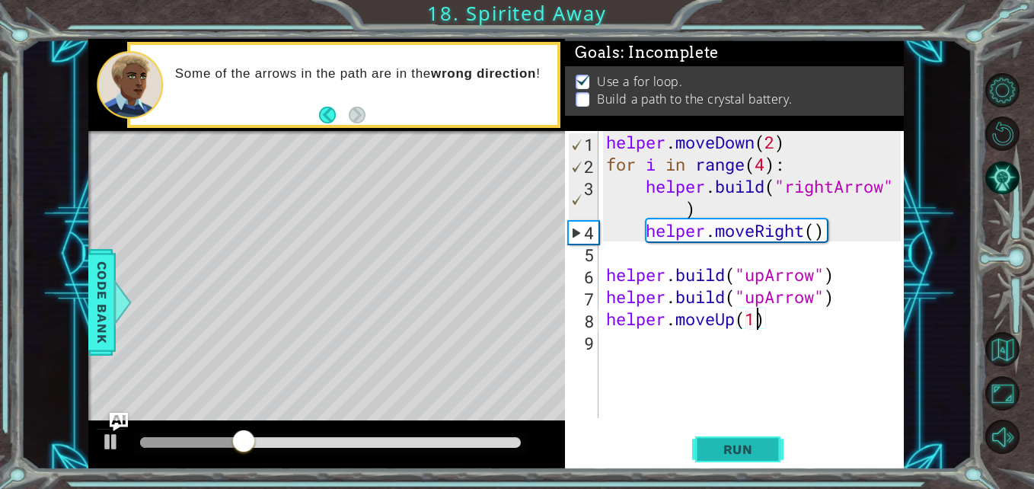
click at [737, 436] on button "Run" at bounding box center [737, 450] width 91 height 34
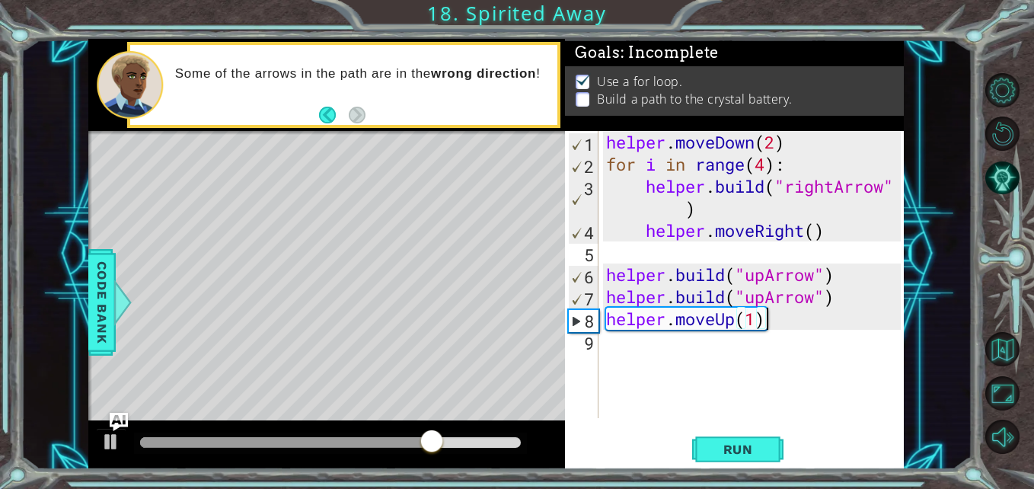
click at [775, 323] on div "helper . moveDown ( 2 ) for i in range ( 4 ) : helper . build ( "rightArrow" ) …" at bounding box center [755, 296] width 305 height 331
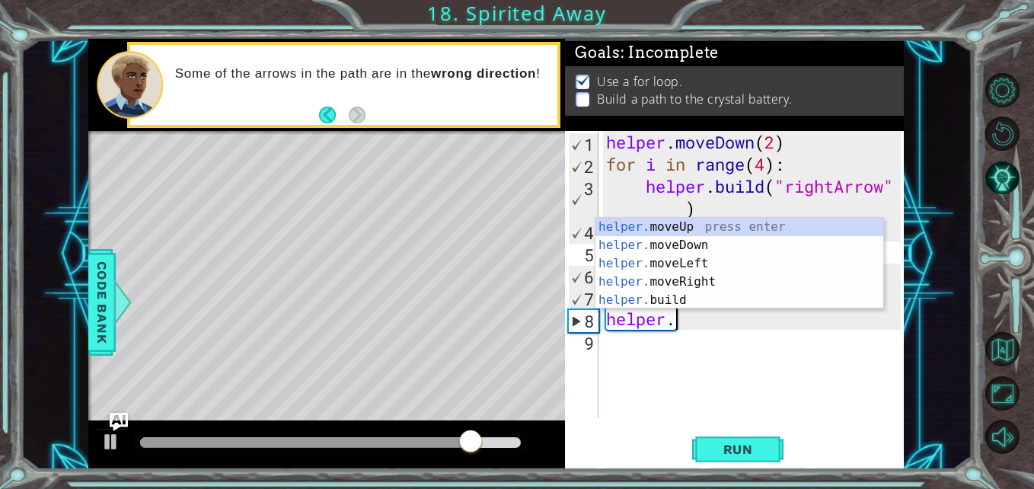
scroll to position [0, 2]
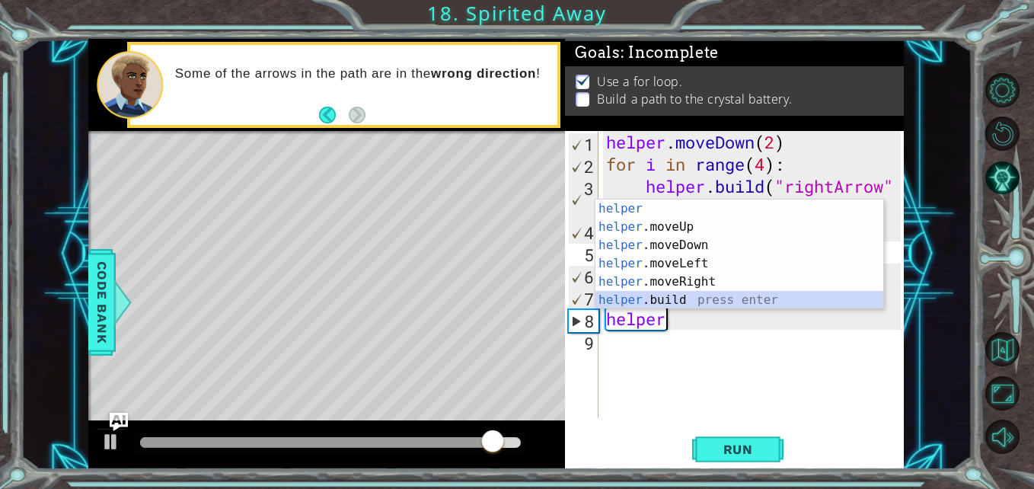
click at [706, 299] on div "helper press enter helper .moveUp press enter helper .moveDown press enter help…" at bounding box center [740, 273] width 288 height 146
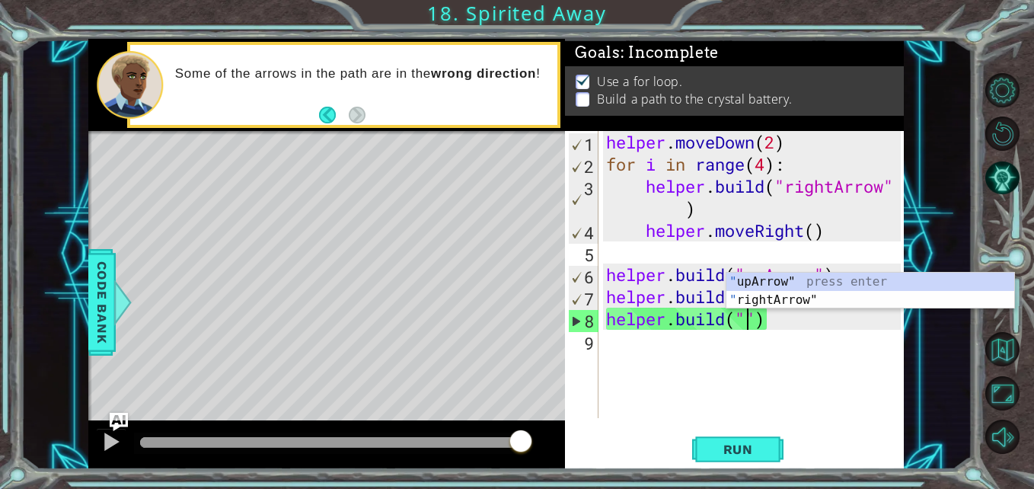
type textarea "[DOMAIN_NAME]("upArrow")"
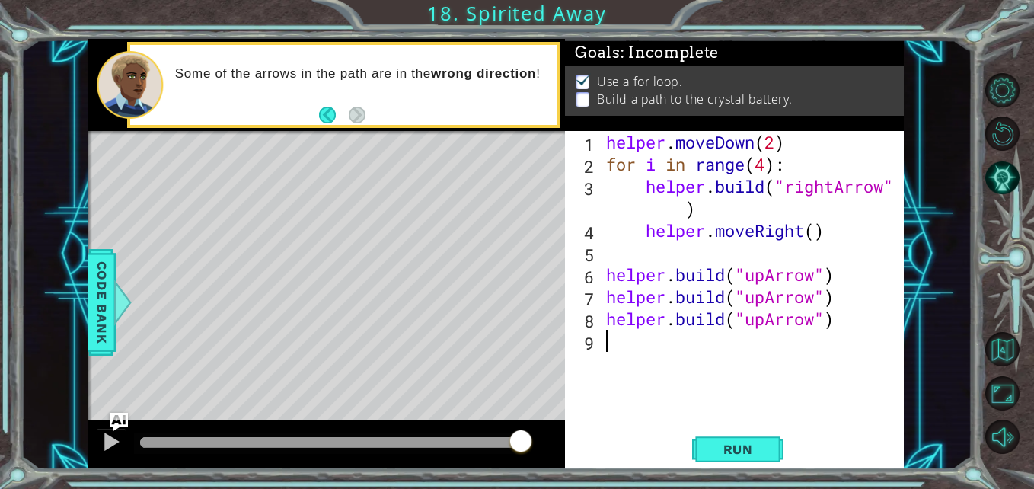
click at [606, 340] on div "helper . moveDown ( 2 ) for i in range ( 4 ) : helper . build ( "rightArrow" ) …" at bounding box center [755, 296] width 305 height 331
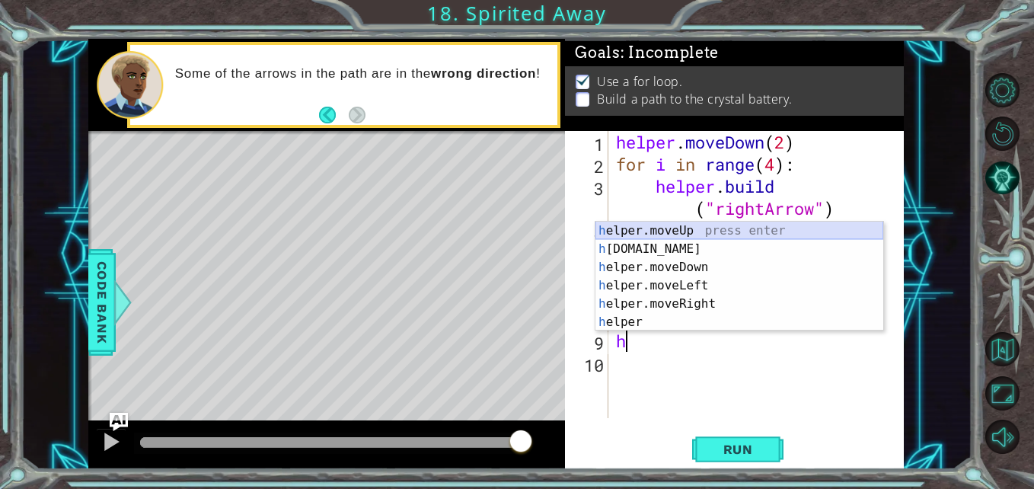
click at [704, 231] on div "h elper.moveUp press enter h [DOMAIN_NAME] press enter h elper.moveDown press e…" at bounding box center [740, 295] width 288 height 146
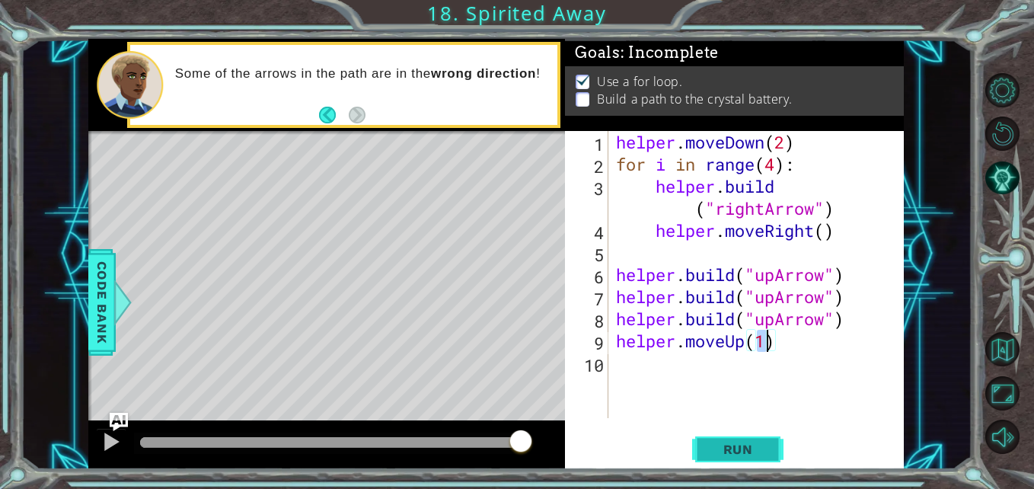
type textarea "helper.moveUp(1)"
click at [723, 436] on button "Run" at bounding box center [737, 450] width 91 height 34
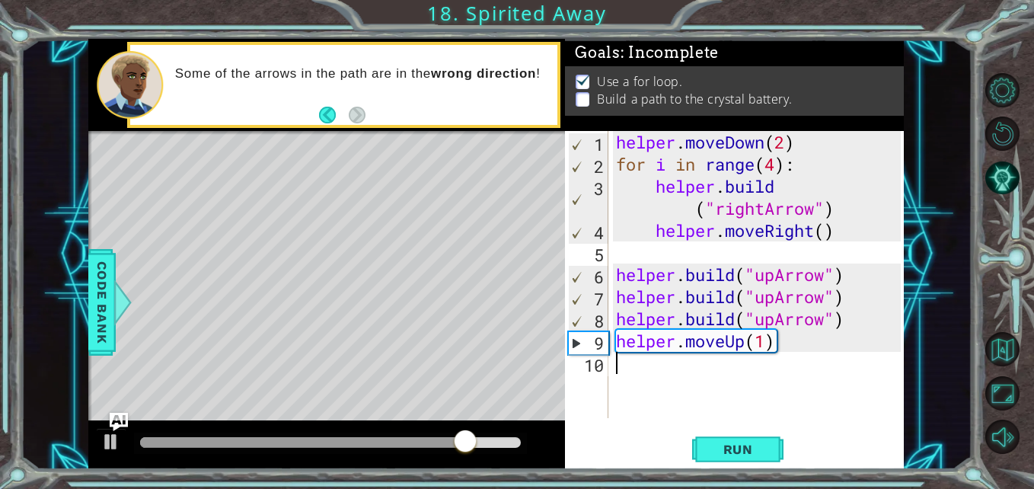
click at [623, 361] on div "helper . moveDown ( 2 ) for i in range ( 4 ) : helper . build ( "rightArrow" ) …" at bounding box center [761, 296] width 296 height 331
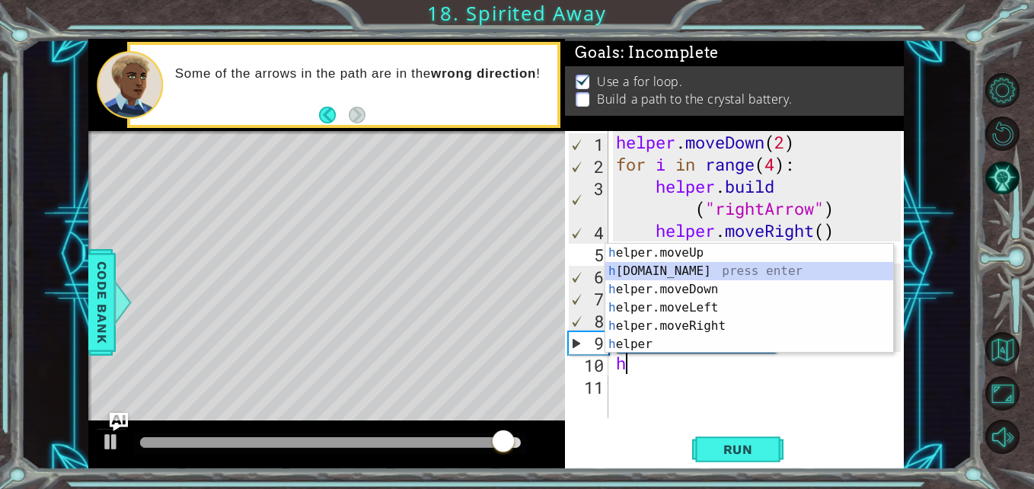
click at [689, 271] on div "h elper.moveUp press enter h [DOMAIN_NAME] press enter h elper.moveDown press e…" at bounding box center [750, 317] width 288 height 146
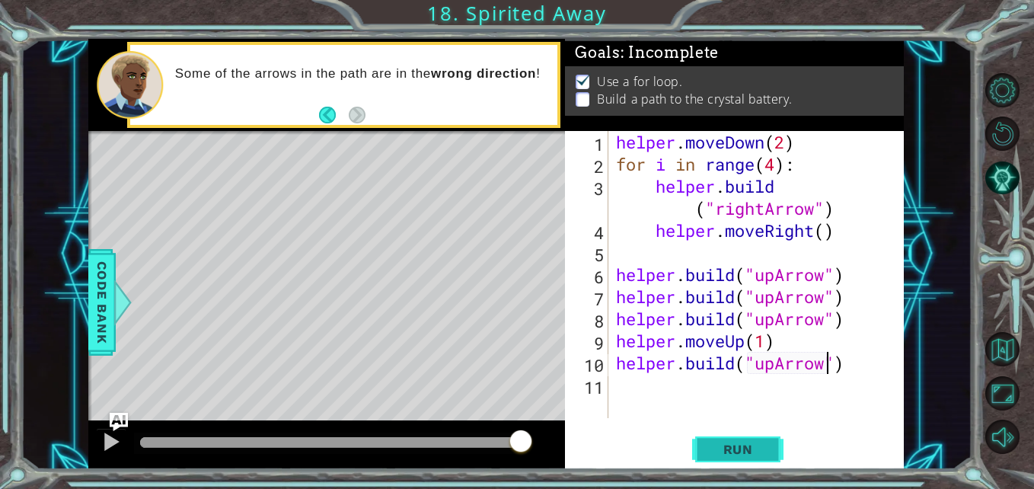
type textarea "[DOMAIN_NAME]("upArrow")"
click at [730, 451] on span "Run" at bounding box center [738, 449] width 60 height 15
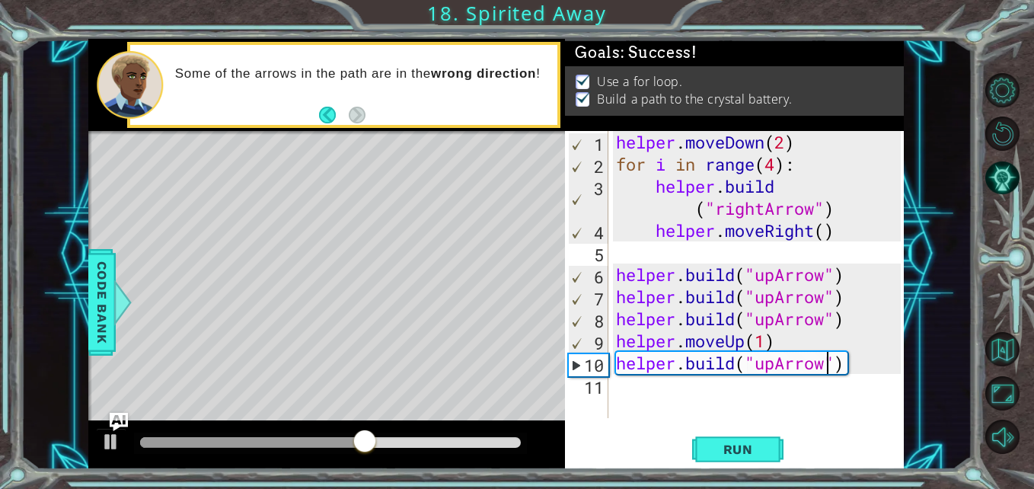
click at [611, 382] on div "[DOMAIN_NAME]("upArrow") 1 2 3 4 5 6 7 8 9 10 11 helper . moveDown ( 2 ) for i …" at bounding box center [732, 274] width 335 height 287
click at [614, 385] on div "helper . moveDown ( 2 ) for i in range ( 4 ) : helper . build ( "rightArrow" ) …" at bounding box center [761, 296] width 296 height 331
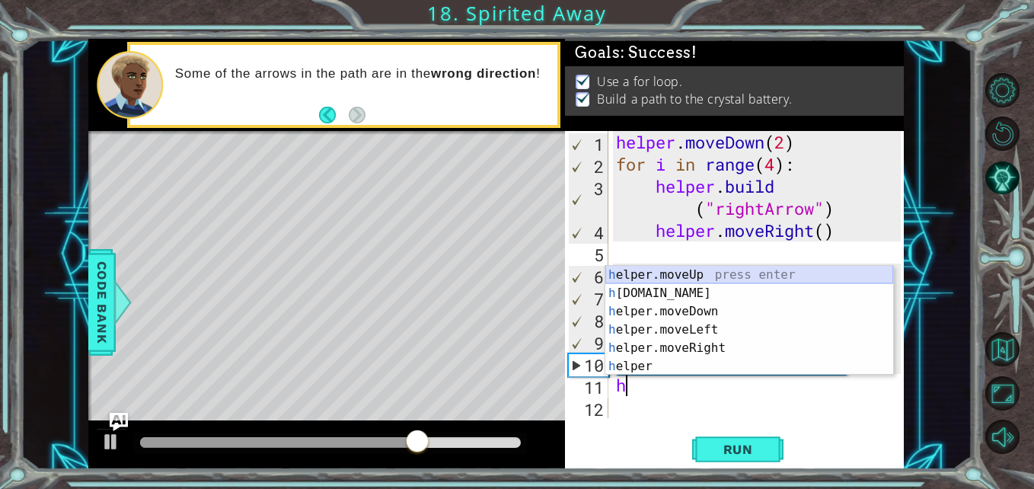
click at [705, 269] on div "h elper.moveUp press enter h [DOMAIN_NAME] press enter h elper.moveDown press e…" at bounding box center [750, 339] width 288 height 146
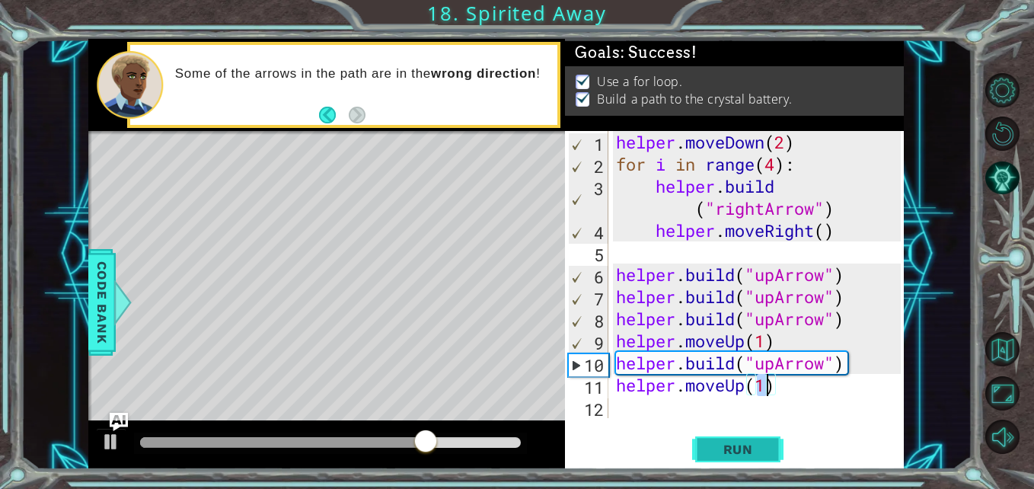
type textarea "helper.moveUp(1)"
click at [718, 443] on span "Run" at bounding box center [738, 449] width 60 height 15
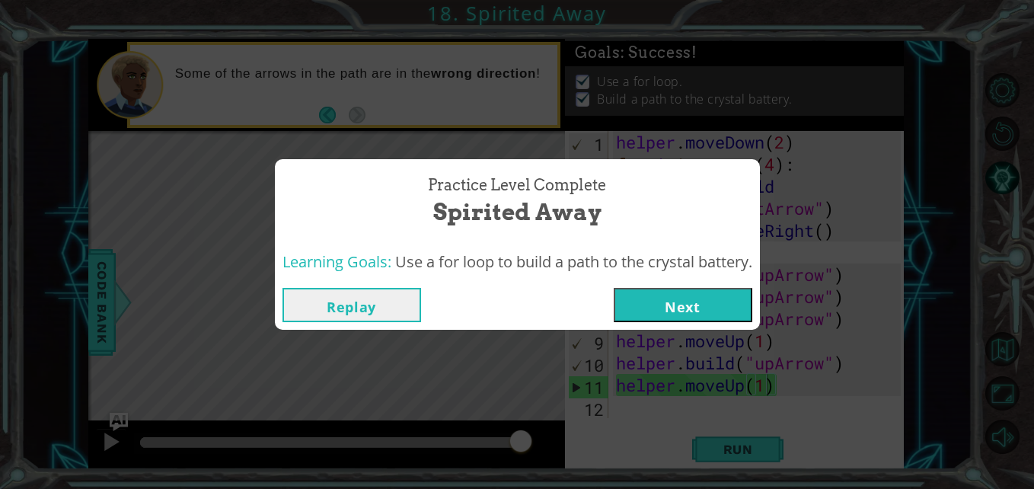
click at [661, 306] on button "Next" at bounding box center [683, 305] width 139 height 34
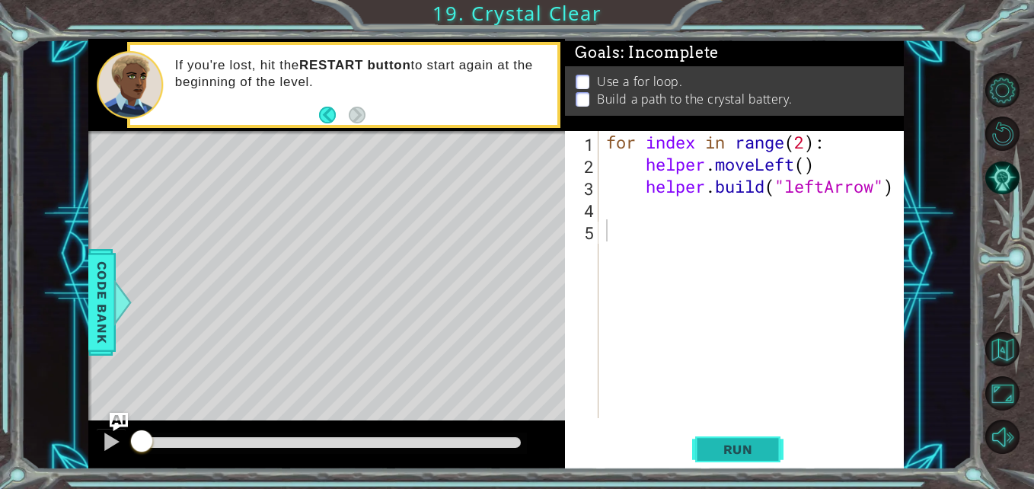
click at [725, 449] on span "Run" at bounding box center [738, 449] width 60 height 15
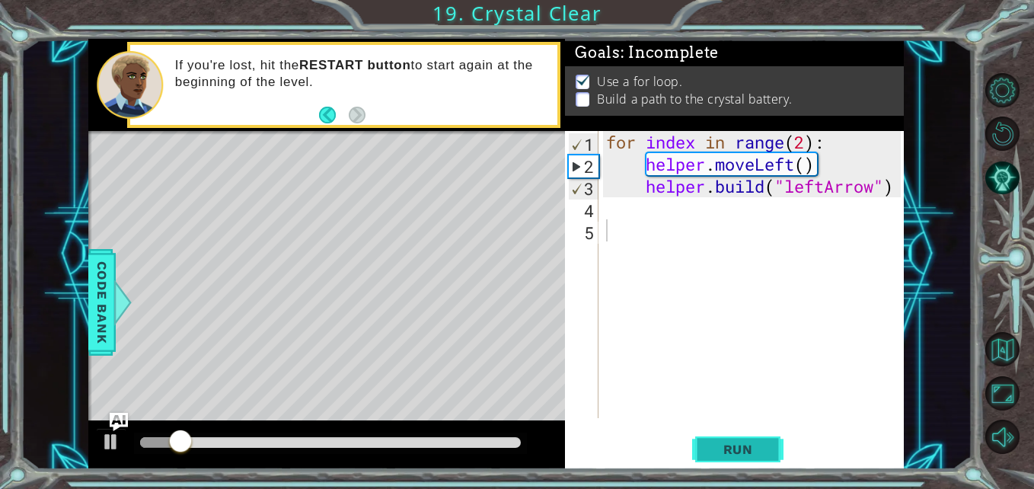
click at [734, 439] on button "Run" at bounding box center [737, 450] width 91 height 34
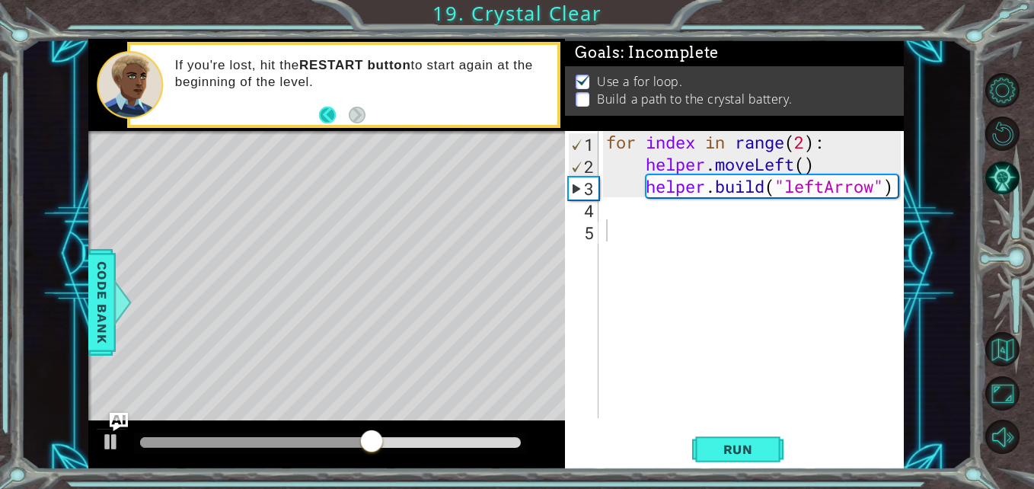
click at [321, 112] on button "Back" at bounding box center [334, 115] width 30 height 17
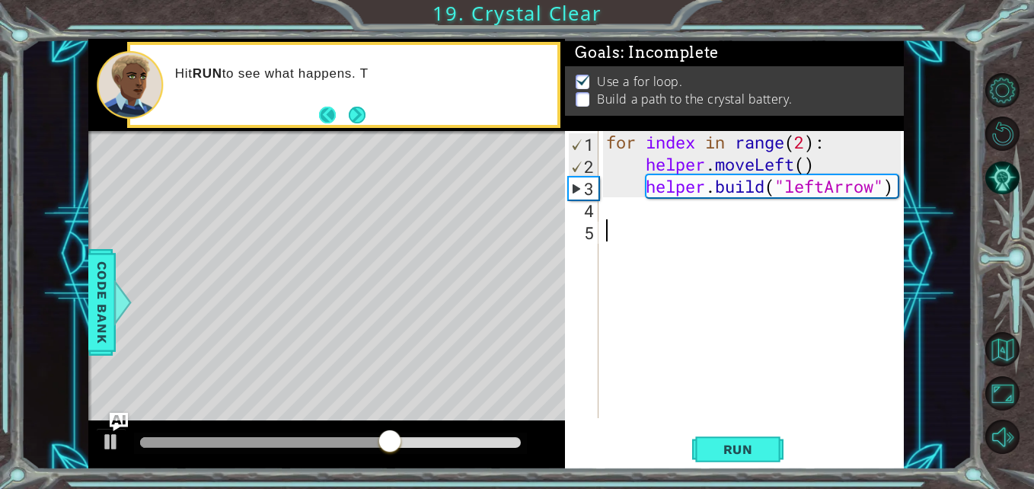
click at [322, 112] on button "Back" at bounding box center [334, 115] width 30 height 17
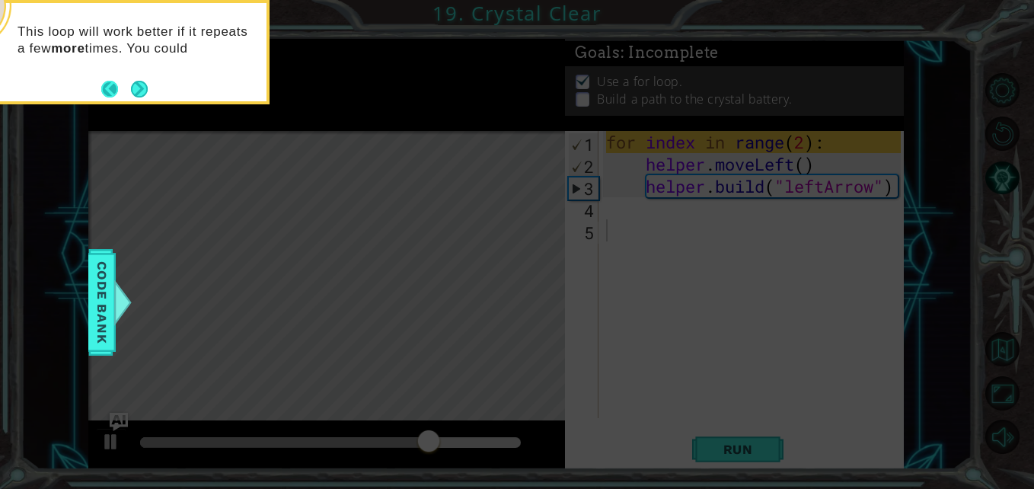
click at [110, 87] on button "Back" at bounding box center [116, 89] width 30 height 17
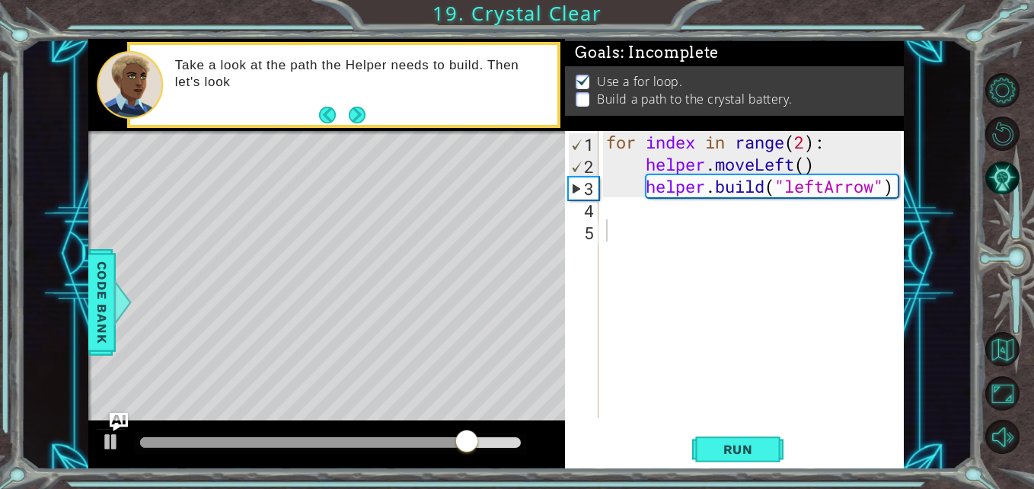
click at [317, 120] on div "Take a look at the path the Helper needs to build. Then let's look" at bounding box center [361, 85] width 393 height 71
click at [321, 117] on button "Back" at bounding box center [334, 115] width 30 height 17
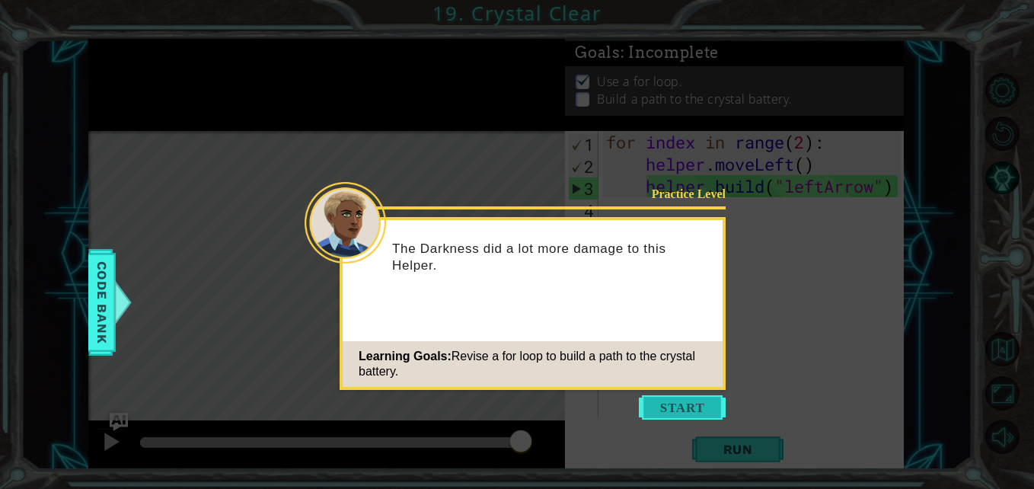
click at [698, 404] on button "Start" at bounding box center [682, 407] width 87 height 24
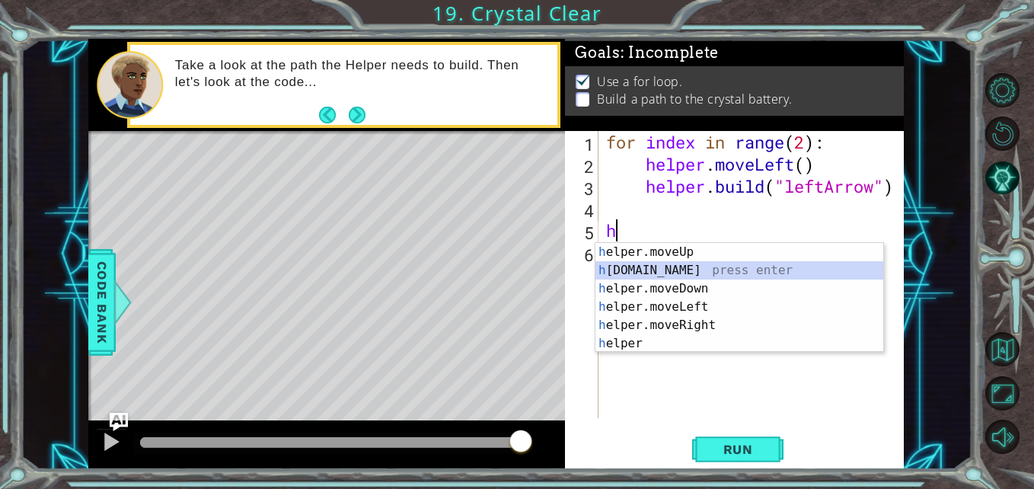
click at [683, 265] on div "h elper.moveUp press enter h [DOMAIN_NAME] press enter h elper.moveDown press e…" at bounding box center [740, 316] width 288 height 146
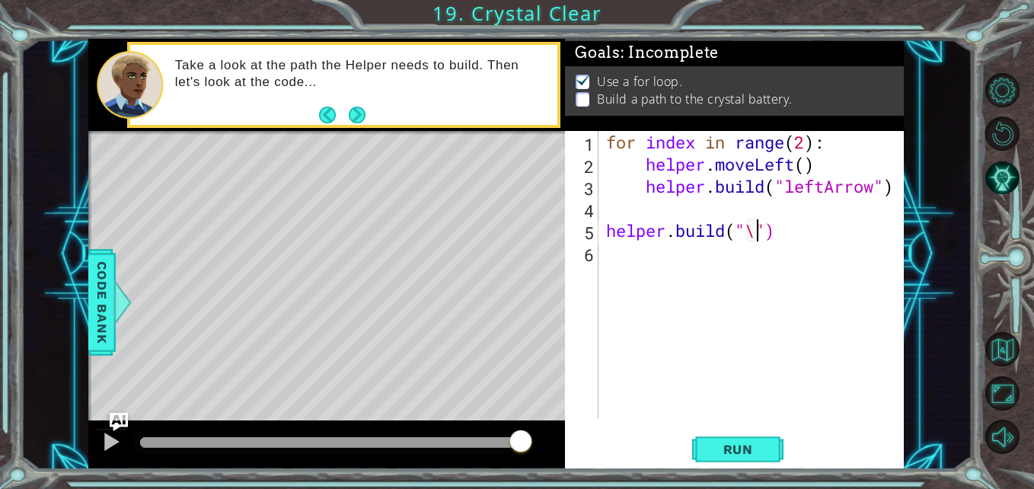
scroll to position [0, 7]
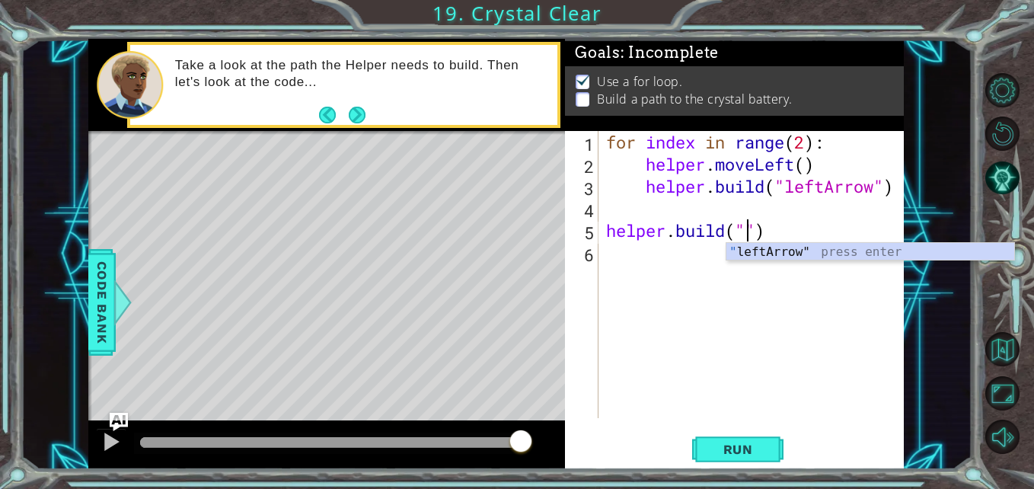
type textarea "[DOMAIN_NAME]("leftArrow")"
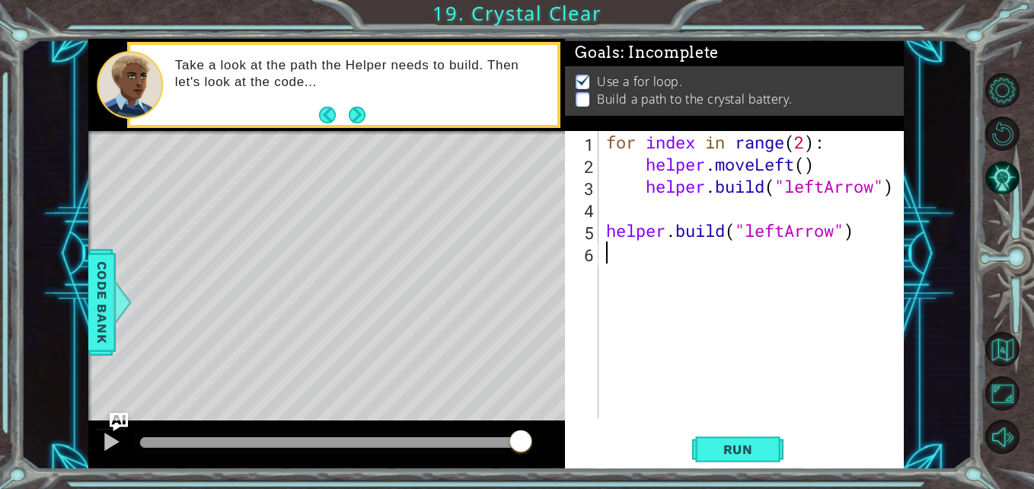
click at [613, 260] on div "for index in range ( 2 ) : helper . moveLeft ( ) helper . build ( "leftArrow" )…" at bounding box center [755, 296] width 305 height 331
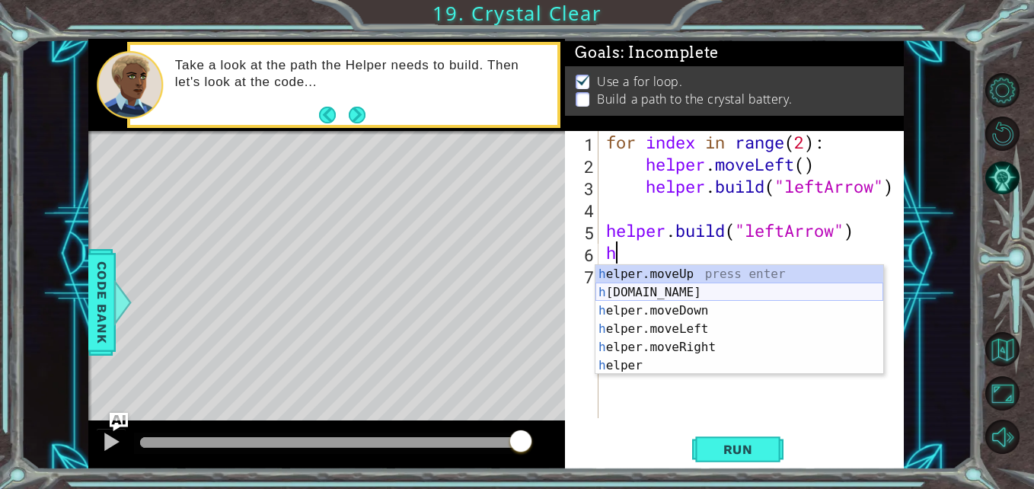
click at [666, 289] on div "h elper.moveUp press enter h [DOMAIN_NAME] press enter h elper.moveDown press e…" at bounding box center [740, 338] width 288 height 146
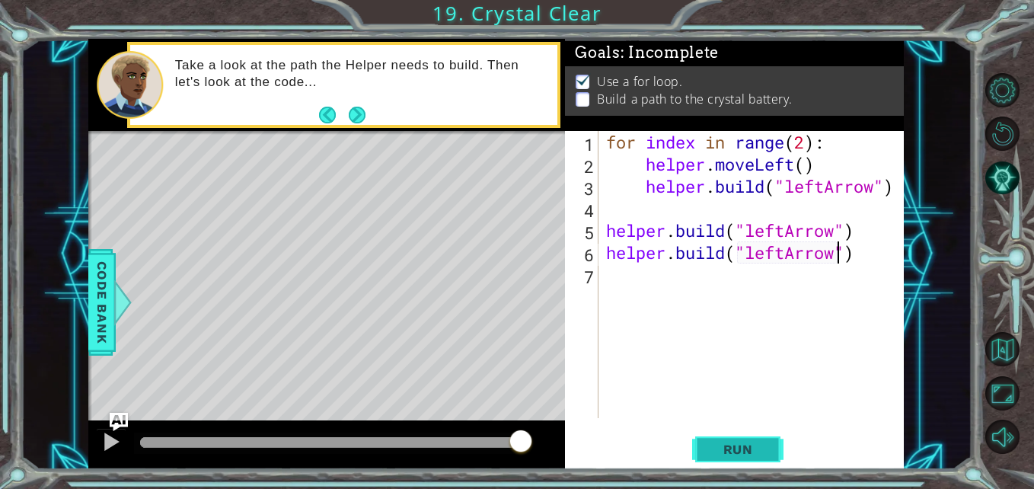
type textarea "[DOMAIN_NAME]("leftArrow")"
click at [763, 453] on span "Run" at bounding box center [738, 449] width 60 height 15
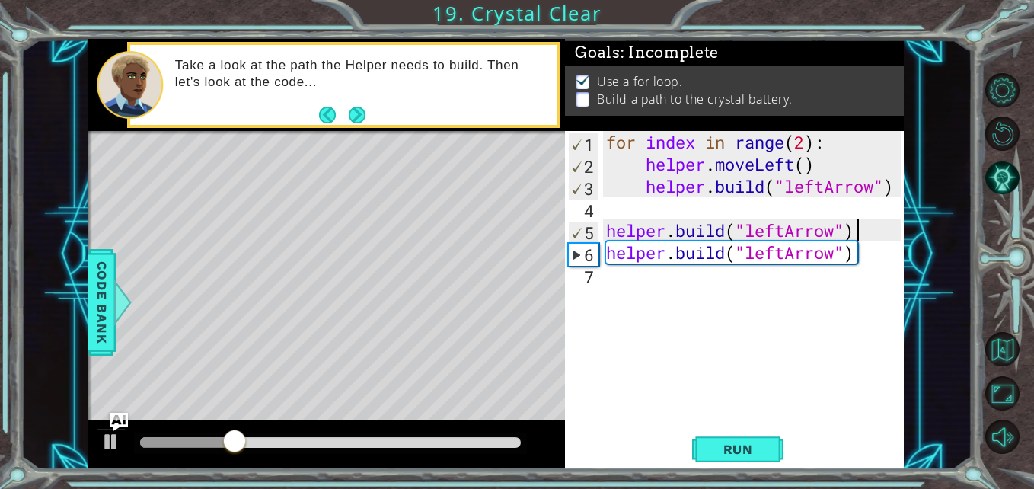
click at [871, 238] on div "for index in range ( 2 ) : helper . moveLeft ( ) helper . build ( "leftArrow" )…" at bounding box center [755, 296] width 305 height 331
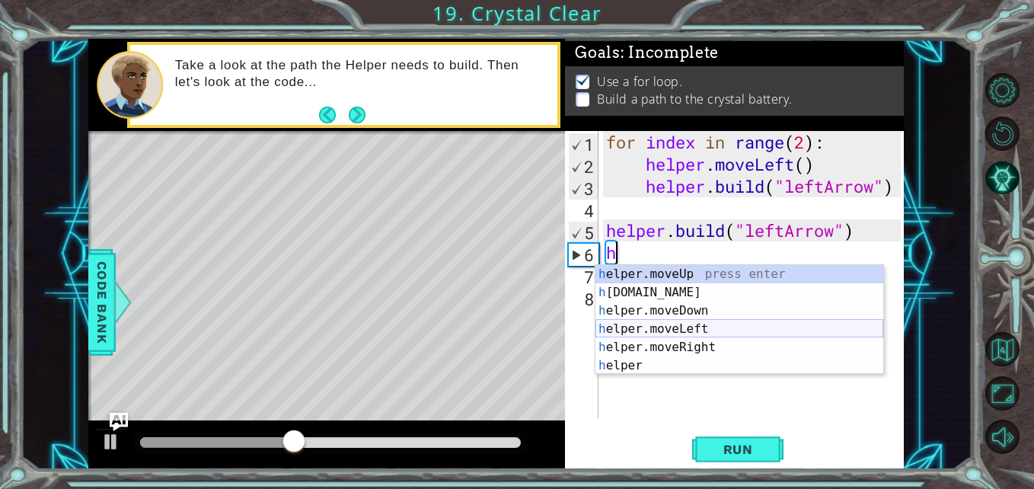
click at [702, 331] on div "h elper.moveUp press enter h [DOMAIN_NAME] press enter h elper.moveDown press e…" at bounding box center [740, 338] width 288 height 146
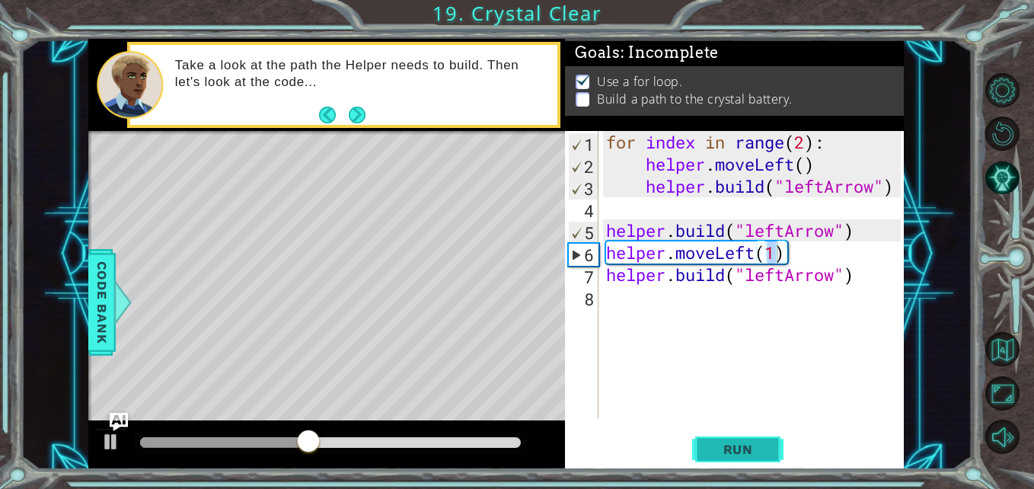
click at [711, 447] on span "Run" at bounding box center [738, 449] width 60 height 15
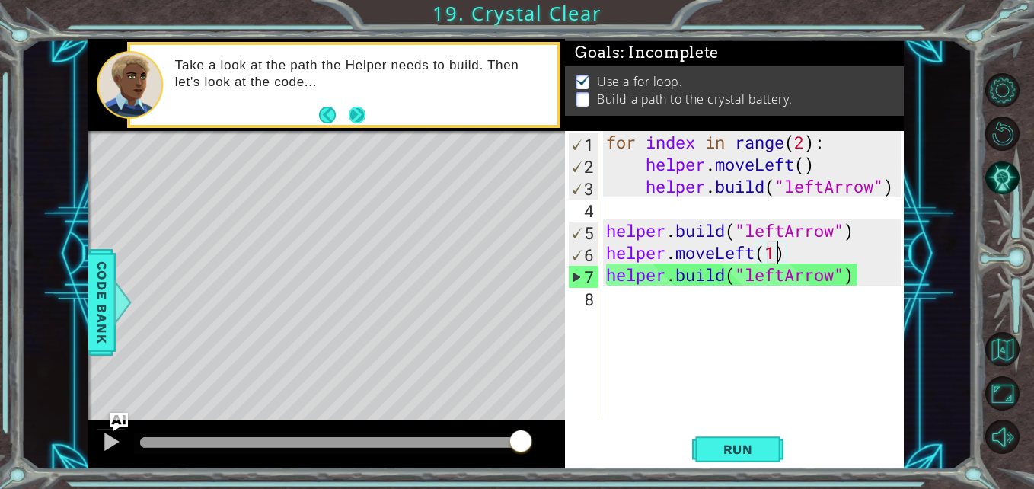
click at [353, 120] on button "Next" at bounding box center [357, 114] width 18 height 18
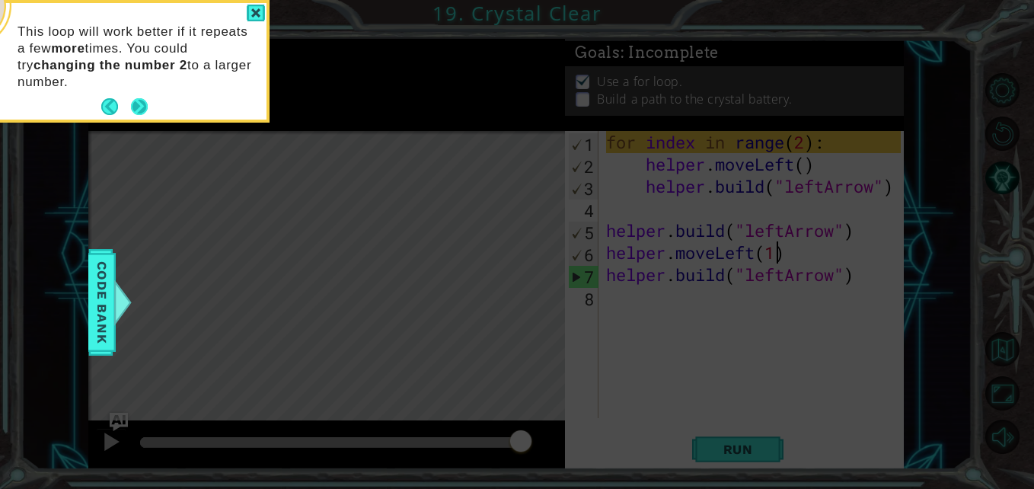
click at [132, 108] on button "Next" at bounding box center [139, 106] width 17 height 17
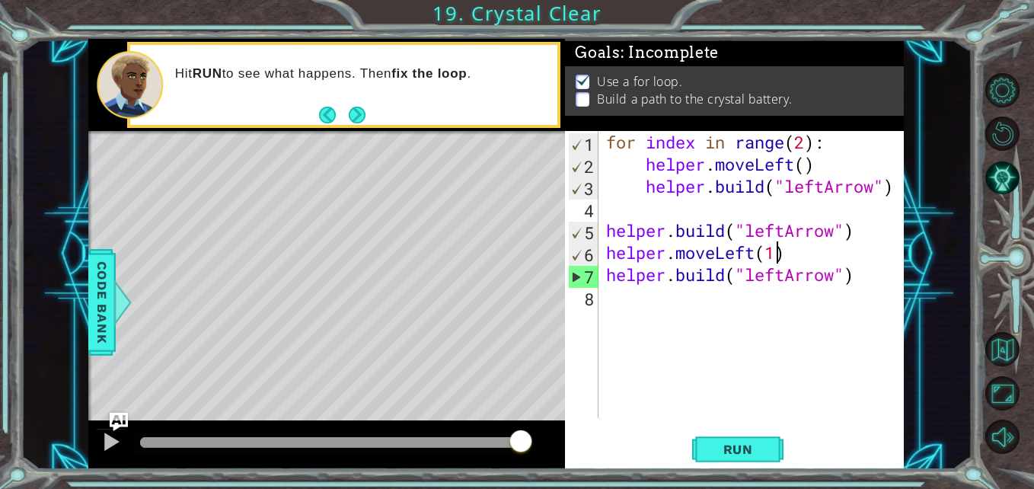
click at [866, 281] on div "for index in range ( 2 ) : helper . moveLeft ( ) helper . build ( "leftArrow" )…" at bounding box center [755, 296] width 305 height 331
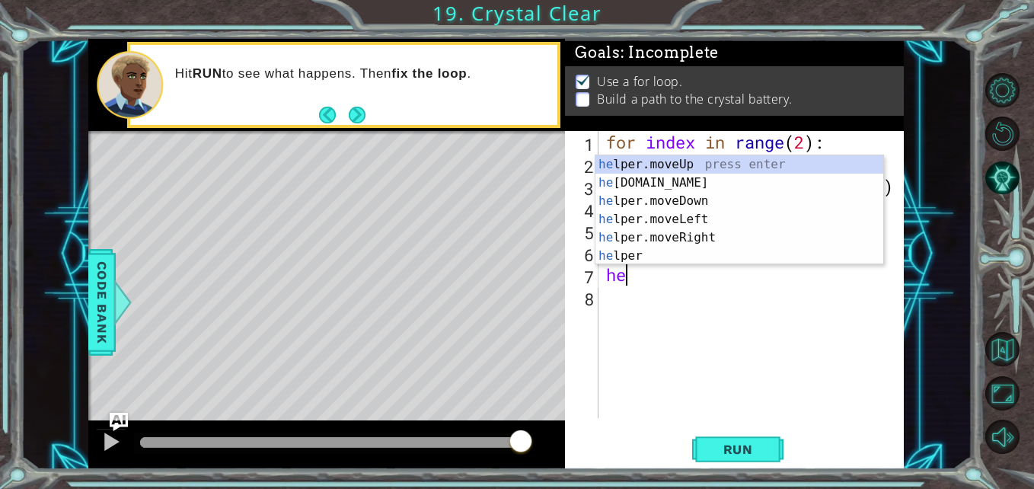
type textarea "h"
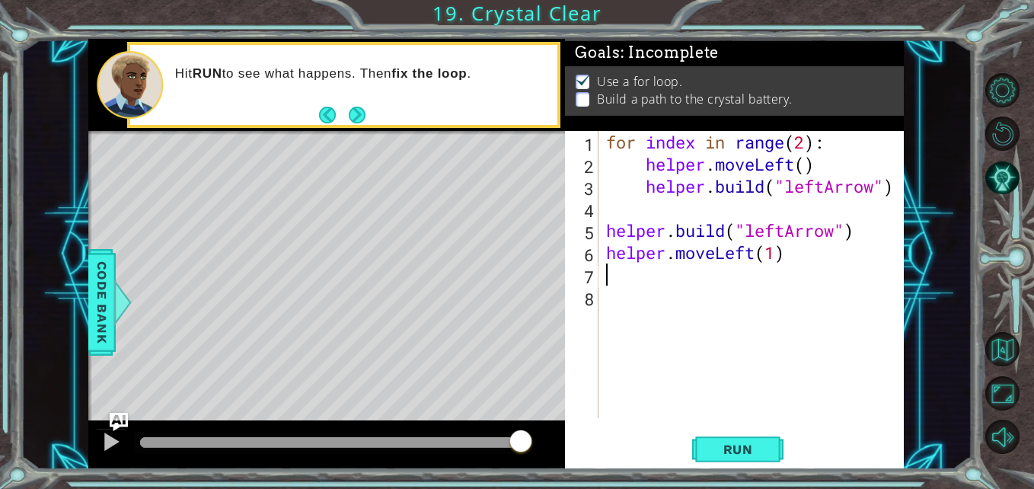
click at [883, 189] on div "for index in range ( 2 ) : helper . moveLeft ( ) helper . build ( "leftArrow" )…" at bounding box center [755, 296] width 305 height 331
click at [887, 186] on div "for index in range ( 2 ) : helper . moveLeft ( ) helper . build ( "leftArrow" )…" at bounding box center [755, 296] width 305 height 331
click at [757, 458] on button "Run" at bounding box center [737, 450] width 91 height 34
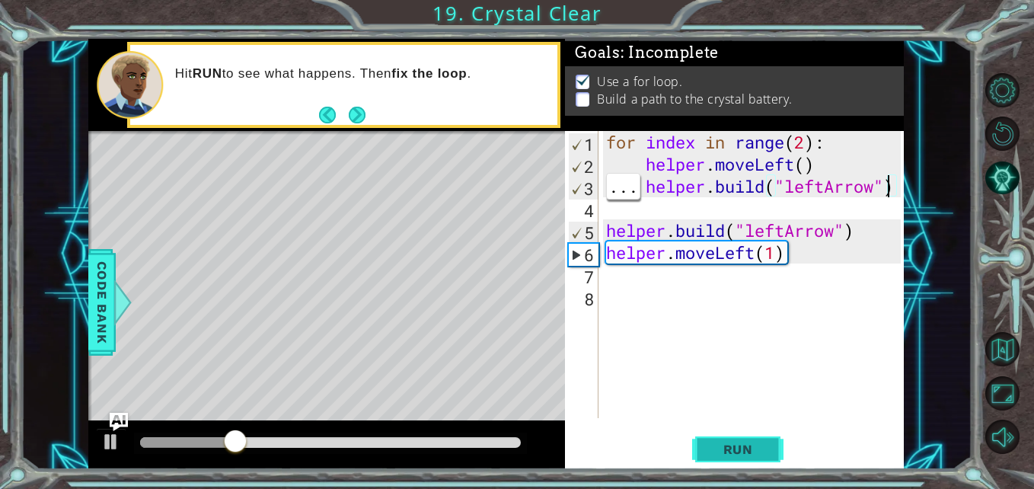
scroll to position [0, 13]
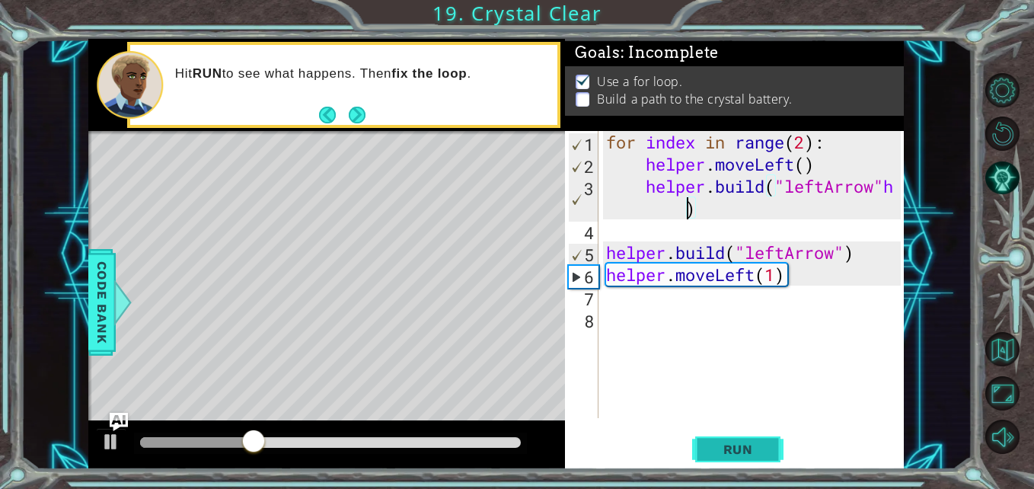
type textarea "[DOMAIN_NAME]("leftArrow")"
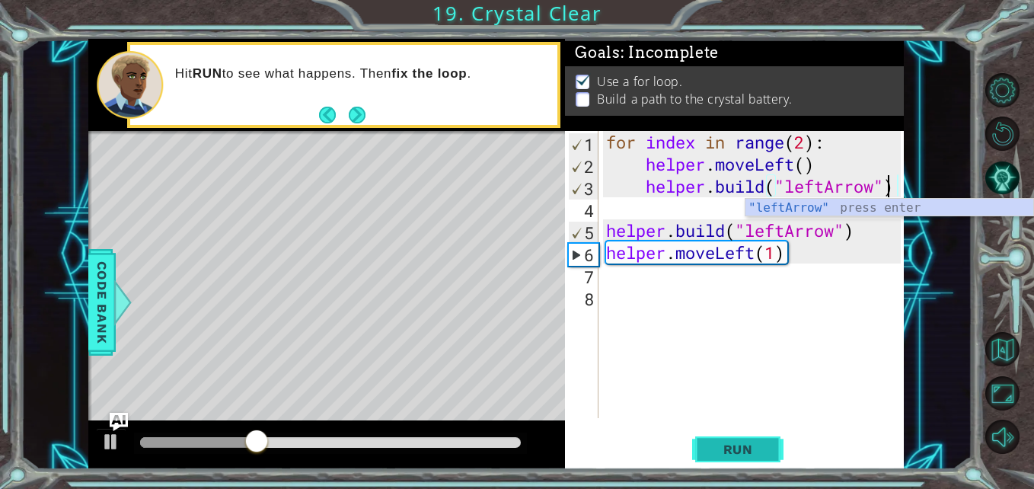
scroll to position [0, 12]
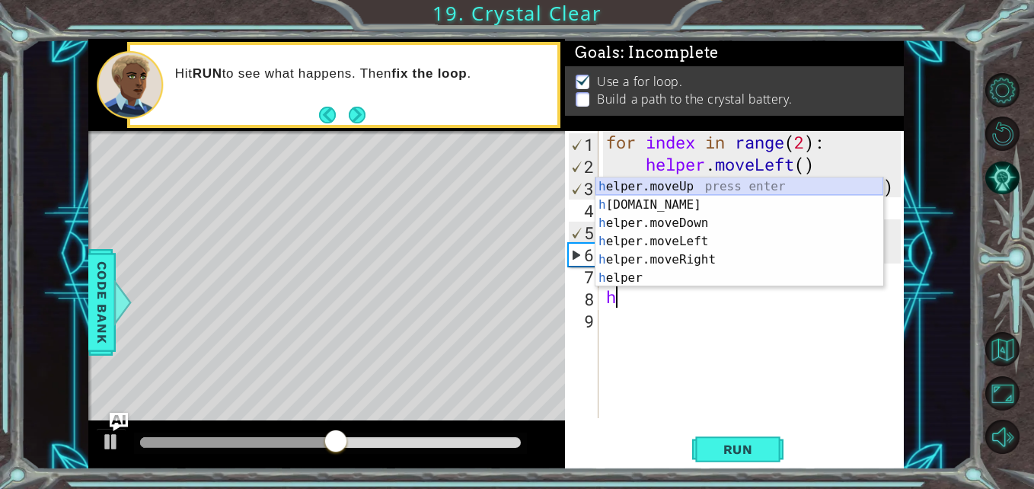
click at [696, 195] on div "h elper.moveUp press enter h [DOMAIN_NAME] press enter h elper.moveDown press e…" at bounding box center [740, 250] width 288 height 146
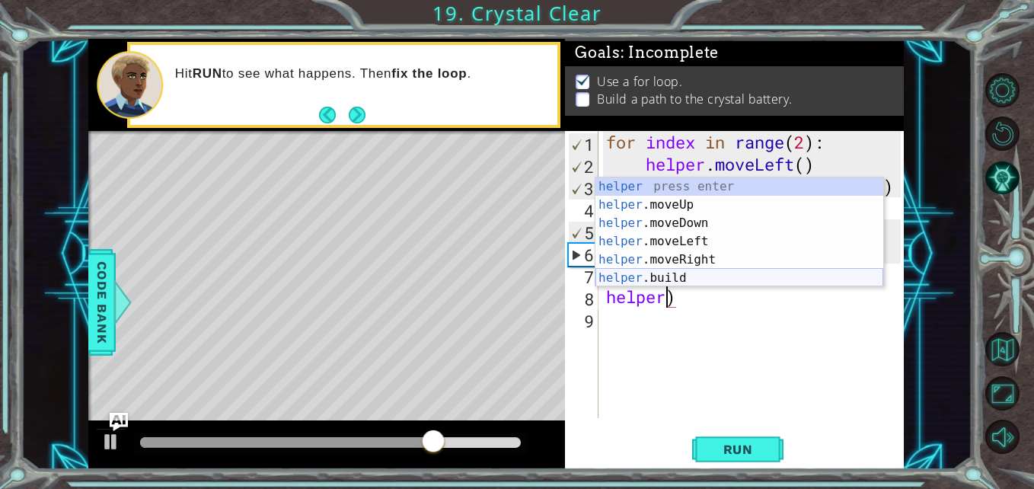
click at [703, 272] on div "helper press enter helper .moveUp press enter helper .moveDown press enter help…" at bounding box center [740, 250] width 288 height 146
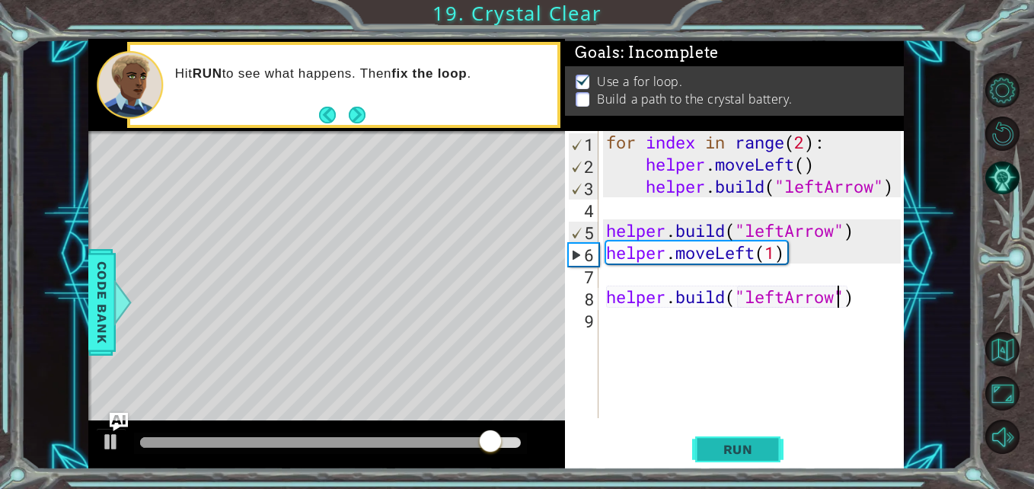
type textarea "[DOMAIN_NAME]("leftArrow")"
click at [708, 446] on span "Run" at bounding box center [738, 449] width 60 height 15
